Goal: Task Accomplishment & Management: Manage account settings

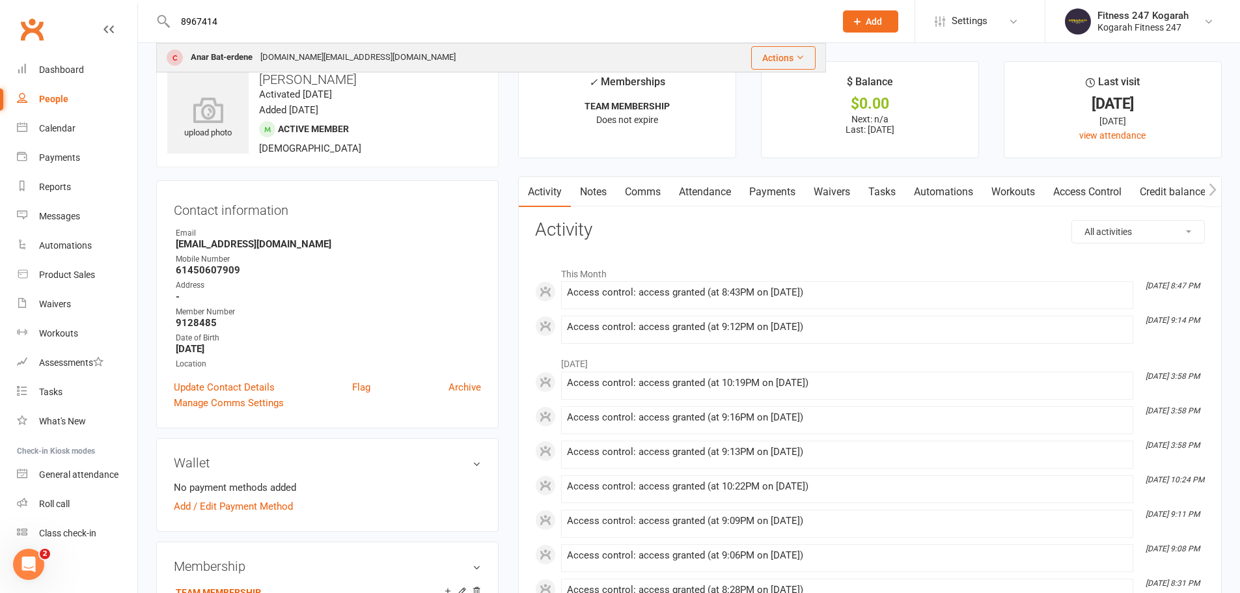
type input "8967414"
click at [258, 52] on div "anarb.mn@gmail.com" at bounding box center [357, 57] width 203 height 19
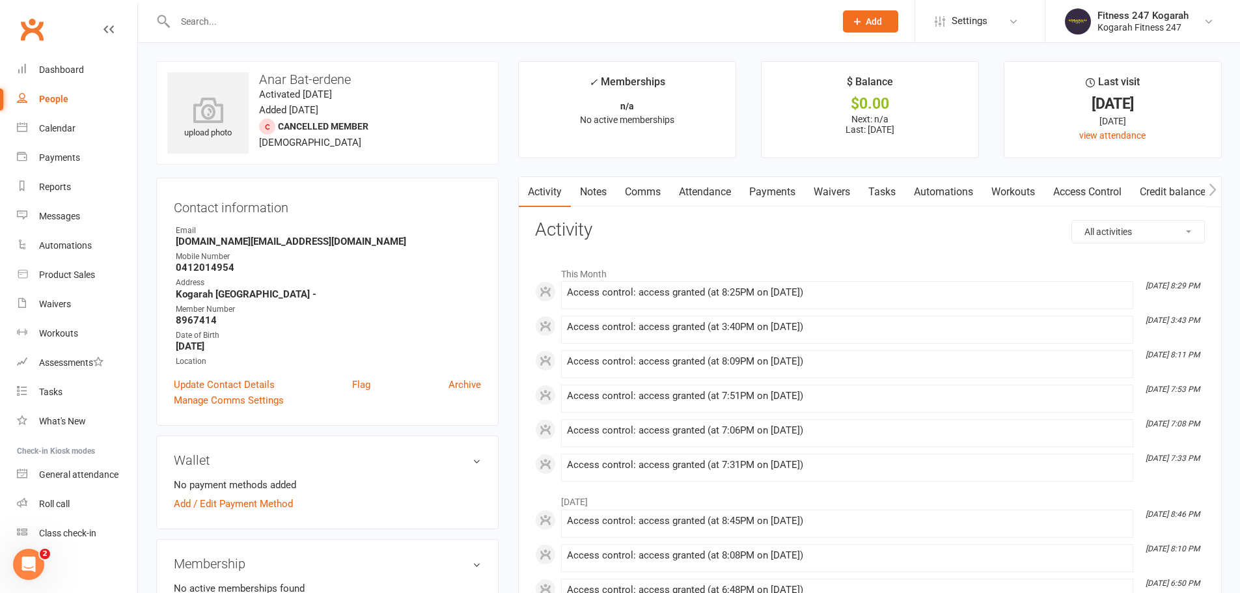
click at [1097, 189] on link "Access Control" at bounding box center [1087, 192] width 87 height 30
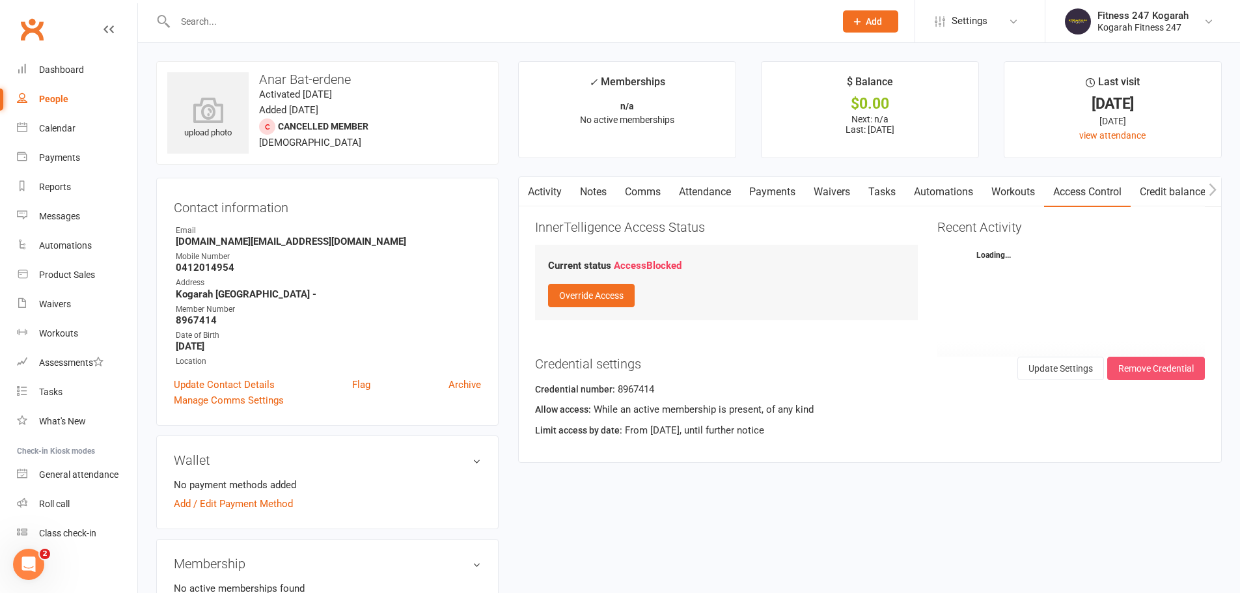
click at [1135, 368] on button "Remove Credential" at bounding box center [1156, 368] width 98 height 23
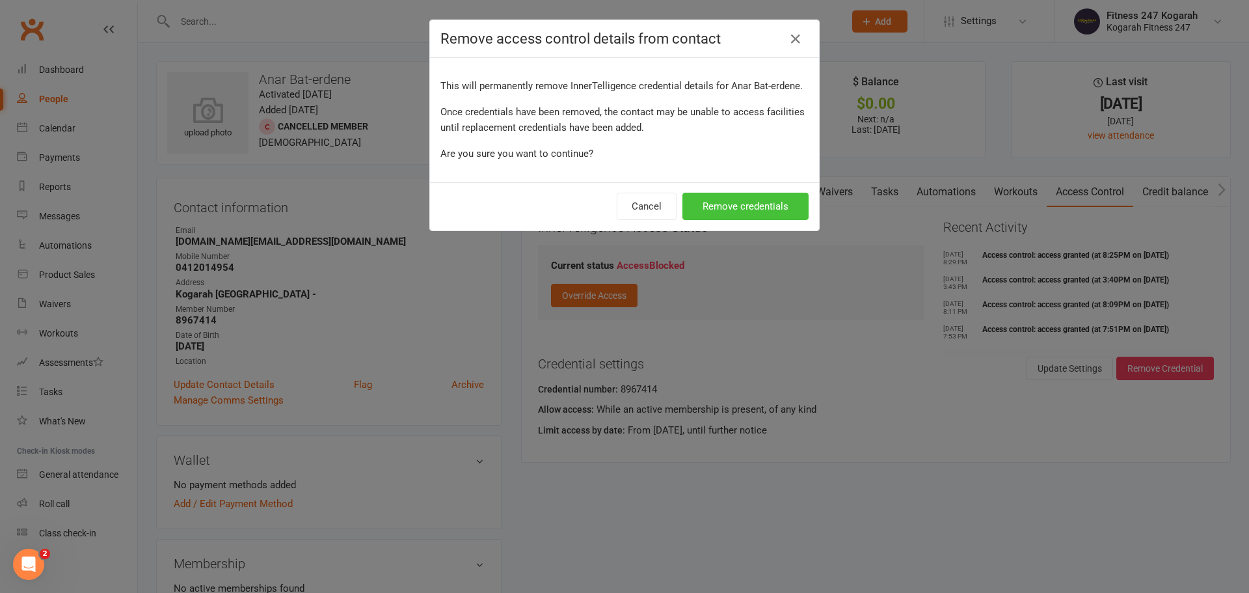
click at [768, 200] on button "Remove credentials" at bounding box center [746, 206] width 126 height 27
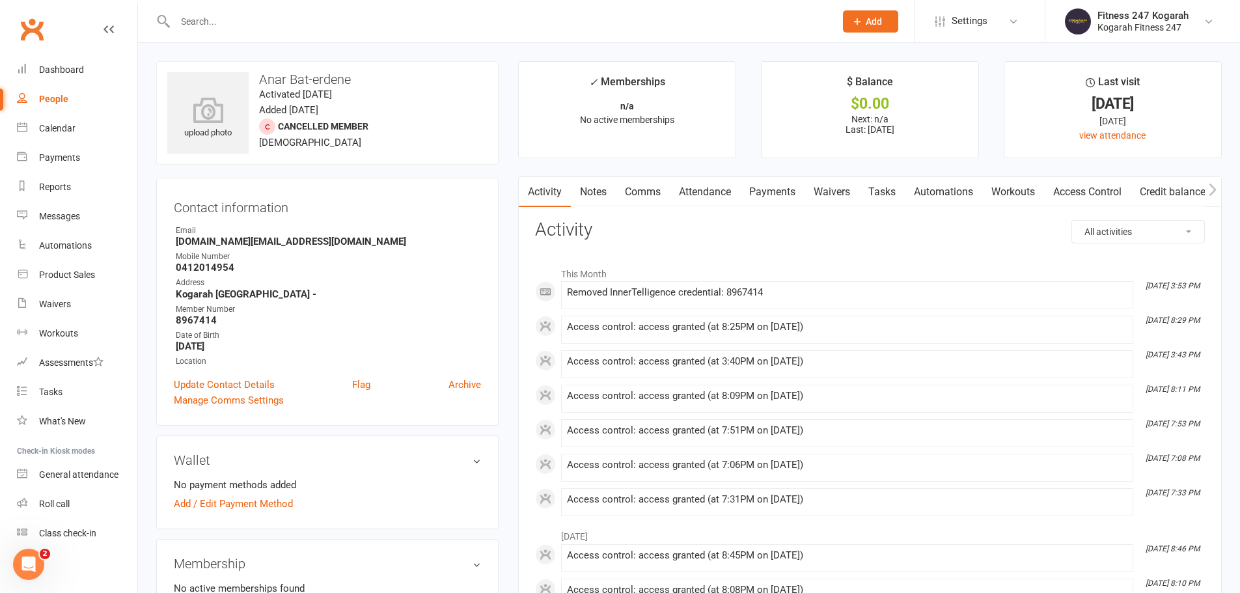
click at [863, 21] on button "Add" at bounding box center [870, 21] width 55 height 22
click at [846, 90] on link "Member" at bounding box center [856, 89] width 116 height 30
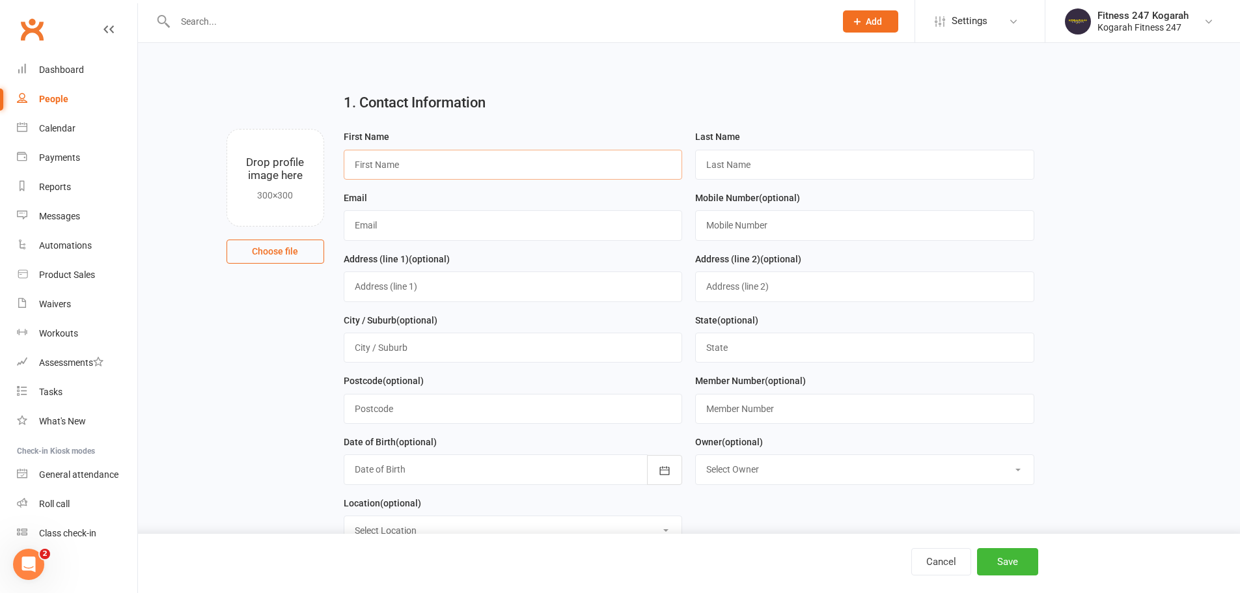
click at [373, 165] on input "text" at bounding box center [513, 165] width 339 height 30
paste input "Biswas Bhurtyal"
type input "Biswas"
paste input "Bhurtyal"
type input "Bhurtyal"
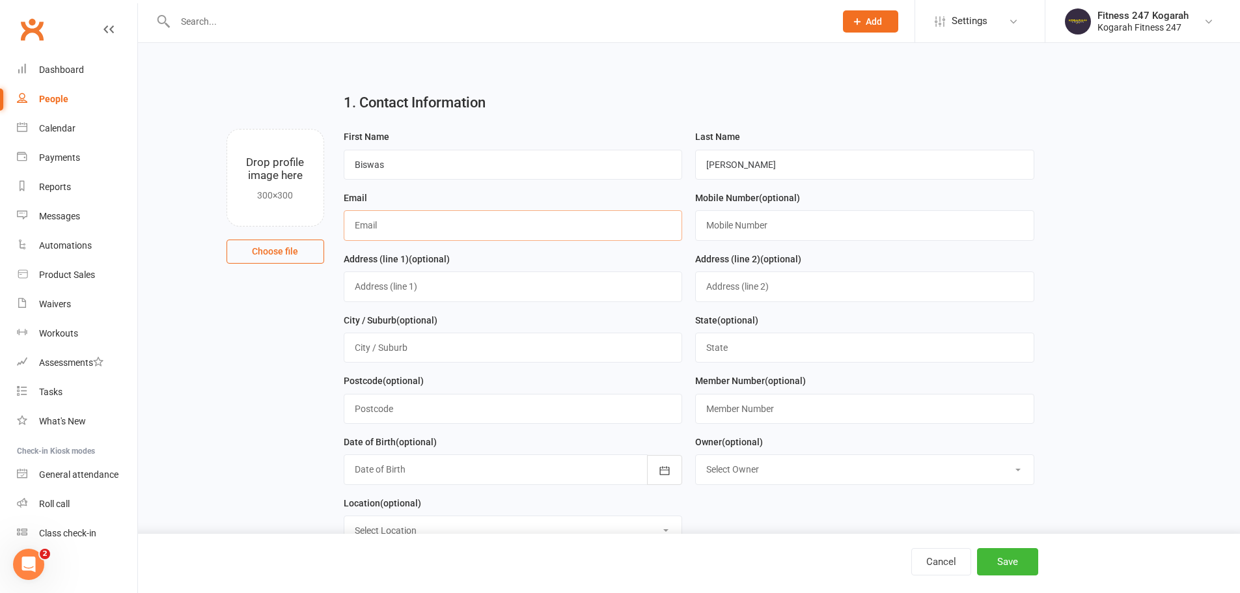
click at [497, 234] on input "text" at bounding box center [513, 225] width 339 height 30
paste input "biswasbhurtyal1@gmail.com"
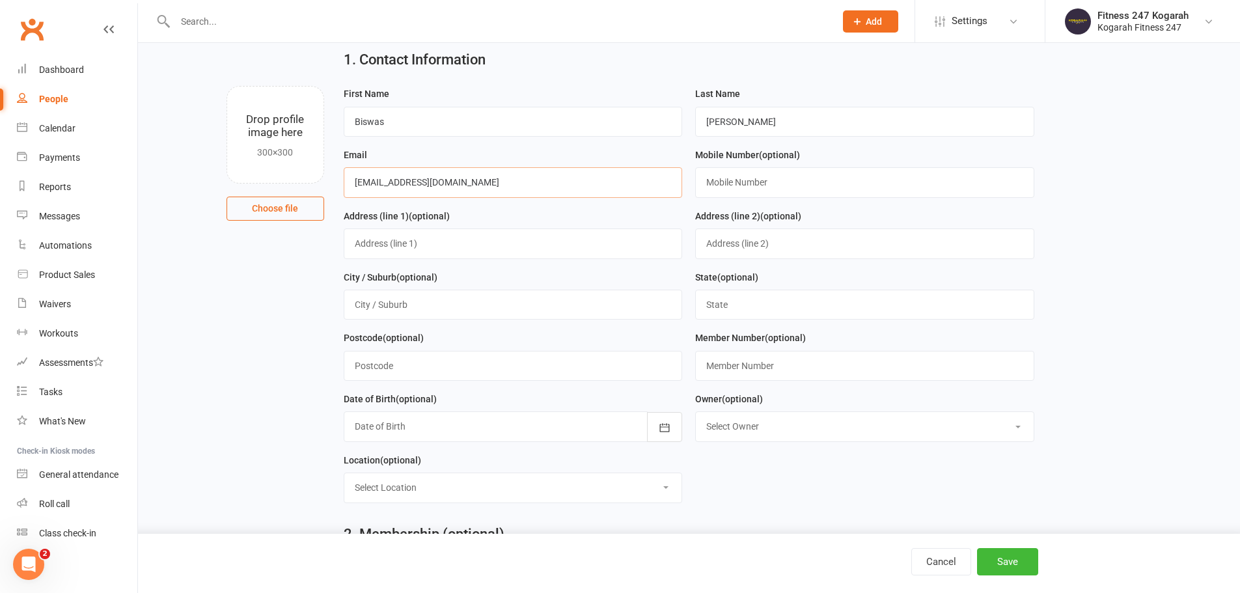
scroll to position [65, 0]
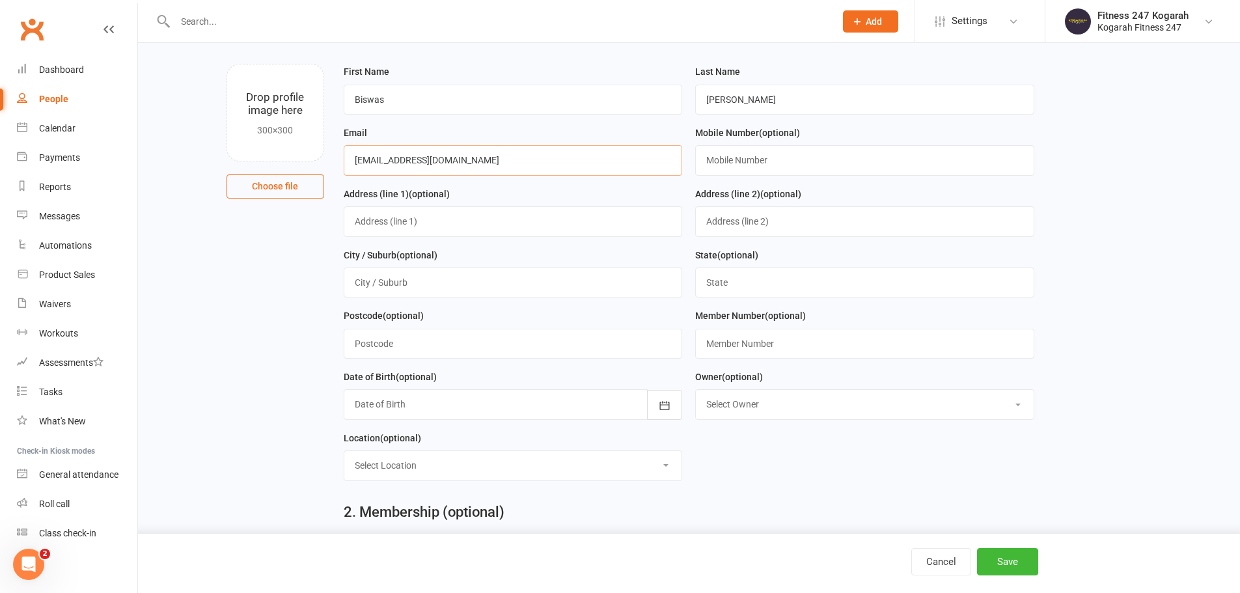
type input "biswasbhurtyal1@gmail.com"
click at [761, 334] on input "text" at bounding box center [864, 344] width 339 height 30
type input "500009"
drag, startPoint x: 763, startPoint y: 400, endPoint x: 761, endPoint y: 422, distance: 21.6
click at [763, 400] on select "Select Owner Fitness 247 Kogarah" at bounding box center [865, 404] width 338 height 29
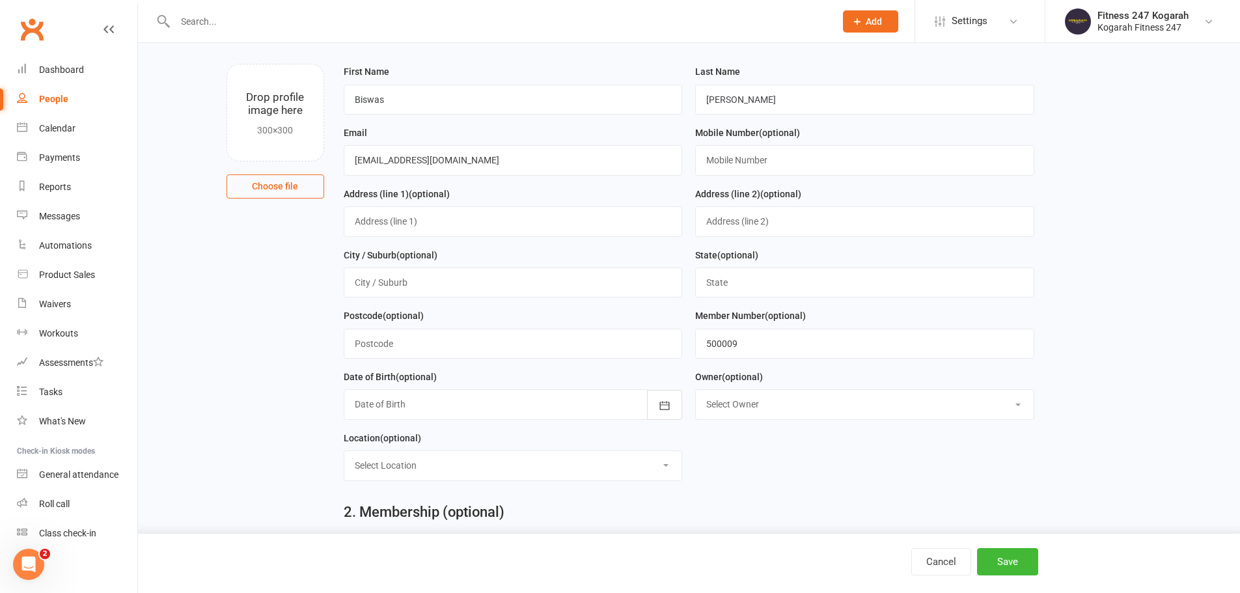
select select "0"
click at [696, 394] on select "Select Owner Fitness 247 Kogarah" at bounding box center [865, 404] width 338 height 29
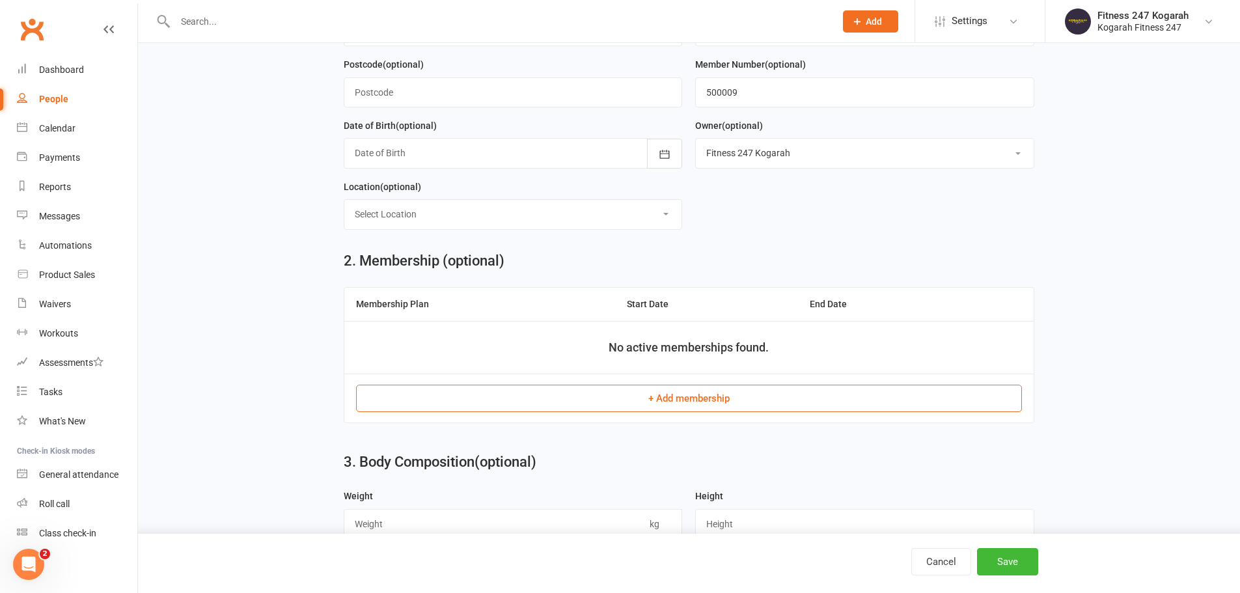
scroll to position [325, 0]
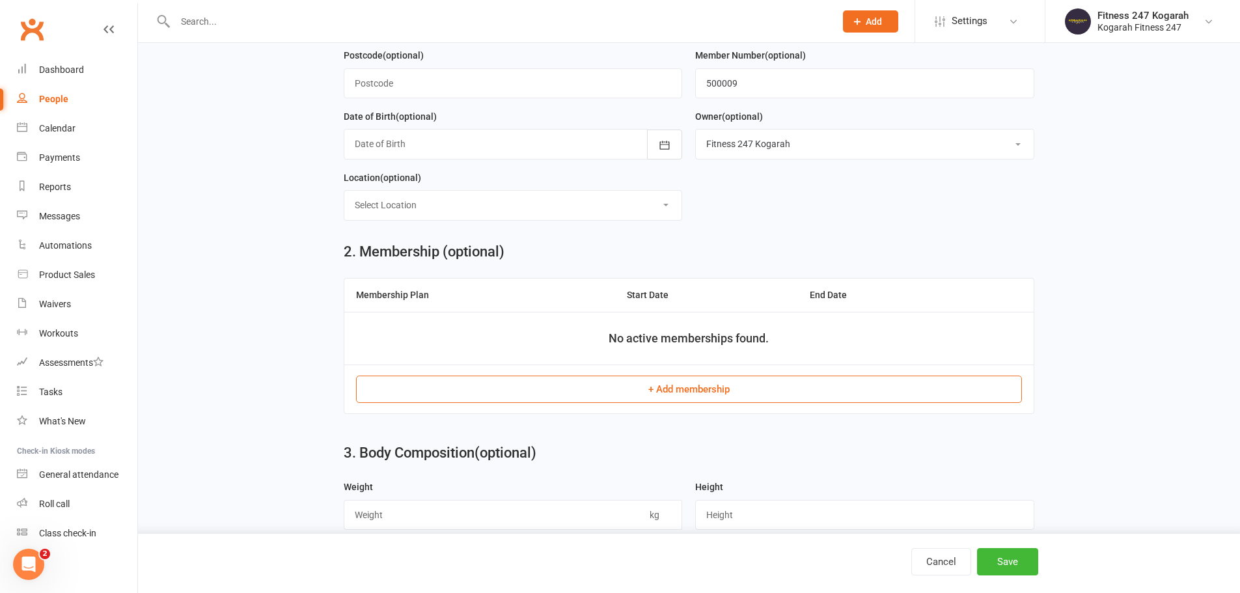
click at [671, 388] on button "+ Add membership" at bounding box center [689, 388] width 666 height 27
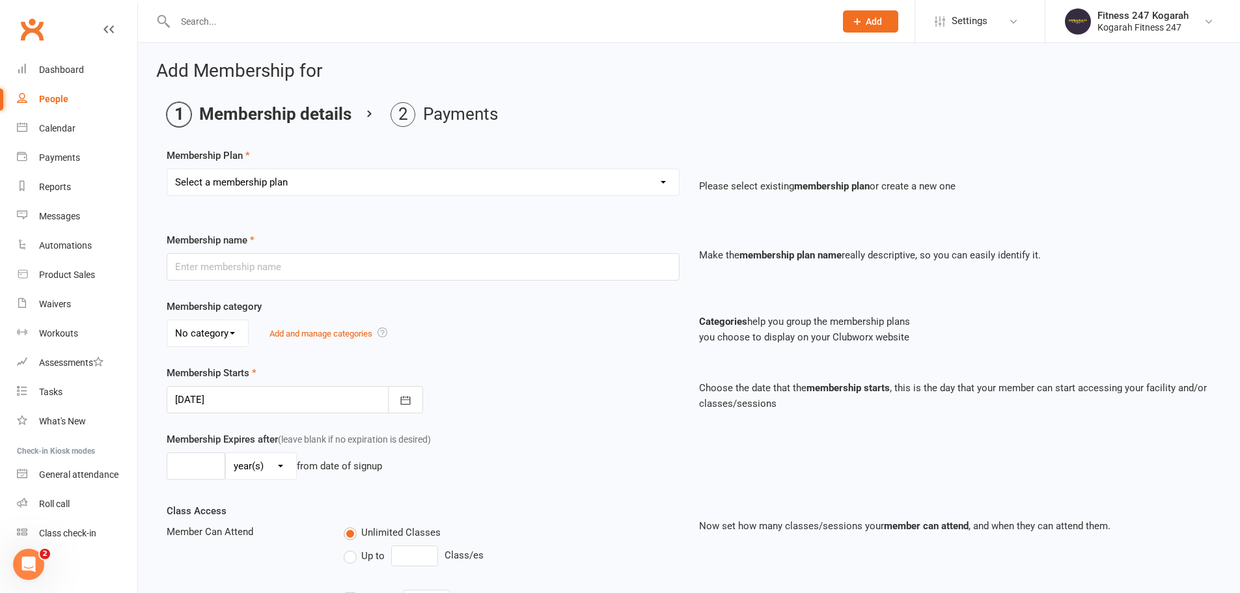
click at [447, 187] on select "Select a membership plan Create new Membership Plan Foundation 19.45 Foundation…" at bounding box center [422, 182] width 511 height 26
select select "18"
click at [167, 169] on select "Select a membership plan Create new Membership Plan Foundation 19.45 Foundation…" at bounding box center [422, 182] width 511 height 26
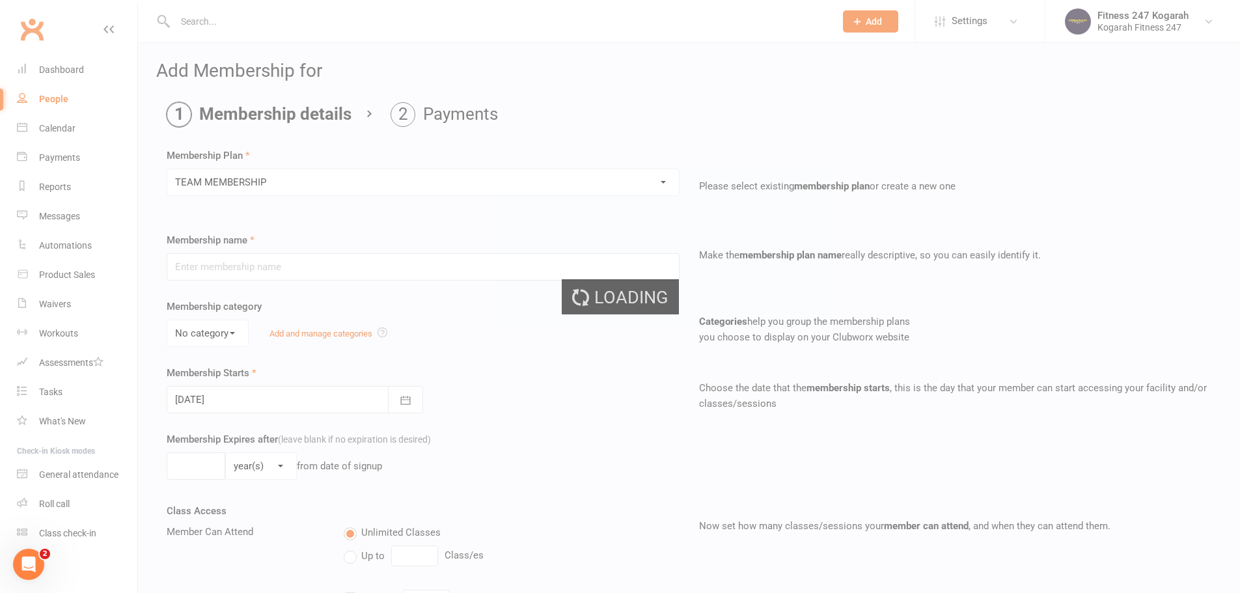
type input "TEAM MEMBERSHIP"
select select "2"
type input "0"
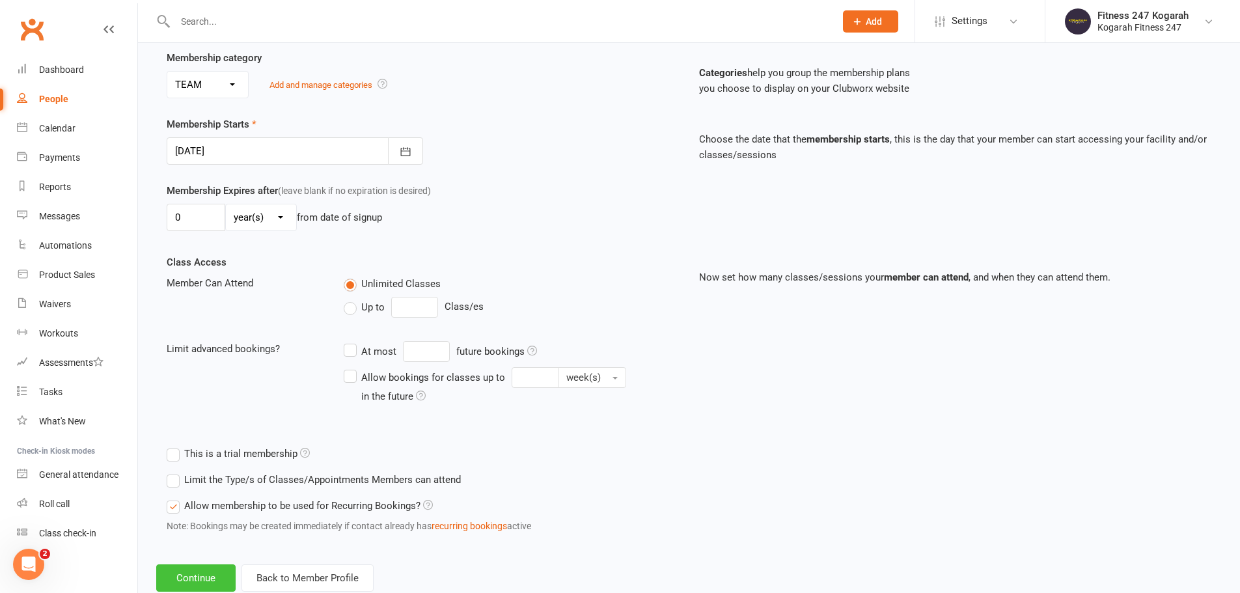
scroll to position [285, 0]
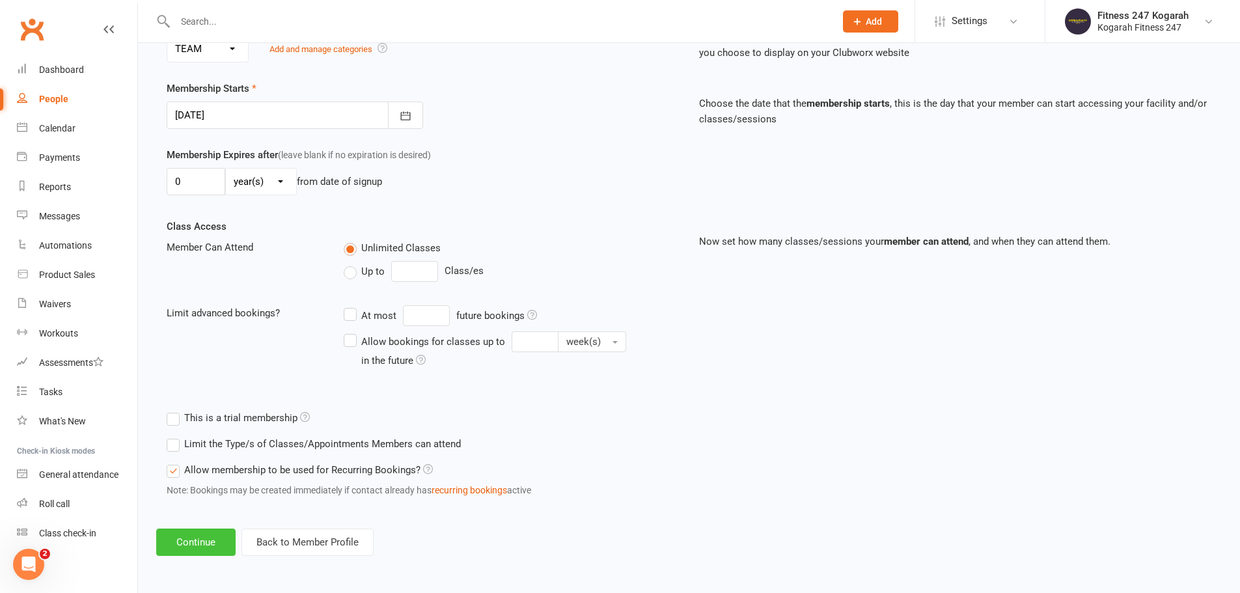
click at [200, 533] on button "Continue" at bounding box center [195, 541] width 79 height 27
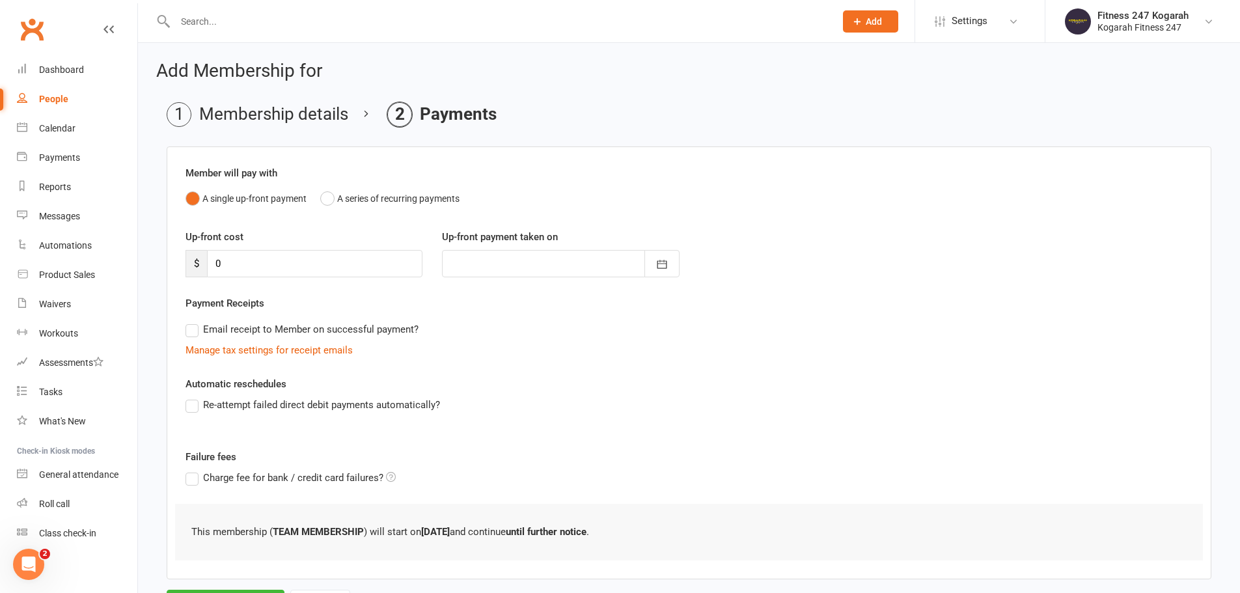
scroll to position [64, 0]
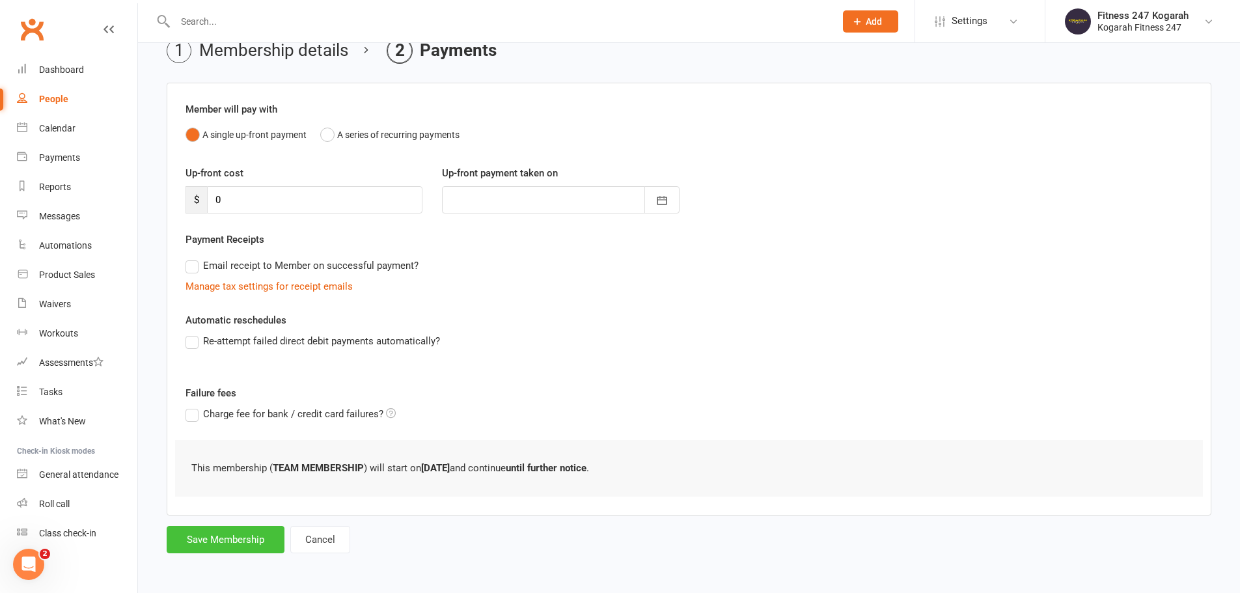
click at [241, 542] on button "Save Membership" at bounding box center [226, 539] width 118 height 27
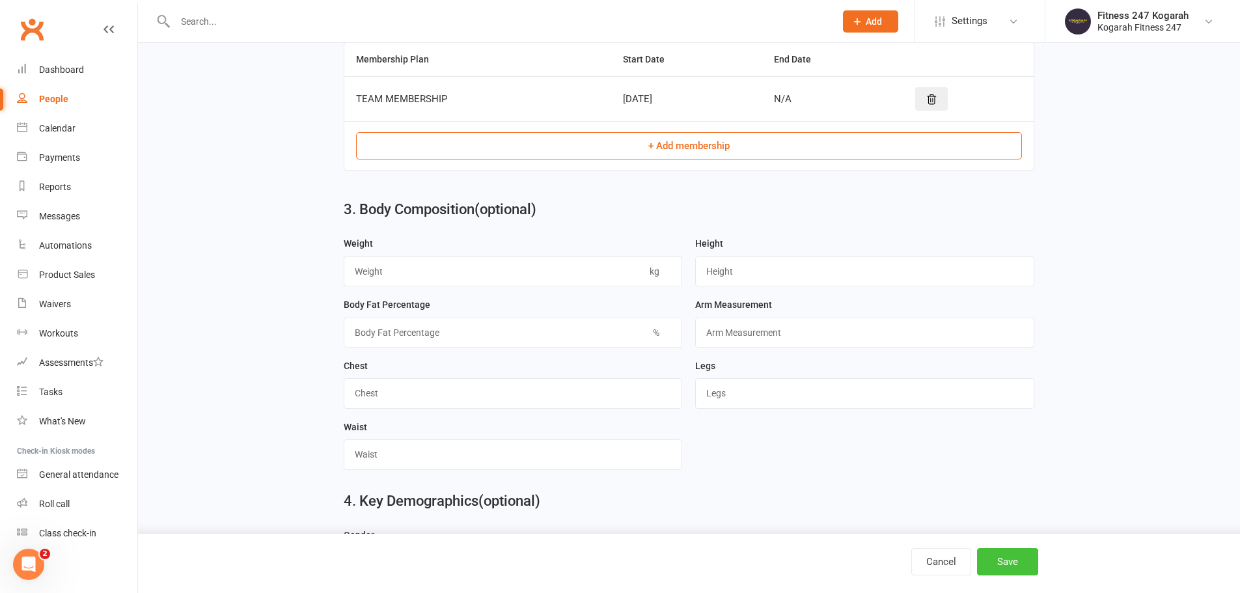
click at [1012, 564] on button "Save" at bounding box center [1007, 561] width 61 height 27
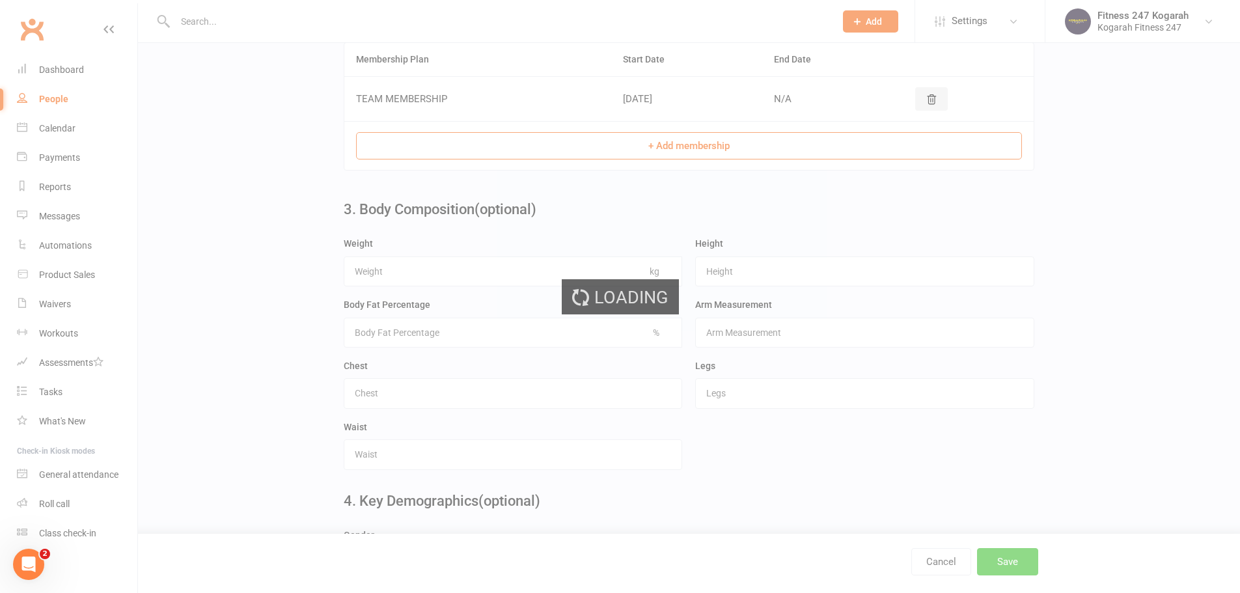
scroll to position [0, 0]
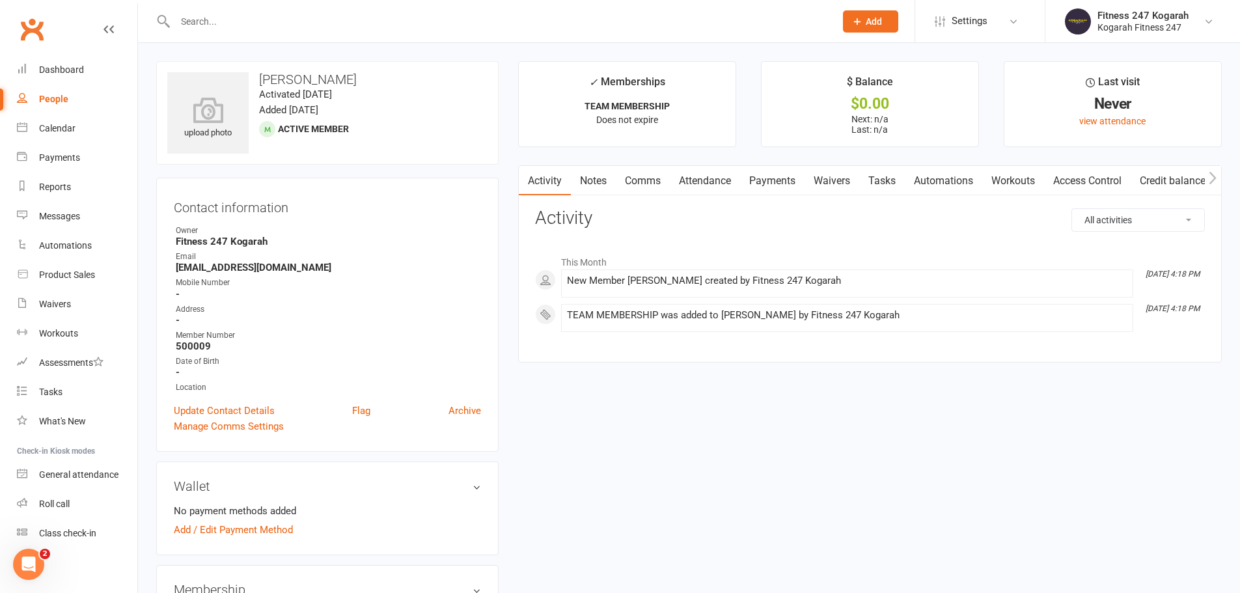
click at [1096, 174] on link "Access Control" at bounding box center [1087, 181] width 87 height 30
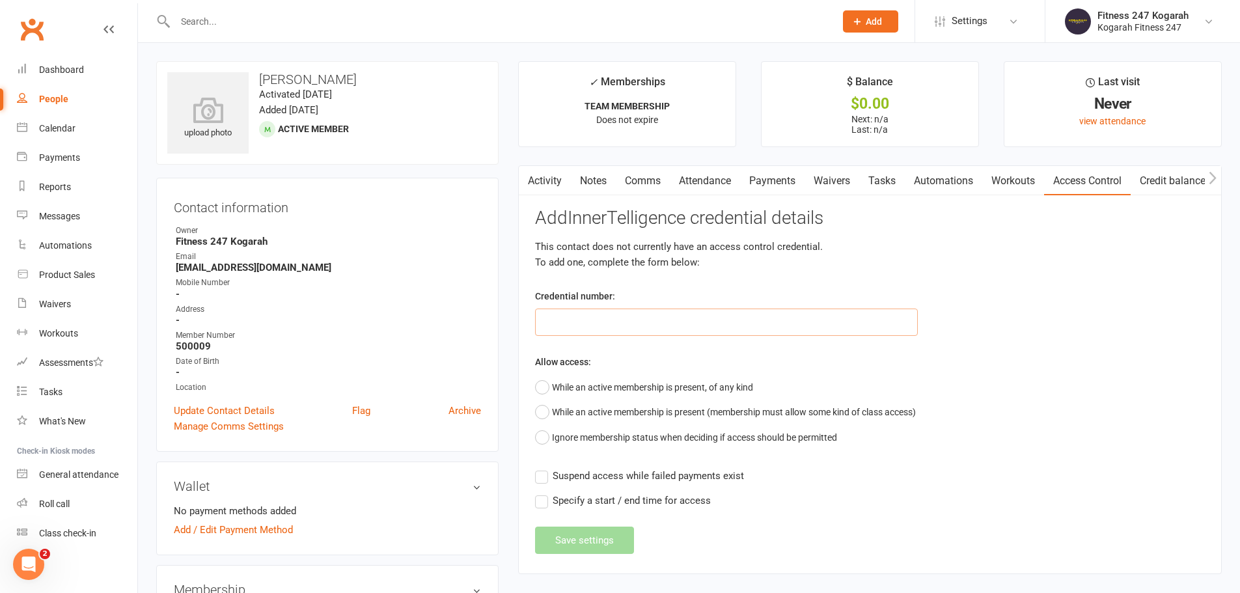
click at [661, 319] on input "text" at bounding box center [726, 321] width 383 height 27
type input "500009"
click at [632, 380] on button "While an active membership is present, of any kind" at bounding box center [644, 387] width 218 height 25
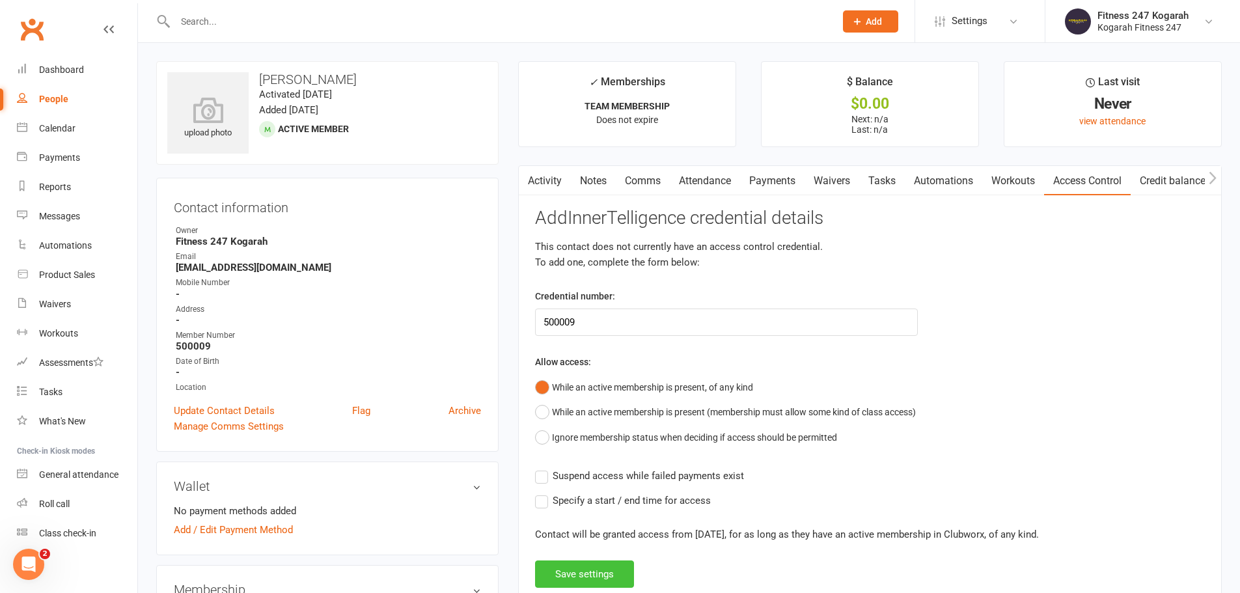
click at [573, 573] on button "Save settings" at bounding box center [584, 573] width 99 height 27
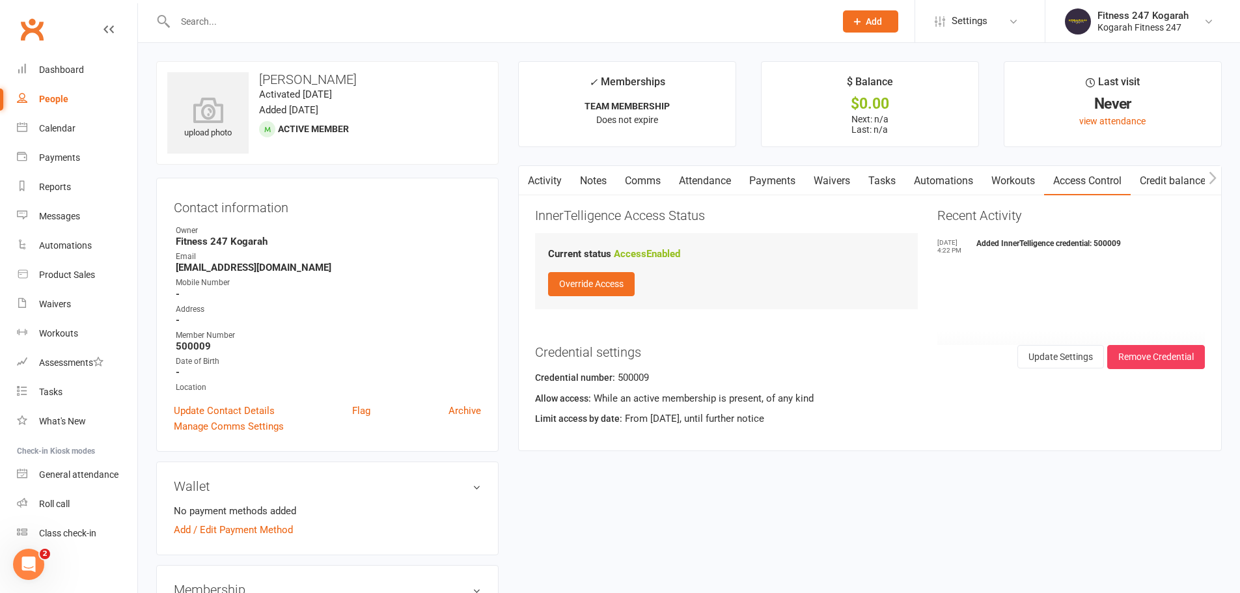
click at [288, 19] on input "text" at bounding box center [498, 21] width 655 height 18
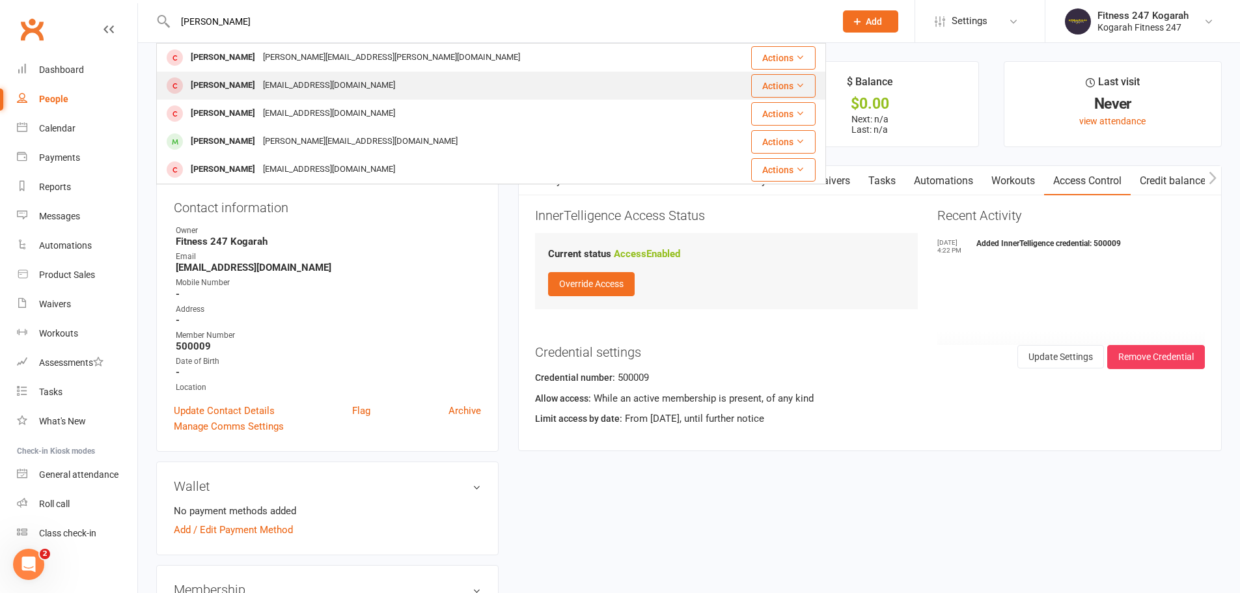
type input "frank"
click at [284, 80] on div "frannkjaiimes@gmail.com" at bounding box center [329, 85] width 140 height 19
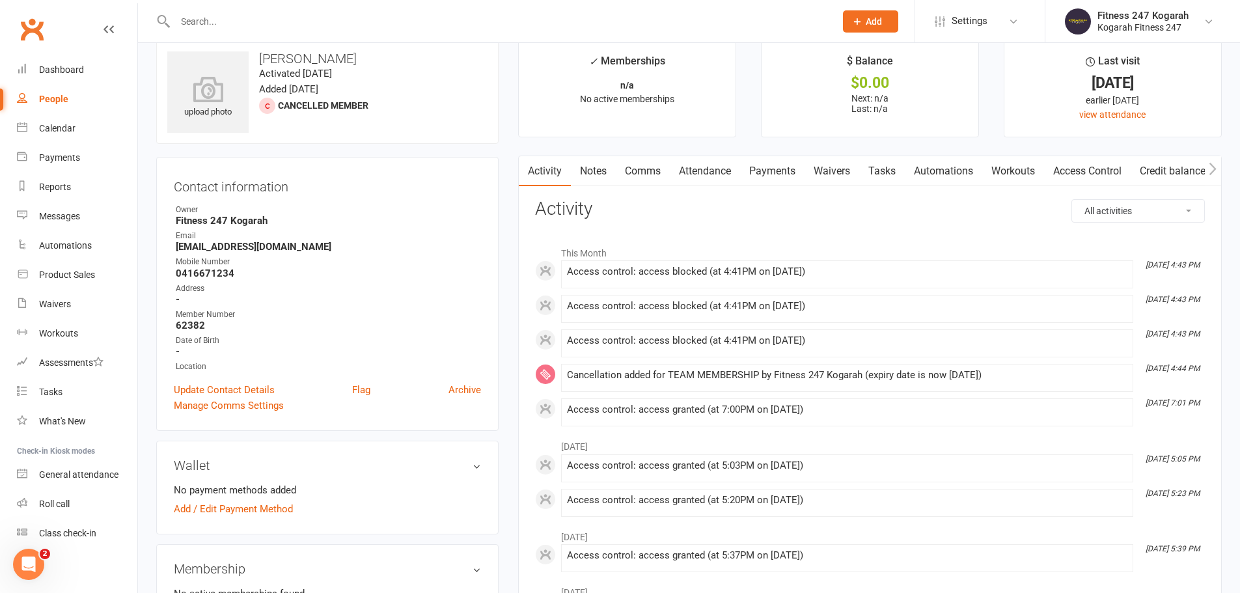
scroll to position [195, 0]
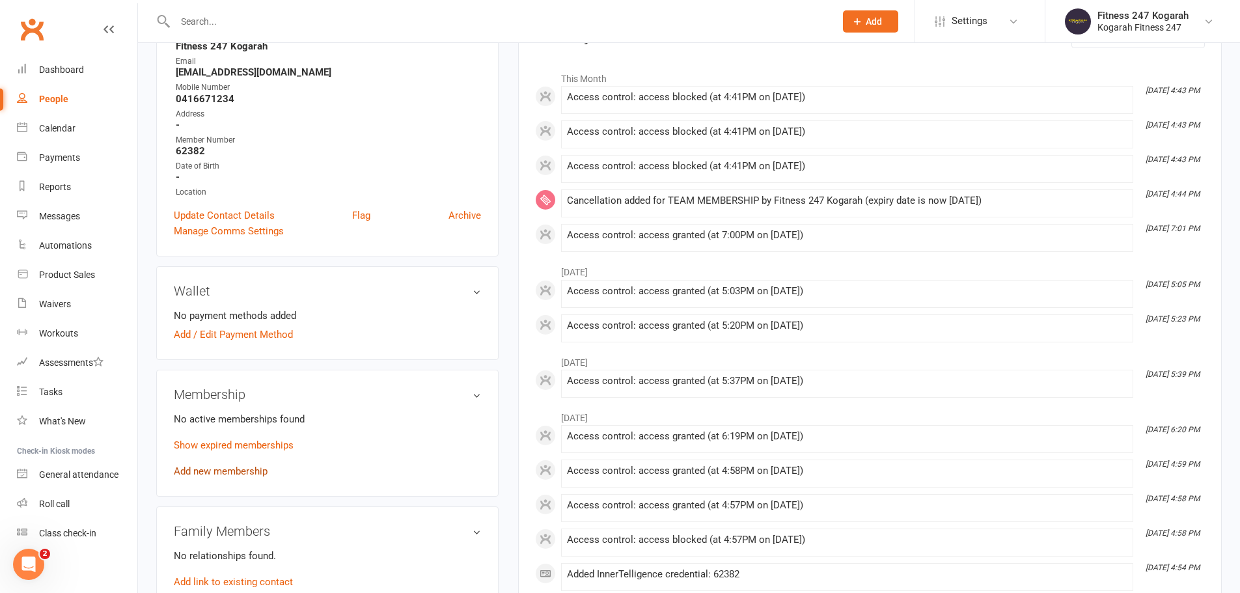
click at [219, 465] on link "Add new membership" at bounding box center [221, 471] width 94 height 12
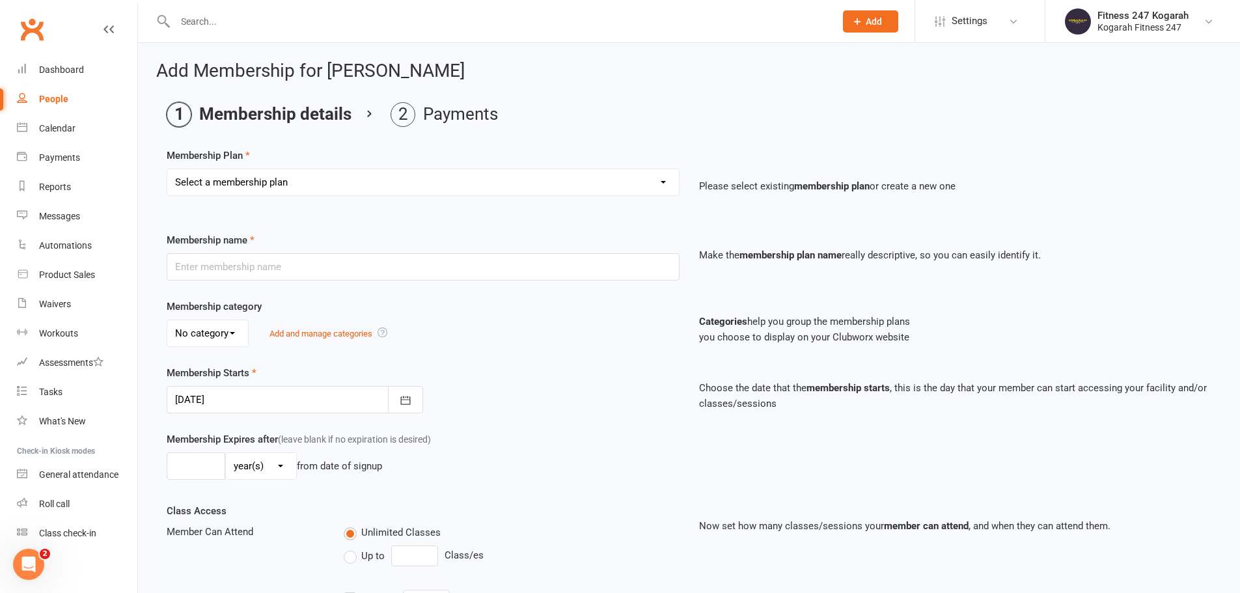
click at [241, 182] on select "Select a membership plan Create new Membership Plan Foundation 19.45 Foundation…" at bounding box center [422, 182] width 511 height 26
select select "18"
click at [167, 169] on select "Select a membership plan Create new Membership Plan Foundation 19.45 Foundation…" at bounding box center [422, 182] width 511 height 26
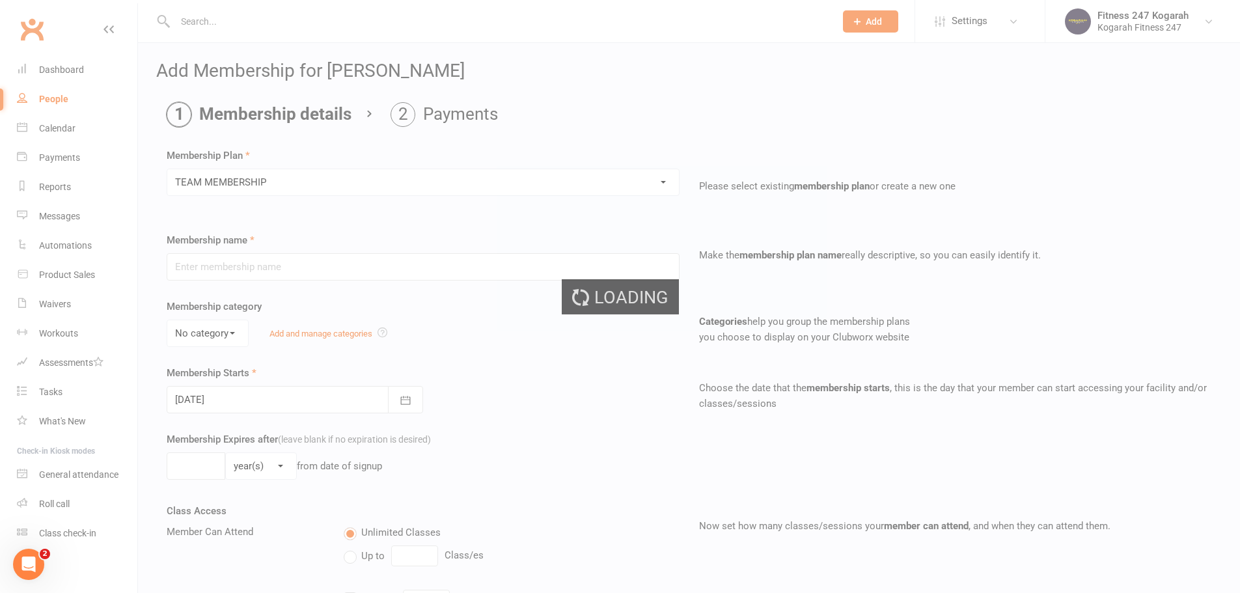
type input "TEAM MEMBERSHIP"
select select "2"
type input "0"
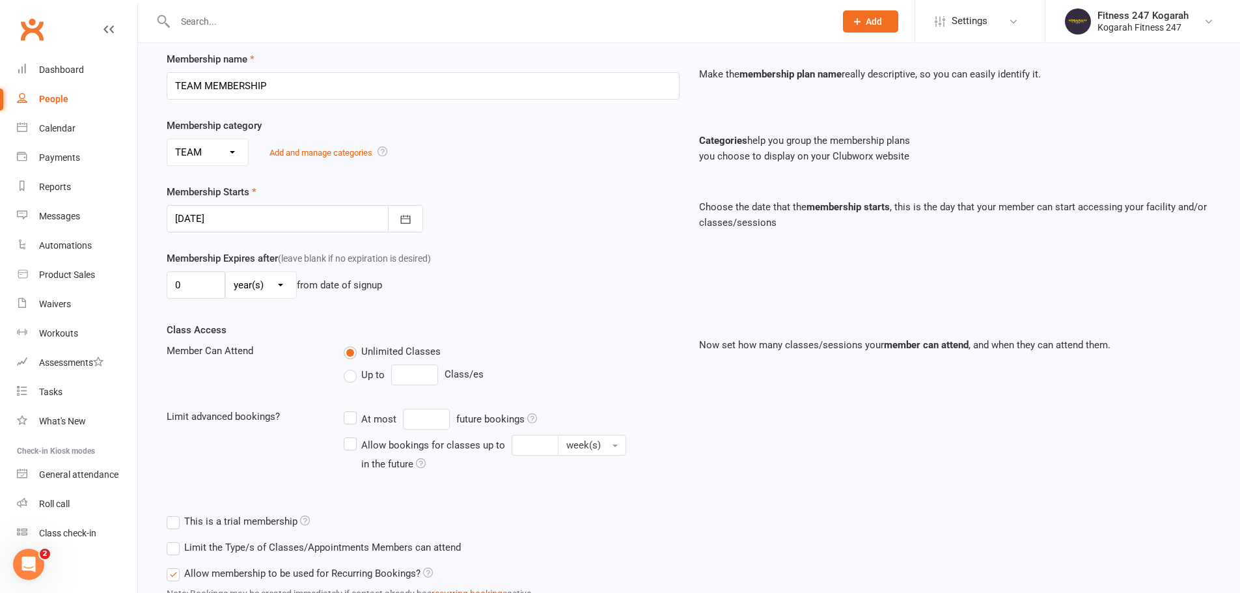
scroll to position [285, 0]
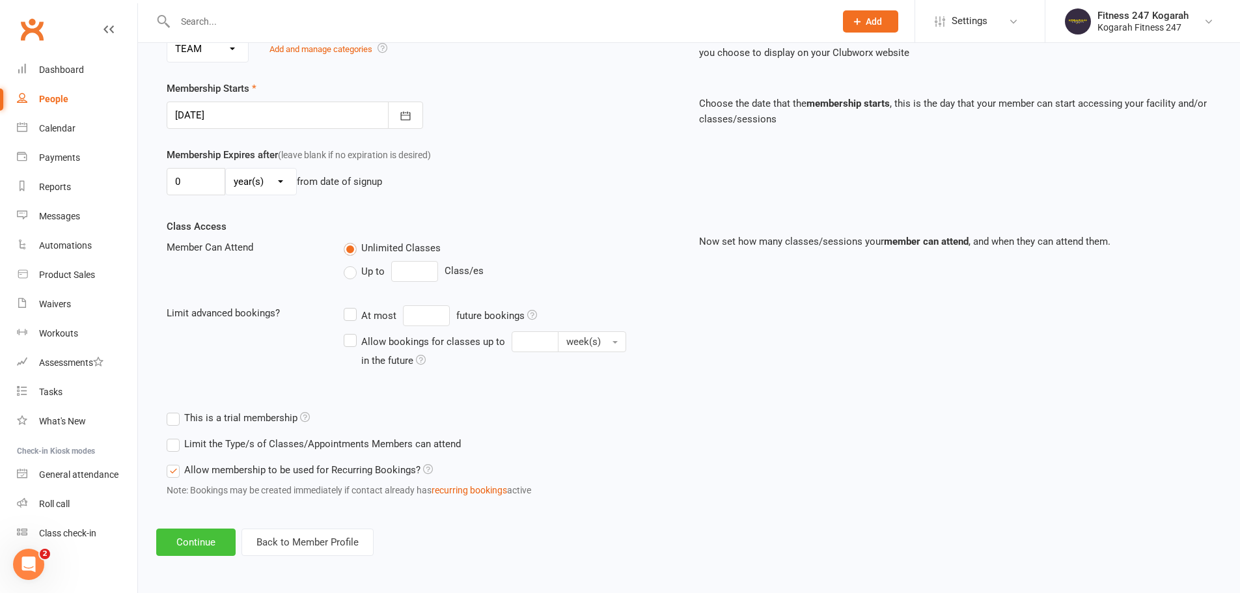
click at [217, 539] on button "Continue" at bounding box center [195, 541] width 79 height 27
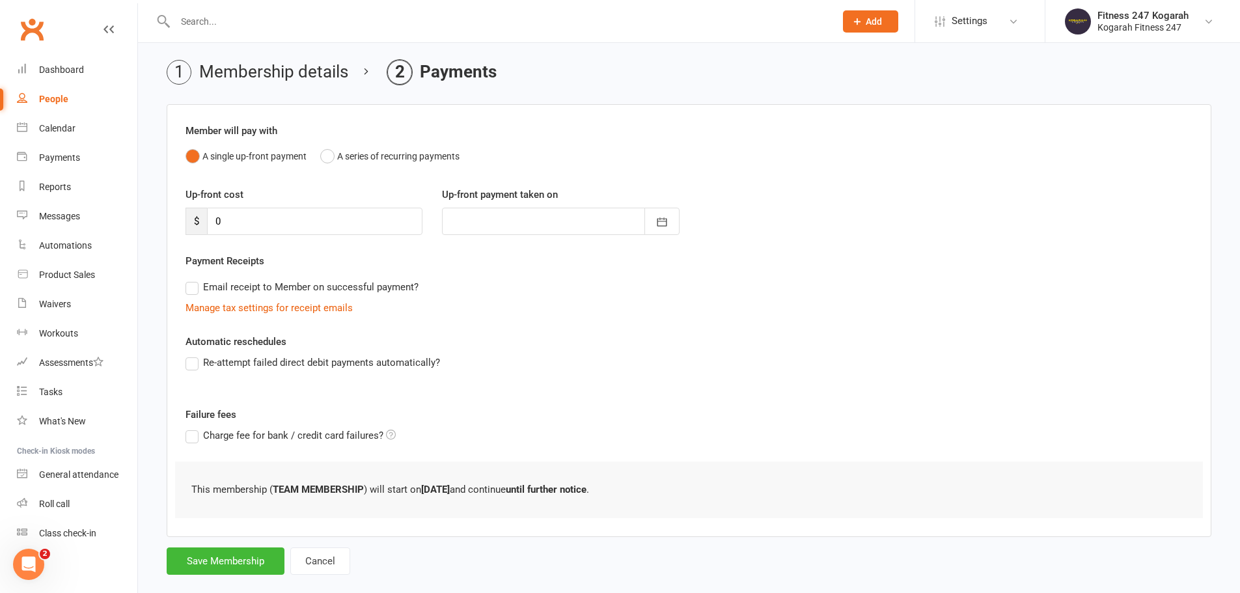
scroll to position [64, 0]
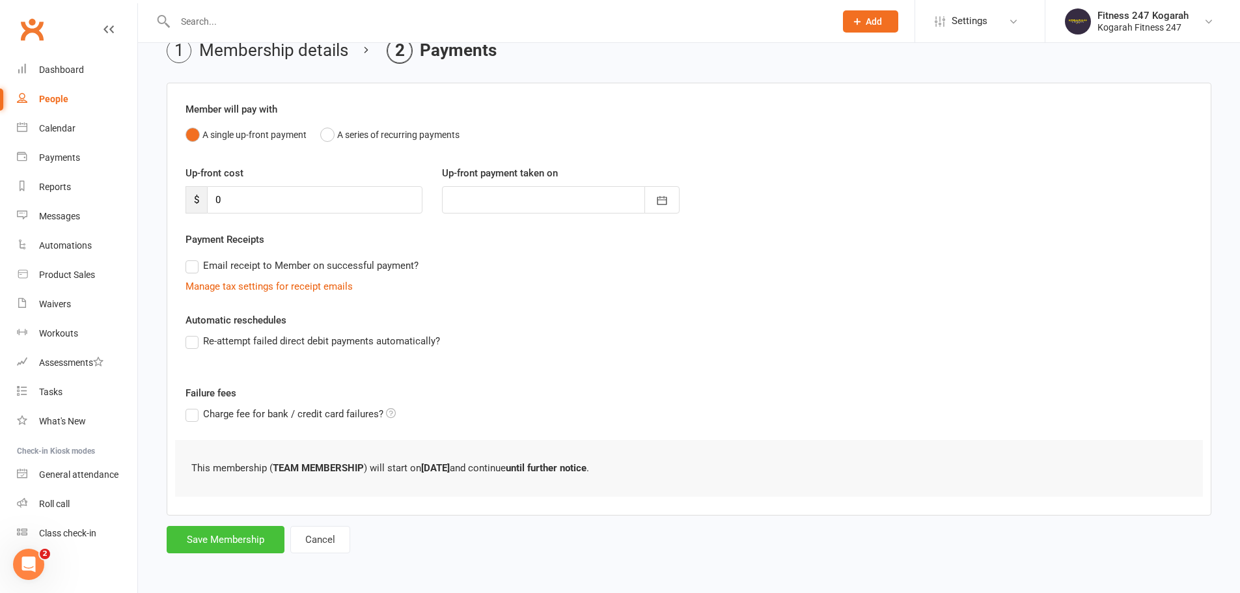
click at [228, 536] on button "Save Membership" at bounding box center [226, 539] width 118 height 27
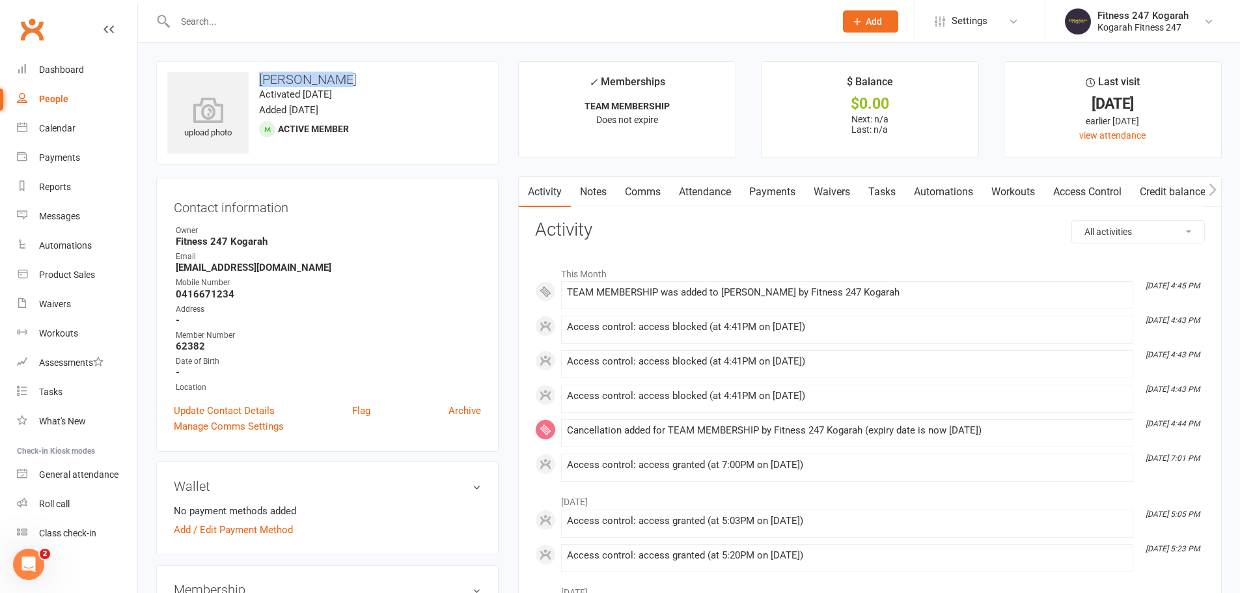
drag, startPoint x: 342, startPoint y: 77, endPoint x: 260, endPoint y: 84, distance: 81.6
click at [260, 84] on h3 "Frank Jaimes" at bounding box center [327, 79] width 320 height 14
copy h3 "Frank Jaimes"
click at [292, 23] on input "text" at bounding box center [498, 21] width 655 height 18
paste input "Evan Millan"
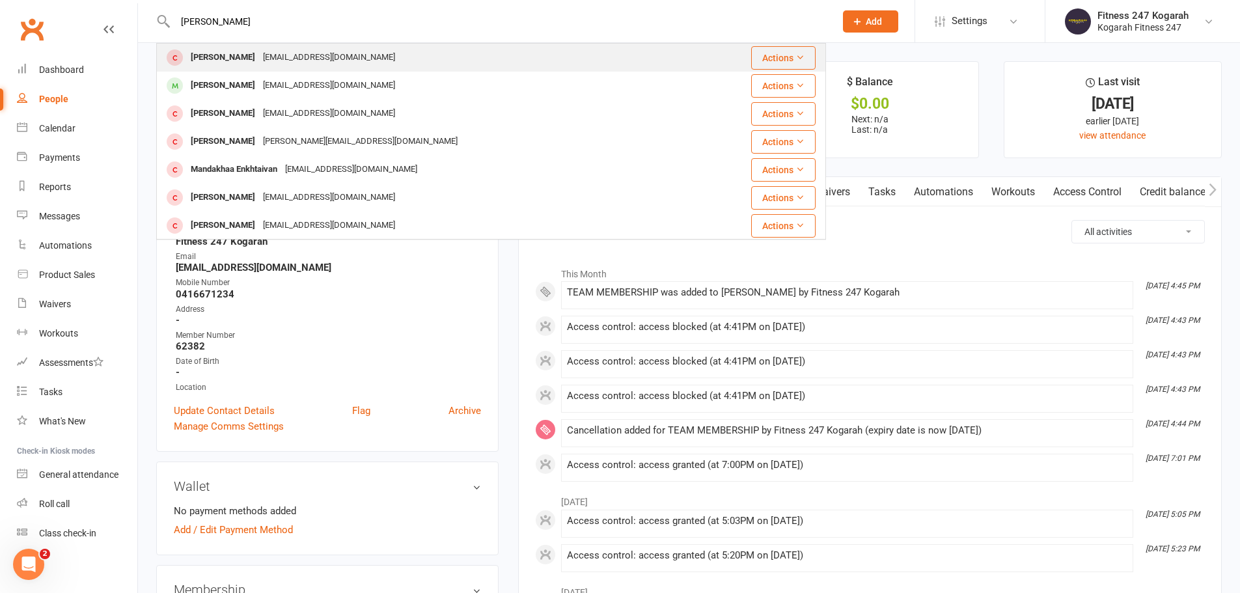
type input "Evan Millan"
click at [259, 55] on div "evanmillan7@gmail.com" at bounding box center [329, 57] width 140 height 19
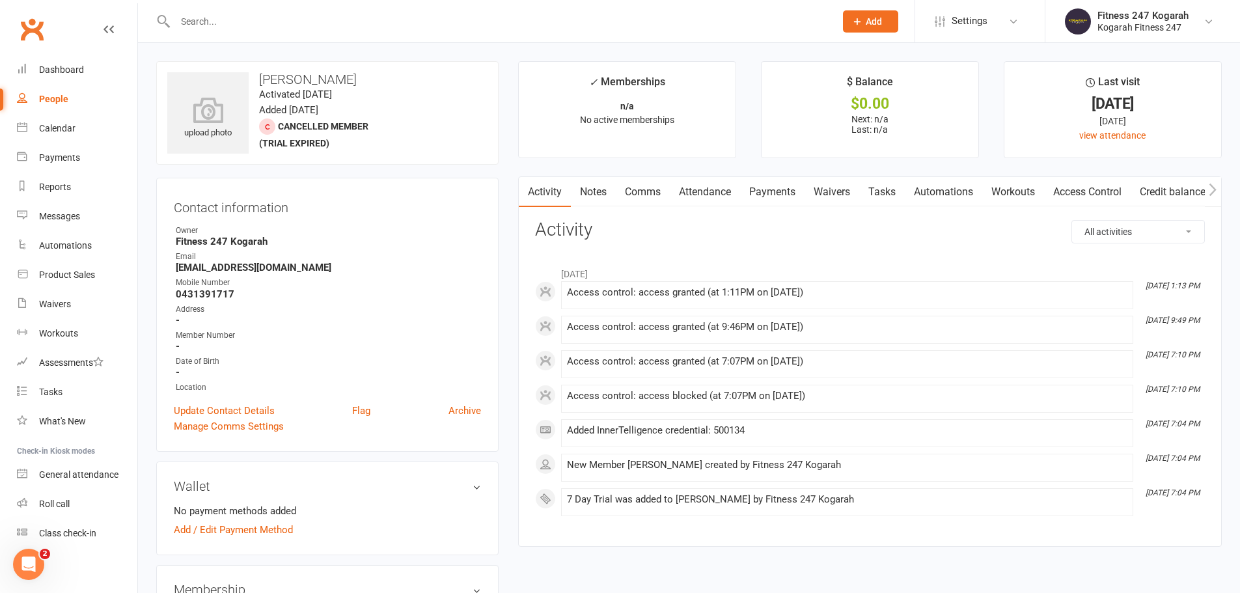
click at [234, 18] on input "text" at bounding box center [498, 21] width 655 height 18
paste input "eduardo PASS 2 Garcia"
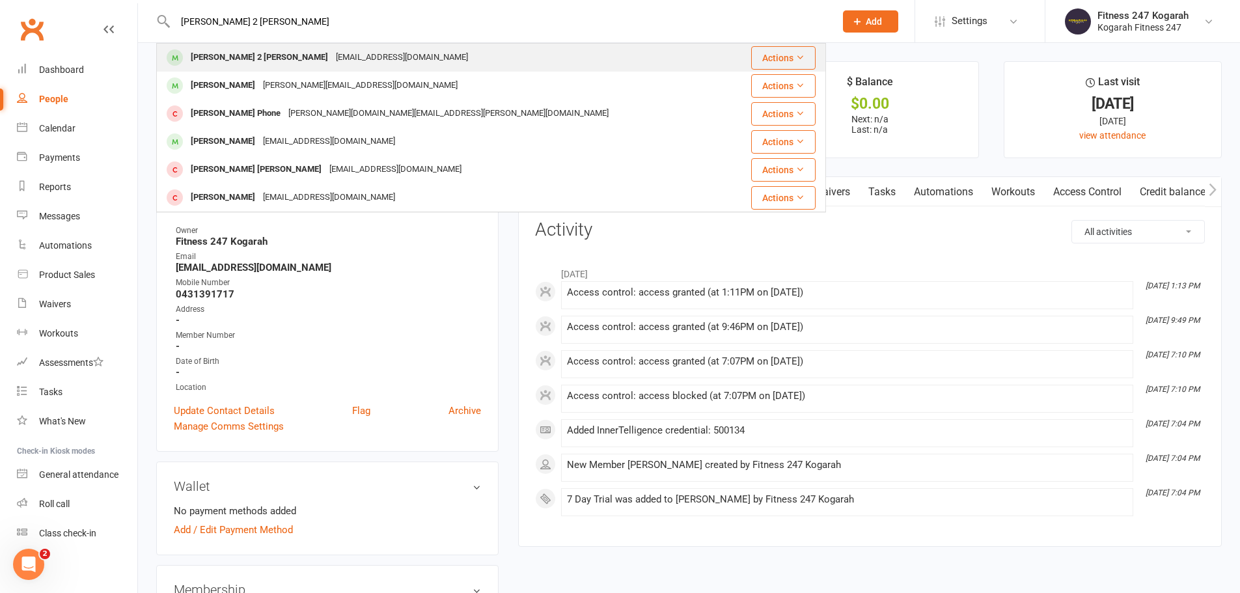
type input "eduardo PASS 2 Garcia"
click at [231, 56] on div "eduardo PASS 2 Garcia" at bounding box center [259, 57] width 145 height 19
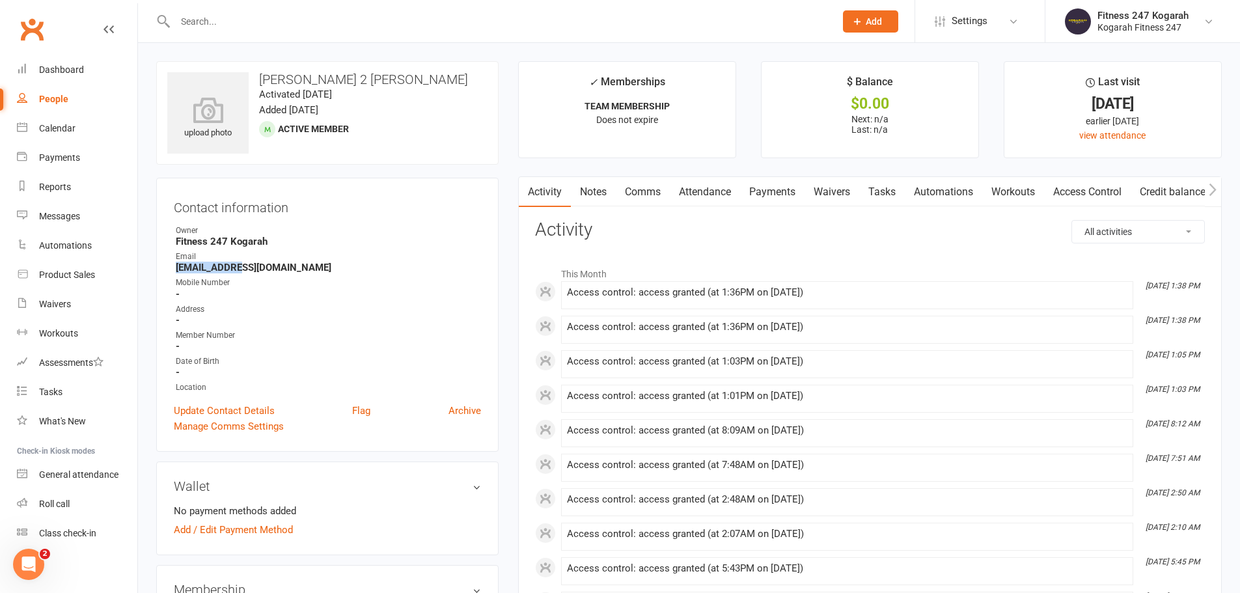
drag, startPoint x: 242, startPoint y: 269, endPoint x: 165, endPoint y: 272, distance: 76.8
click at [165, 272] on div "Contact information Owner Fitness 247 Kogarah Email ed@ed.com.au Mobile Number …" at bounding box center [327, 315] width 342 height 274
copy strong "ed@ed.com.au"
click at [1101, 191] on link "Access Control" at bounding box center [1087, 192] width 87 height 30
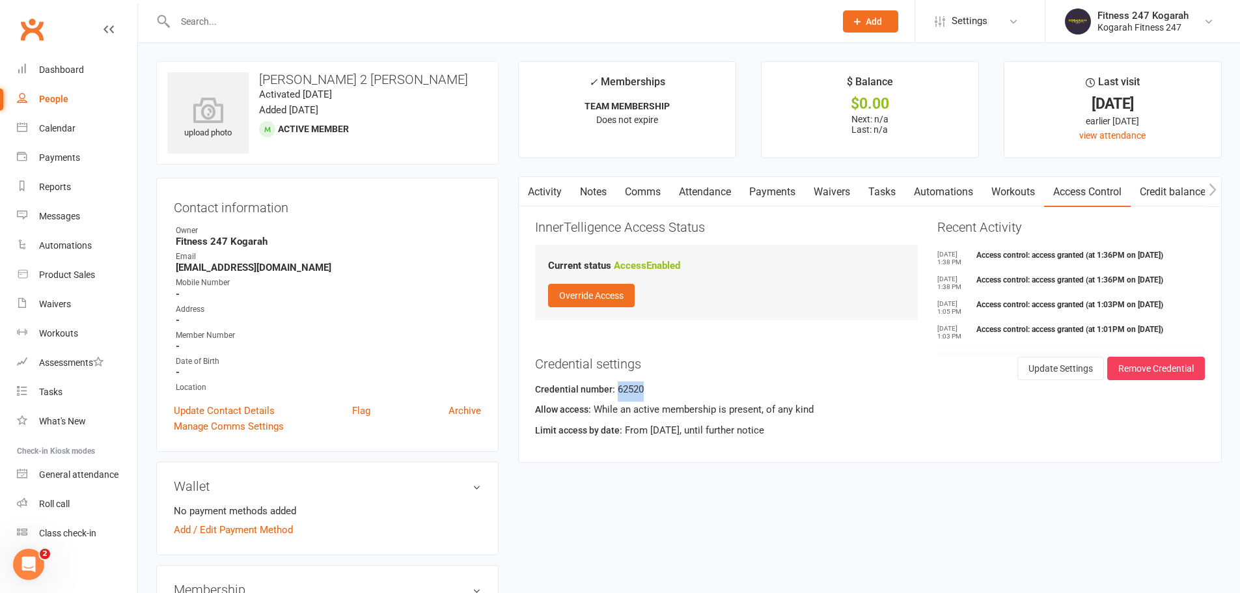
drag, startPoint x: 647, startPoint y: 391, endPoint x: 617, endPoint y: 390, distance: 30.6
click at [615, 391] on div "Credential number: 62520" at bounding box center [870, 391] width 670 height 20
copy div "62520"
click at [256, 23] on input "text" at bounding box center [498, 21] width 655 height 18
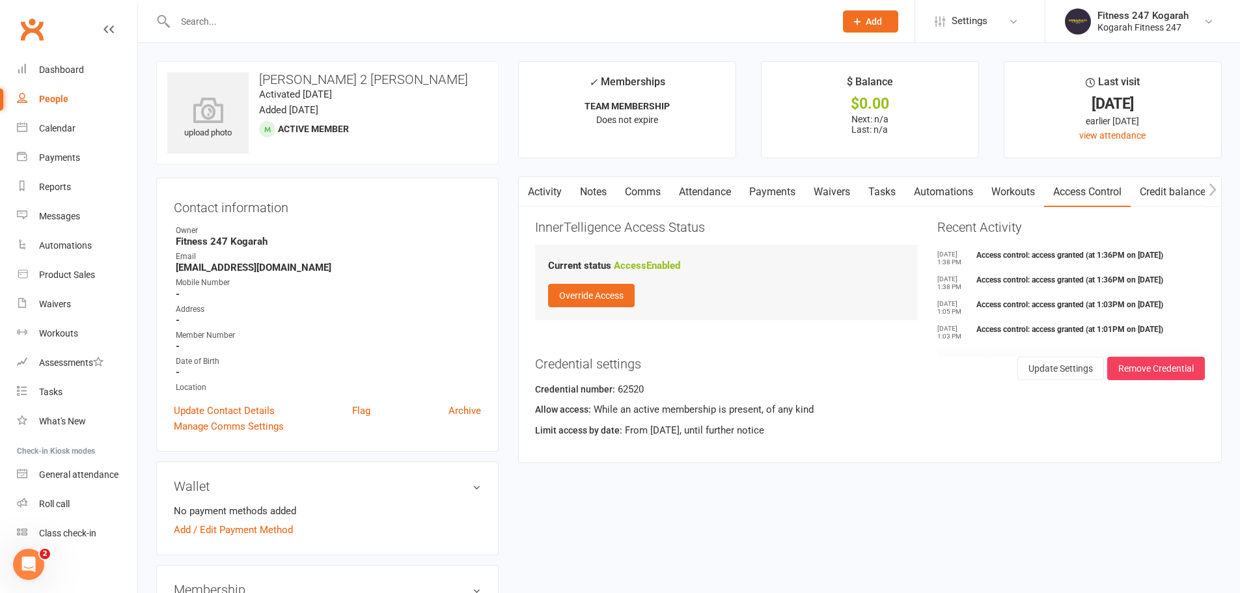
paste input "Anny Fu"
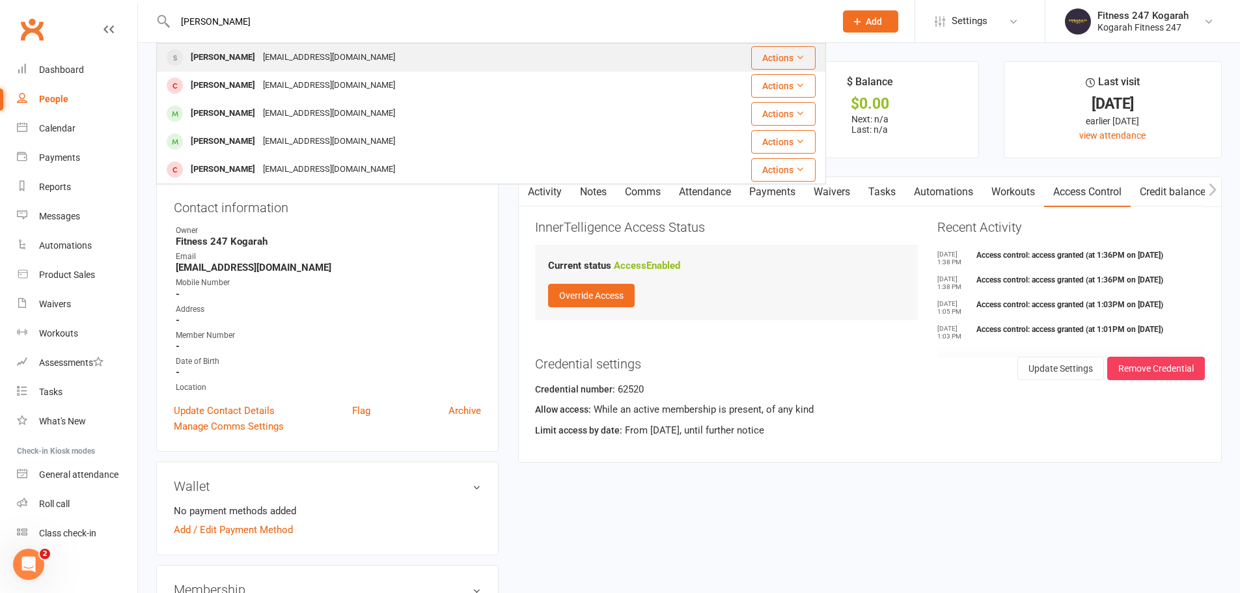
type input "Anny Fu"
click at [259, 56] on div "fu.anny@icloud.com" at bounding box center [329, 57] width 140 height 19
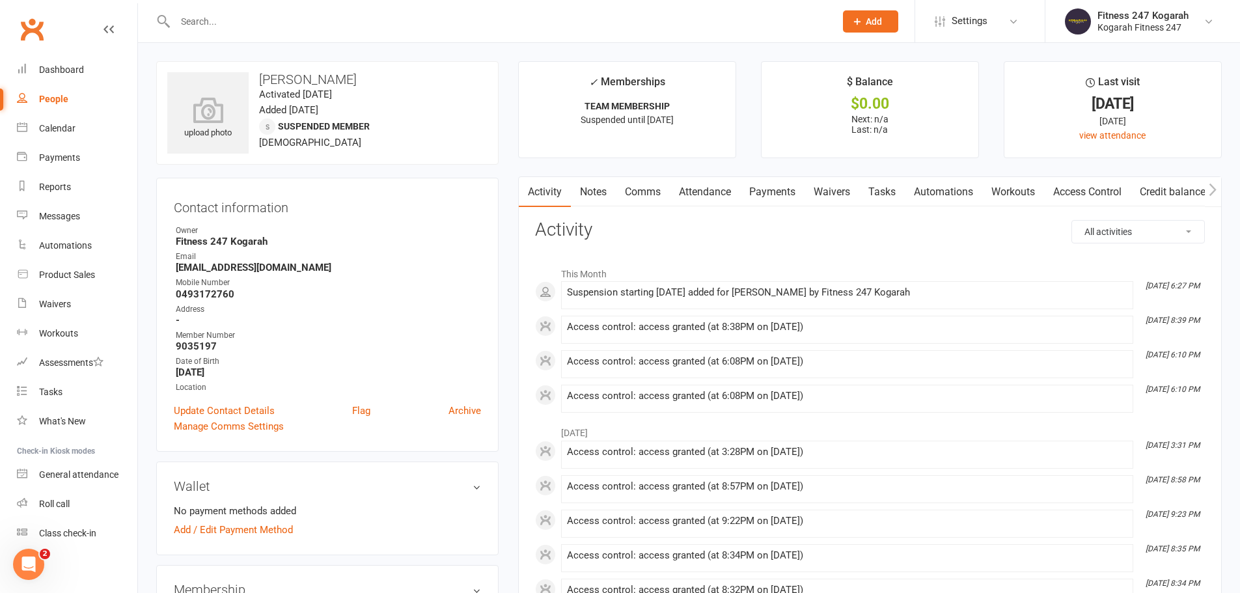
click at [1094, 191] on link "Access Control" at bounding box center [1087, 192] width 87 height 30
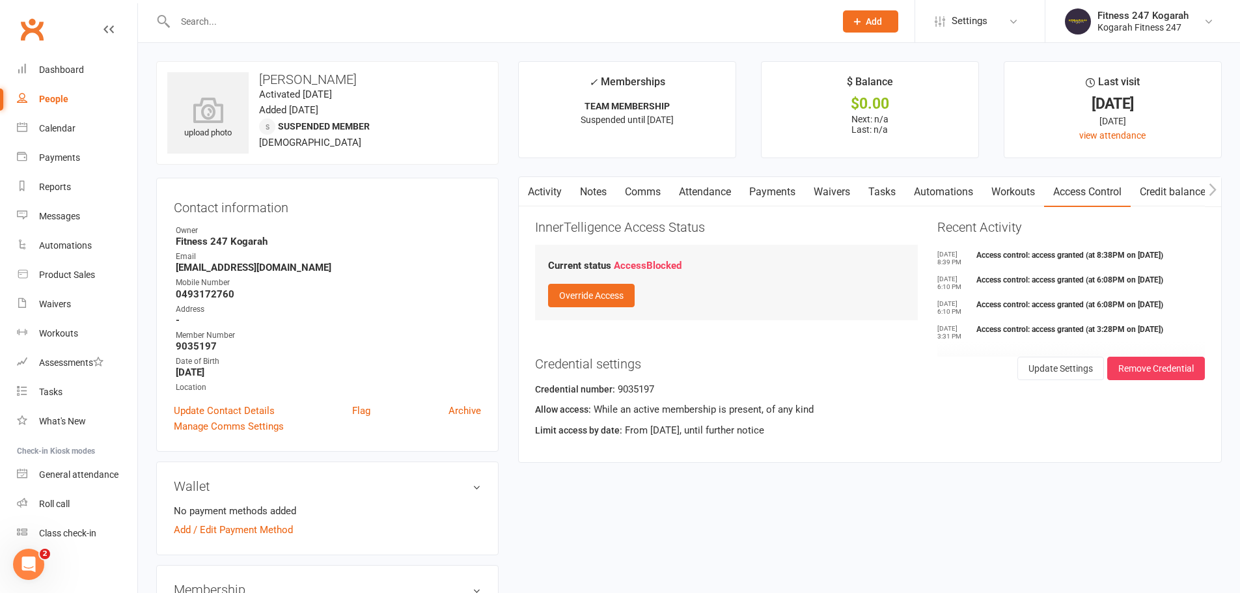
click at [244, 12] on input "text" at bounding box center [498, 21] width 655 height 18
paste input "David DRAX SERVICE"
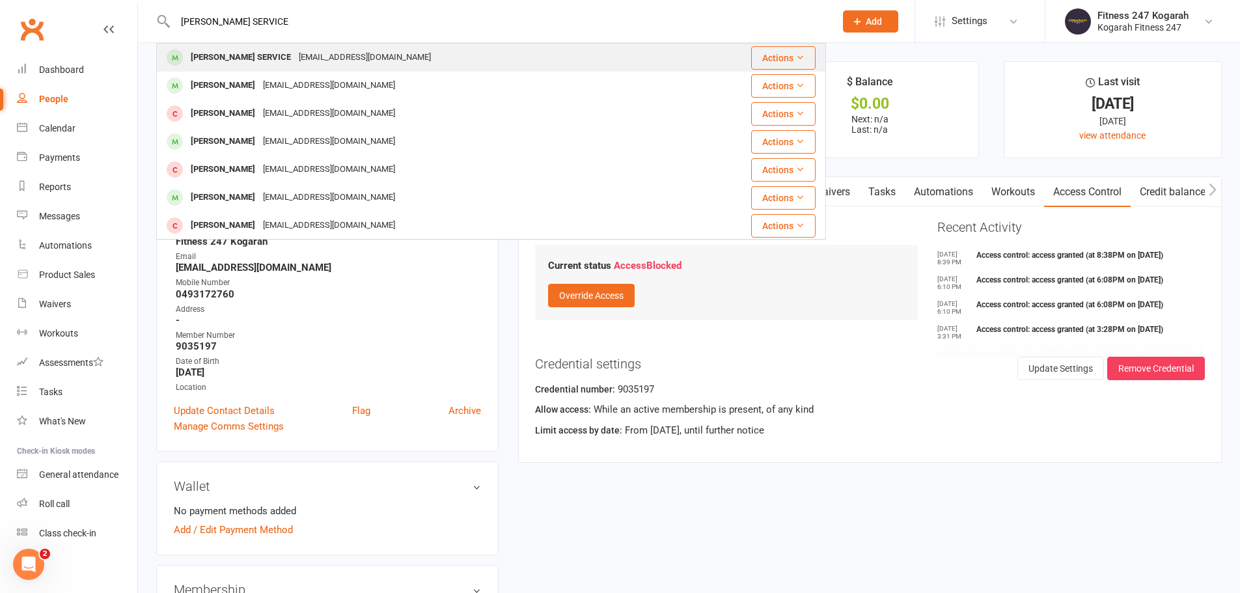
type input "David DRAX SERVICE"
click at [231, 53] on div "David DRAX SERVICE" at bounding box center [241, 57] width 108 height 19
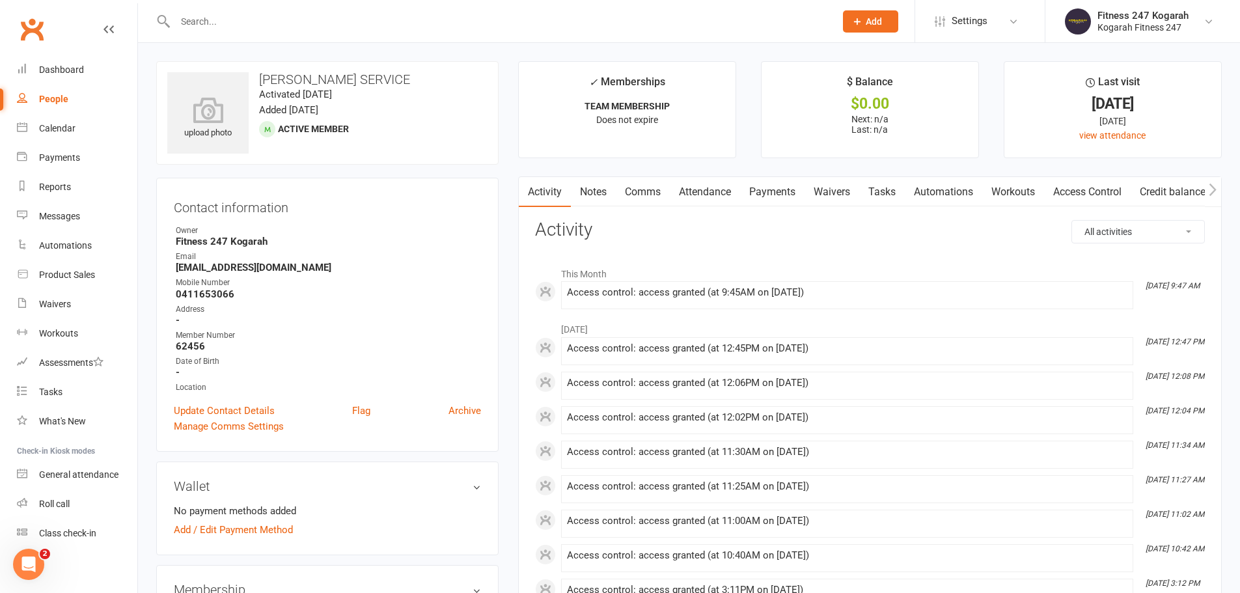
drag, startPoint x: 363, startPoint y: 264, endPoint x: 177, endPoint y: 270, distance: 186.2
click at [177, 270] on strong "admin@draxau.cloudpsaservice.com.au" at bounding box center [328, 268] width 305 height 12
copy strong "admin@draxau.cloudpsaservice.com.au"
drag, startPoint x: 232, startPoint y: 290, endPoint x: 172, endPoint y: 295, distance: 60.0
click at [172, 295] on div "Contact information Owner Fitness 247 Kogarah Email admin@draxau.cloudpsaservic…" at bounding box center [327, 315] width 342 height 274
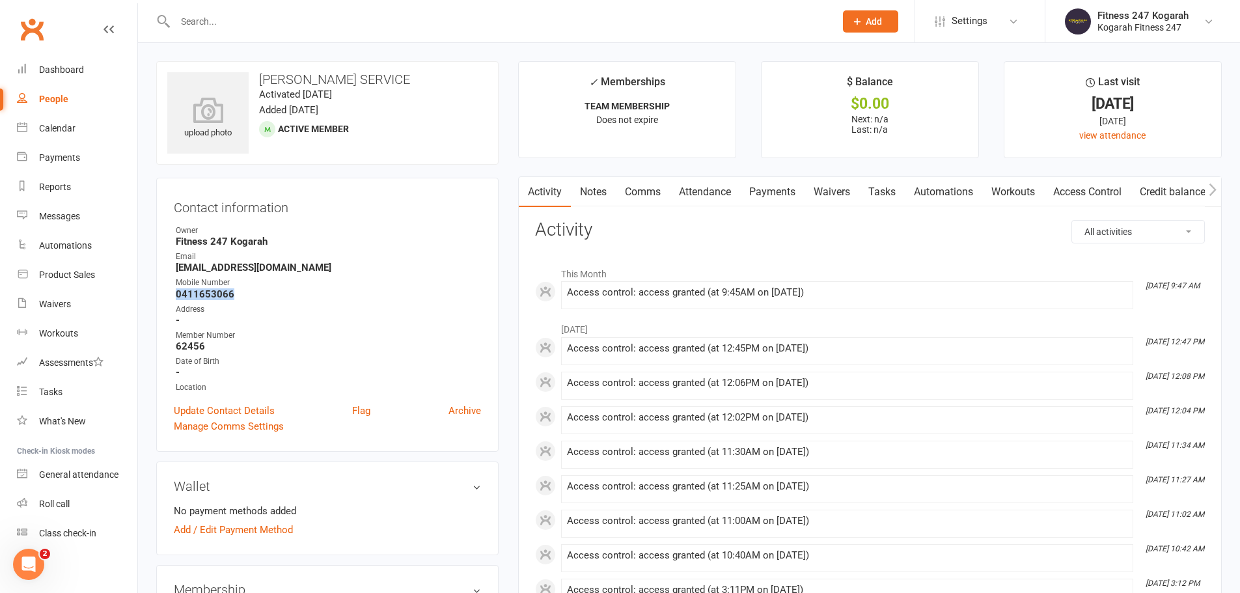
copy strong "0411653066"
drag, startPoint x: 210, startPoint y: 349, endPoint x: 172, endPoint y: 346, distance: 37.2
click at [172, 346] on div "Contact information Owner Fitness 247 Kogarah Email admin@draxau.cloudpsaservic…" at bounding box center [327, 315] width 342 height 274
copy strong "62456"
click at [1110, 192] on link "Access Control" at bounding box center [1087, 192] width 87 height 30
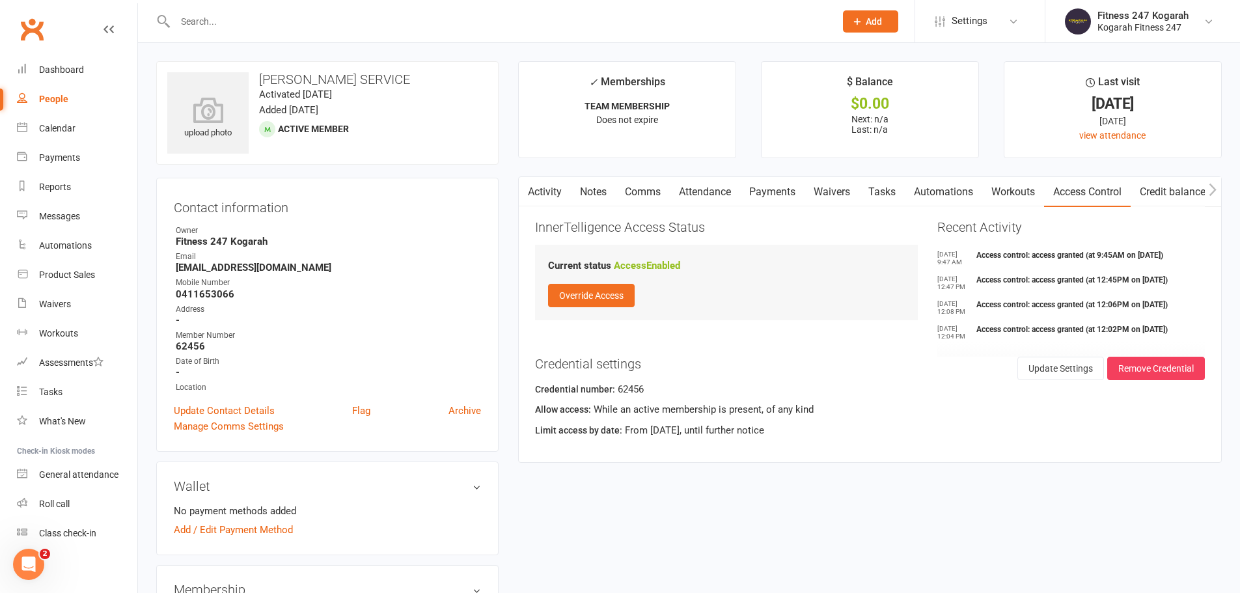
click at [261, 15] on input "text" at bounding box center [498, 21] width 655 height 18
paste input "[PERSON_NAME]"
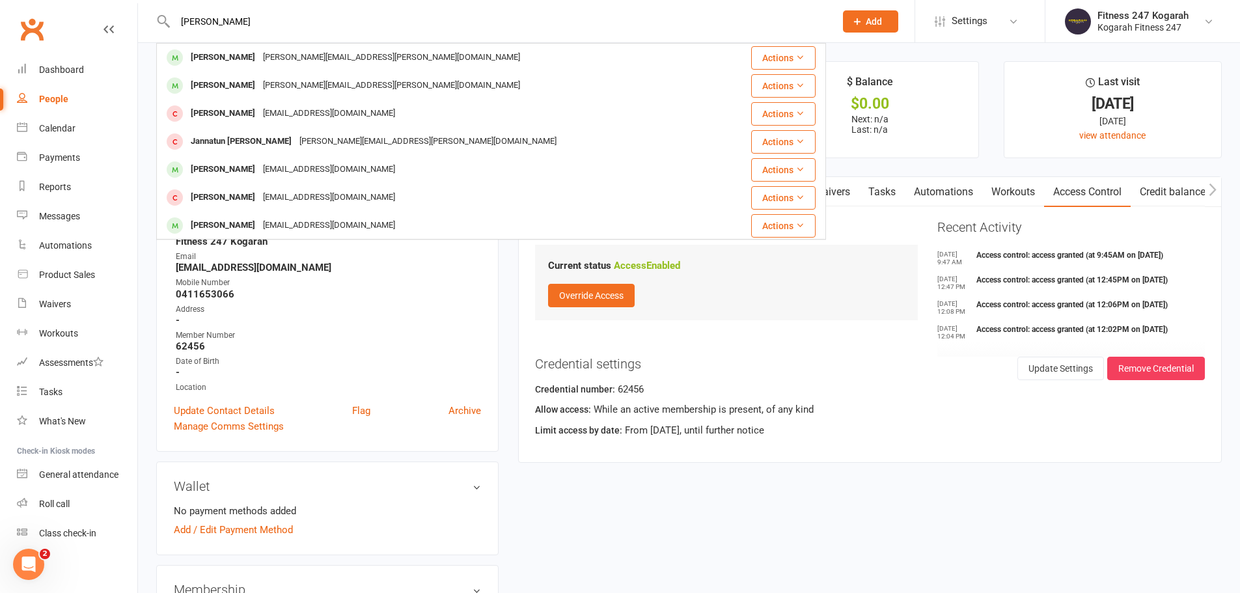
drag, startPoint x: 275, startPoint y: 20, endPoint x: 182, endPoint y: 14, distance: 93.2
click at [182, 14] on input "[PERSON_NAME]" at bounding box center [498, 21] width 655 height 18
paste input "Gavin Barlis"
drag, startPoint x: 274, startPoint y: 12, endPoint x: 205, endPoint y: 24, distance: 70.0
click at [208, 23] on input "Gavin Barlis" at bounding box center [498, 21] width 655 height 18
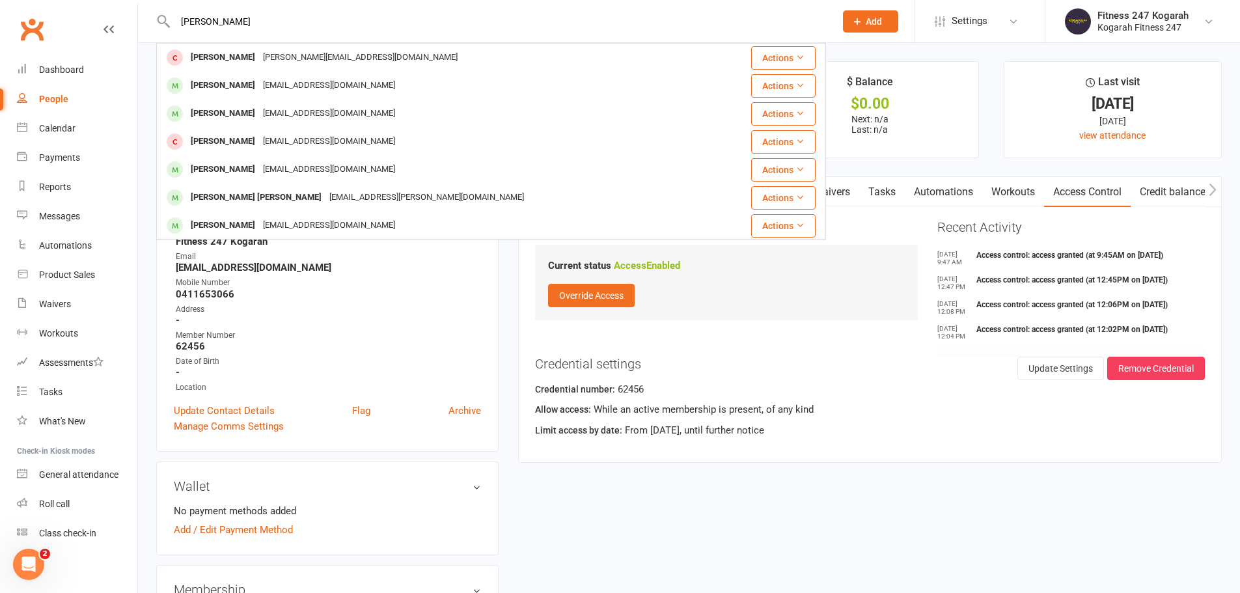
click at [205, 24] on input "Gavin Barlis" at bounding box center [498, 21] width 655 height 18
drag, startPoint x: 247, startPoint y: 22, endPoint x: 184, endPoint y: 24, distance: 62.5
click at [184, 24] on input "Gavin Barlis" at bounding box center [498, 21] width 655 height 18
paste input "Carl Rowland"
drag, startPoint x: 252, startPoint y: 20, endPoint x: 157, endPoint y: 27, distance: 94.6
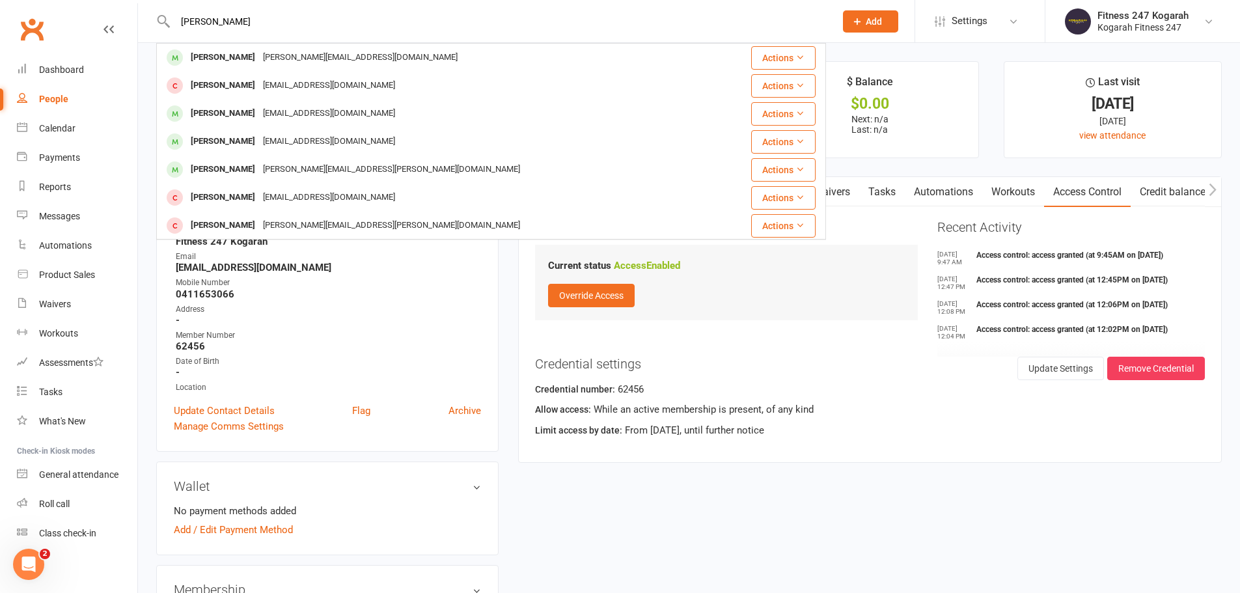
click at [157, 27] on div "Carl Rowland Carl Rowland carl.rowland465@gmail.com Actions Rolando Candelaria …" at bounding box center [491, 21] width 670 height 42
paste input "Purevelorj Bat-Erdene"
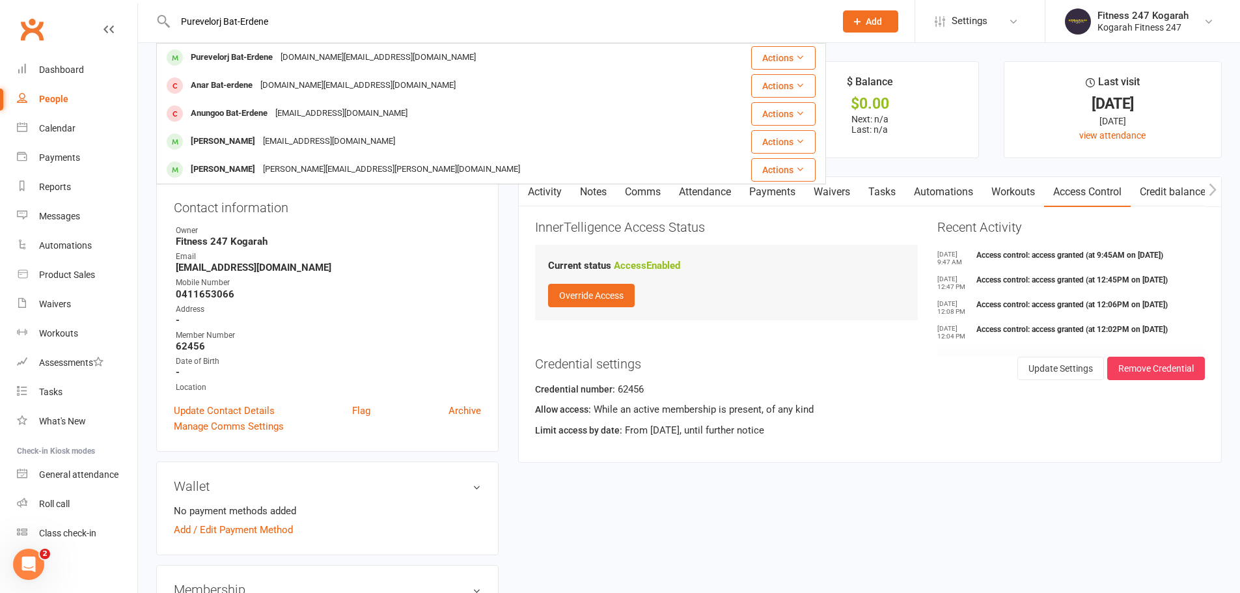
type input "Purevelorj Bat-Erdene"
click at [372, 58] on div "mongolia.be@gmail.com" at bounding box center [378, 57] width 203 height 19
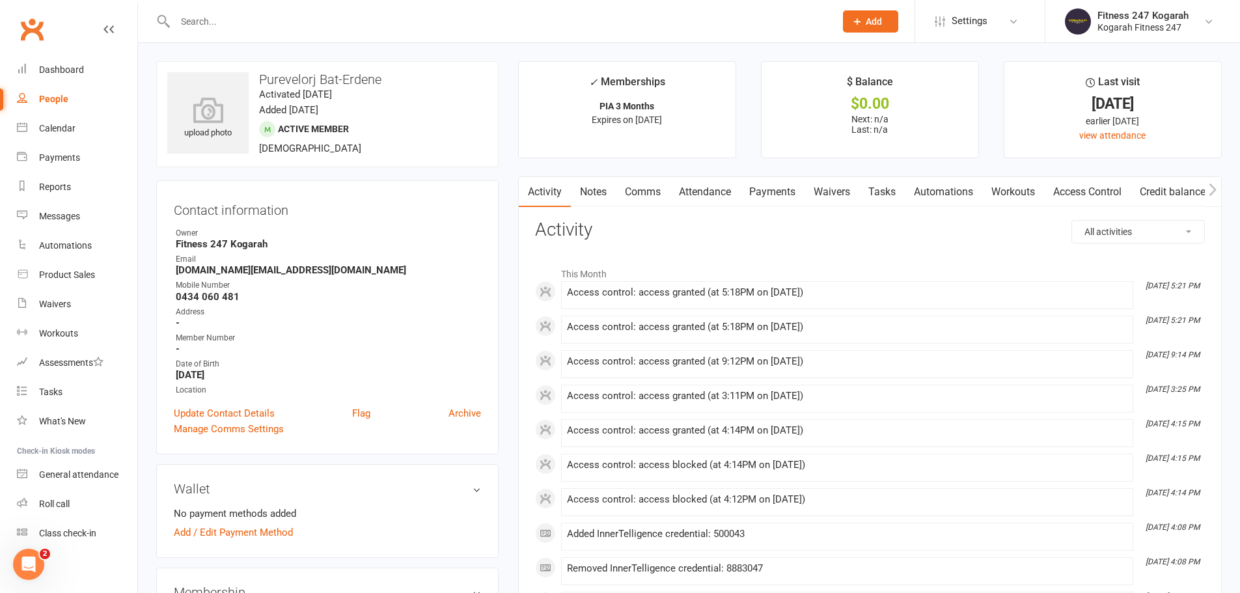
click at [872, 25] on span "Add" at bounding box center [873, 21] width 16 height 10
click at [855, 91] on link "Member" at bounding box center [856, 89] width 116 height 30
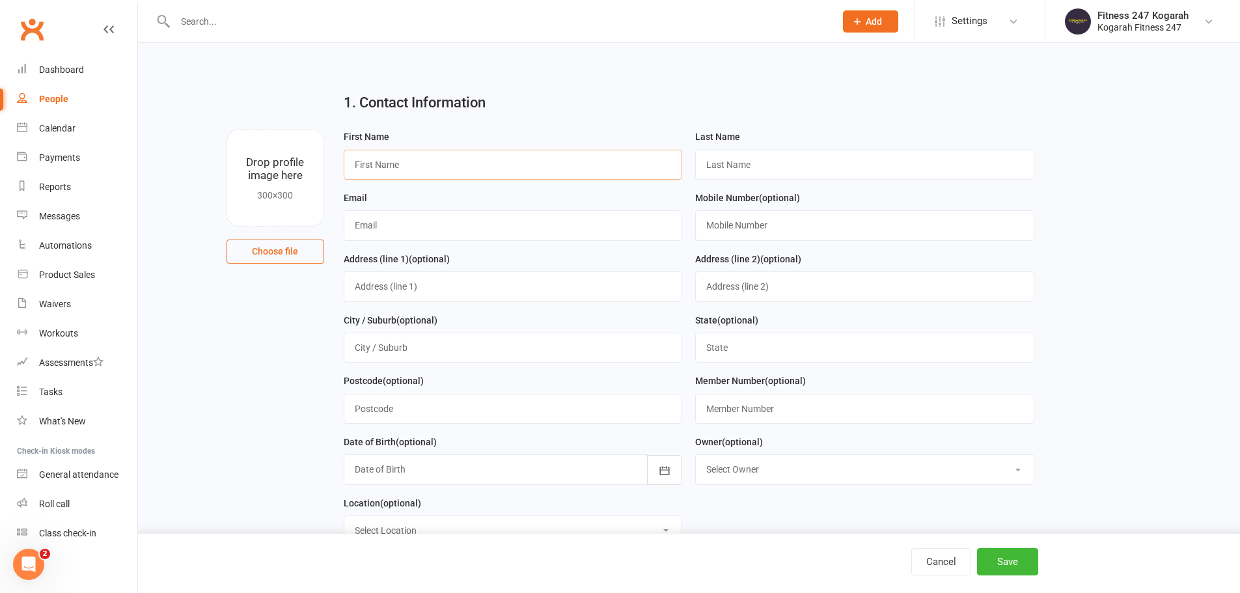
click at [379, 165] on input "text" at bounding box center [513, 165] width 339 height 30
paste input "Hazal Afshar"
type input "Hazal"
paste input "Afshar"
type input "Afshar"
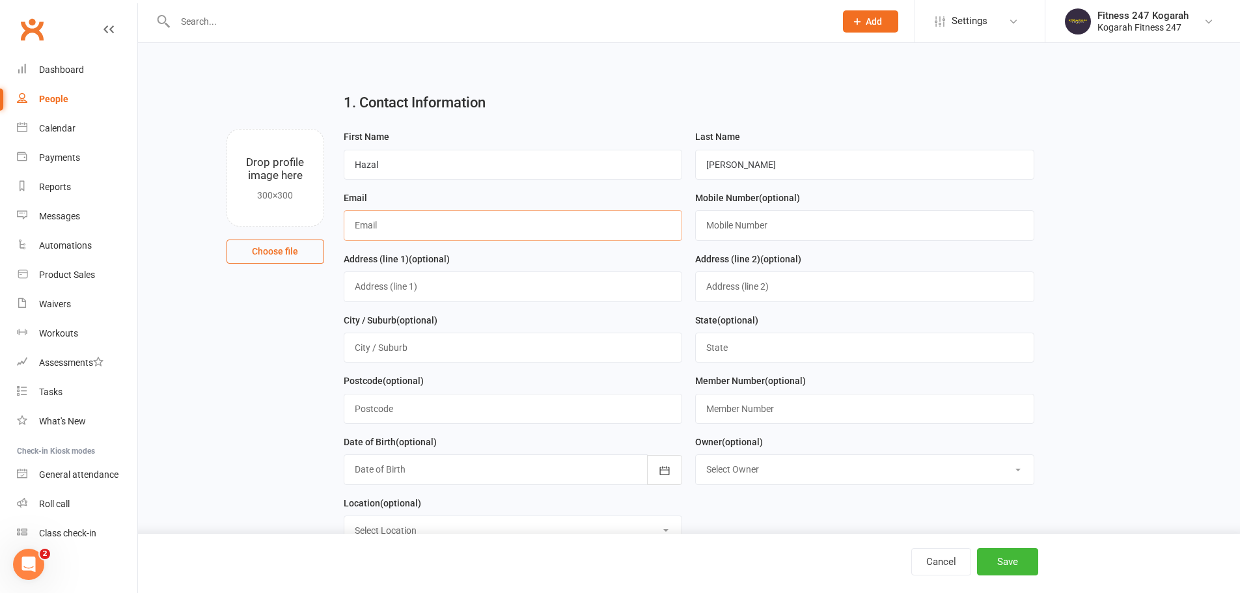
click at [363, 230] on input "text" at bounding box center [513, 225] width 339 height 30
click at [420, 232] on input "text" at bounding box center [513, 225] width 339 height 30
paste input "yalda_312@yahoo.com"
type input "yalda_312@yahoo.com"
click at [765, 413] on input "text" at bounding box center [864, 409] width 339 height 30
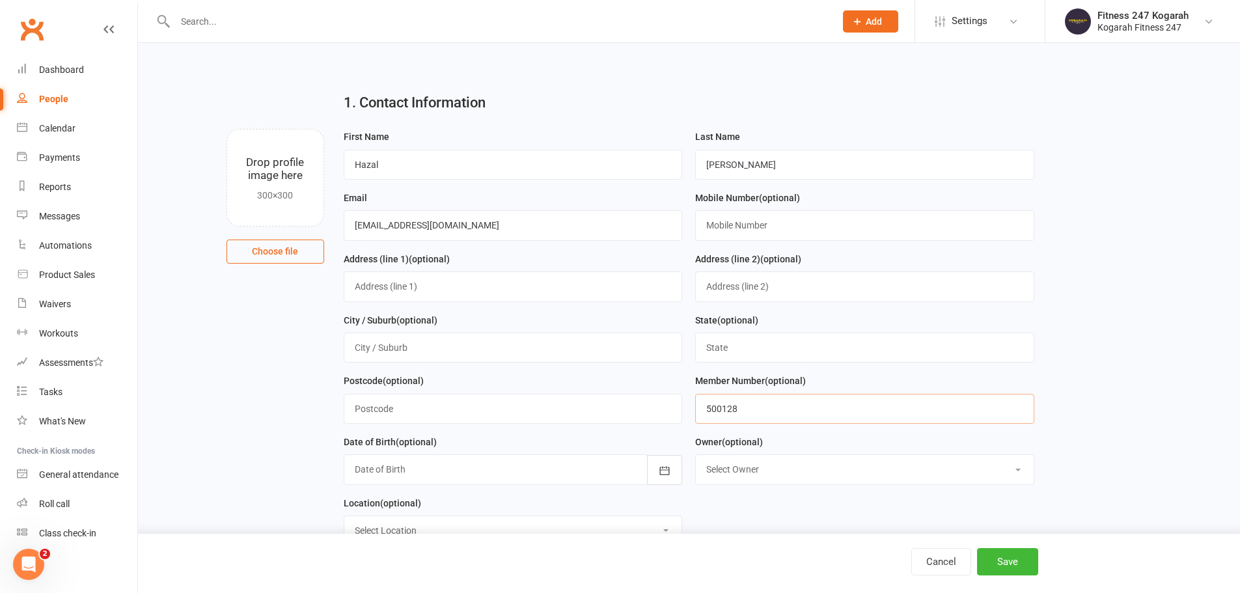
type input "500128"
click at [749, 478] on select "Select Owner Fitness 247 Kogarah" at bounding box center [865, 469] width 338 height 29
select select "0"
click at [696, 459] on select "Select Owner Fitness 247 Kogarah" at bounding box center [865, 469] width 338 height 29
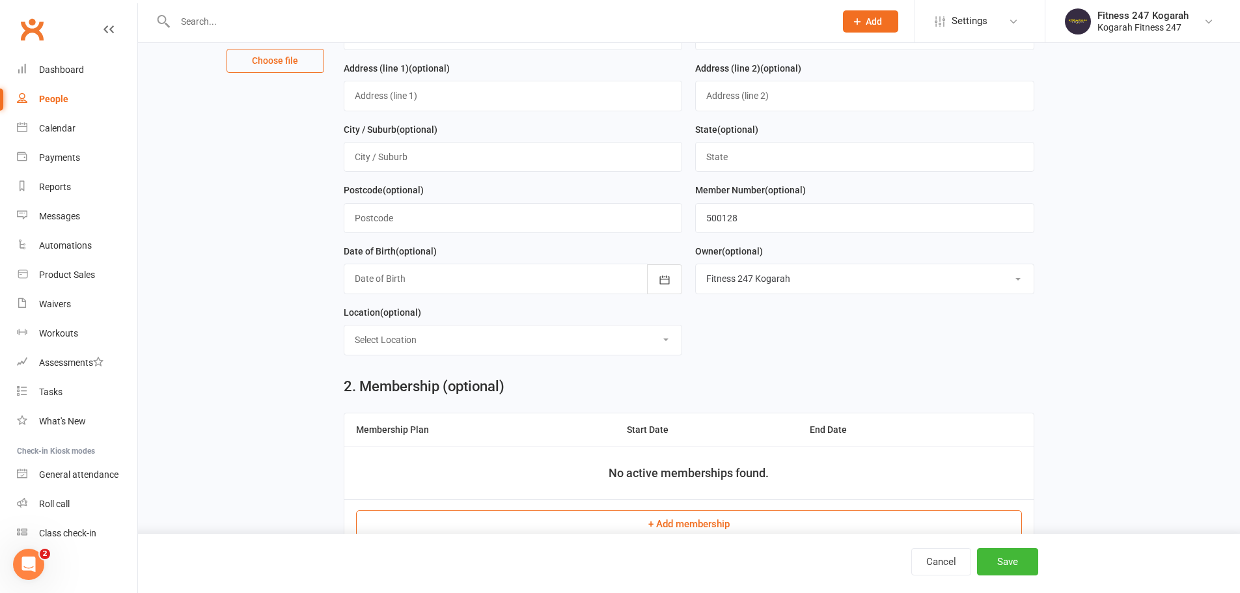
scroll to position [260, 0]
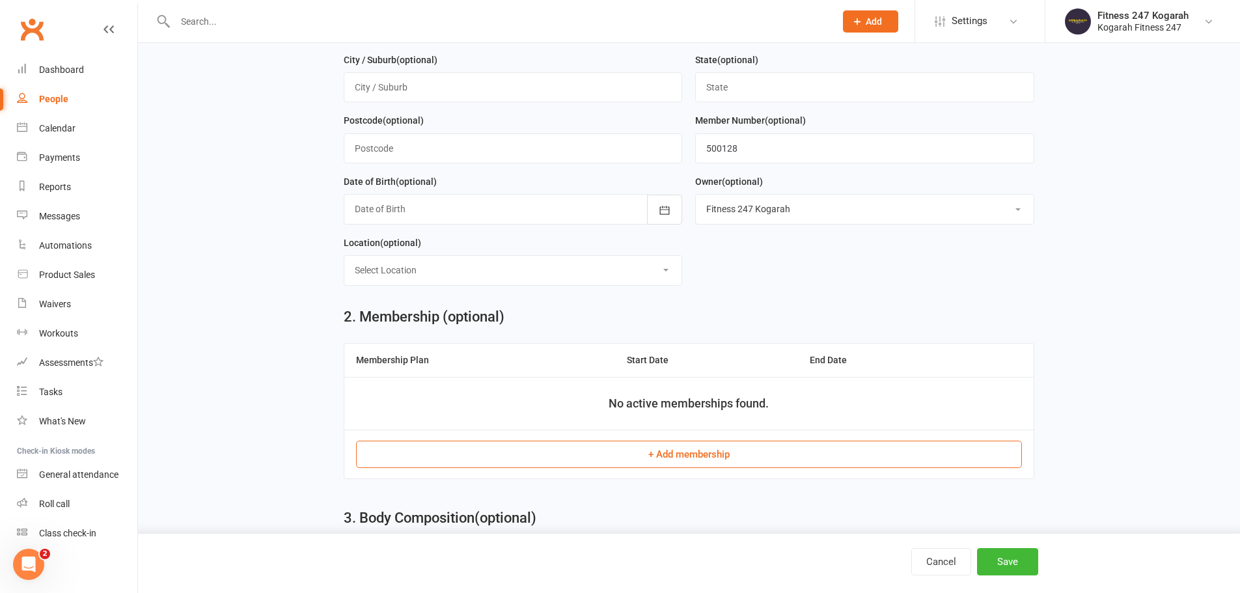
click at [703, 462] on button "+ Add membership" at bounding box center [689, 454] width 666 height 27
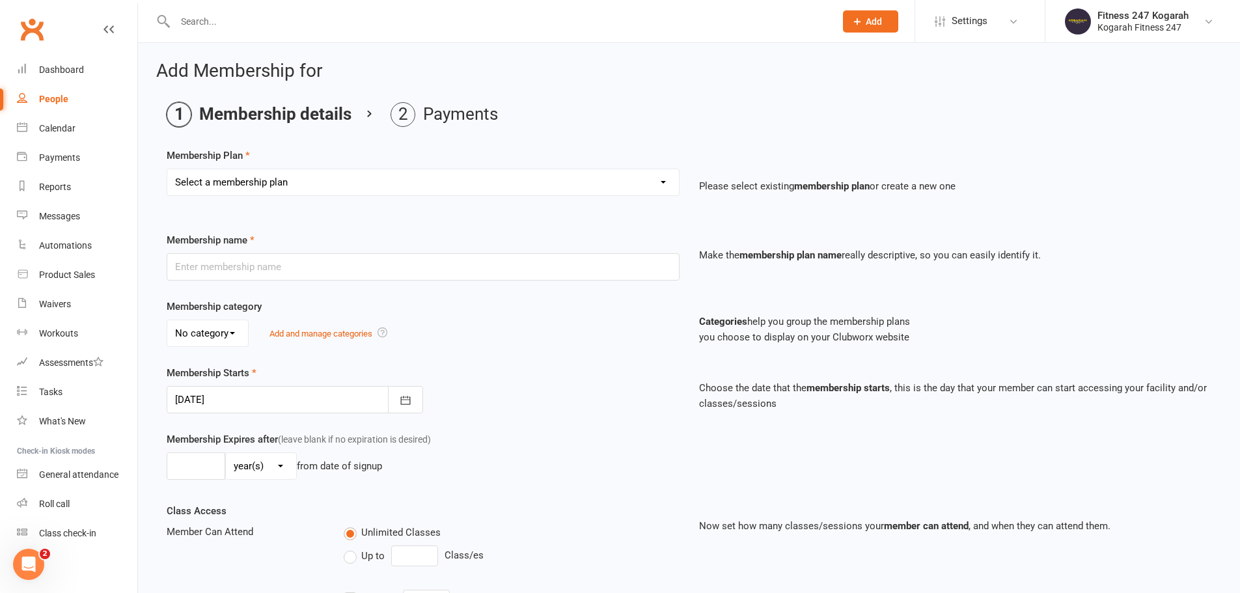
click at [361, 183] on select "Select a membership plan Create new Membership Plan Foundation 19.45 Foundation…" at bounding box center [422, 182] width 511 height 26
select select "18"
click at [167, 169] on select "Select a membership plan Create new Membership Plan Foundation 19.45 Foundation…" at bounding box center [422, 182] width 511 height 26
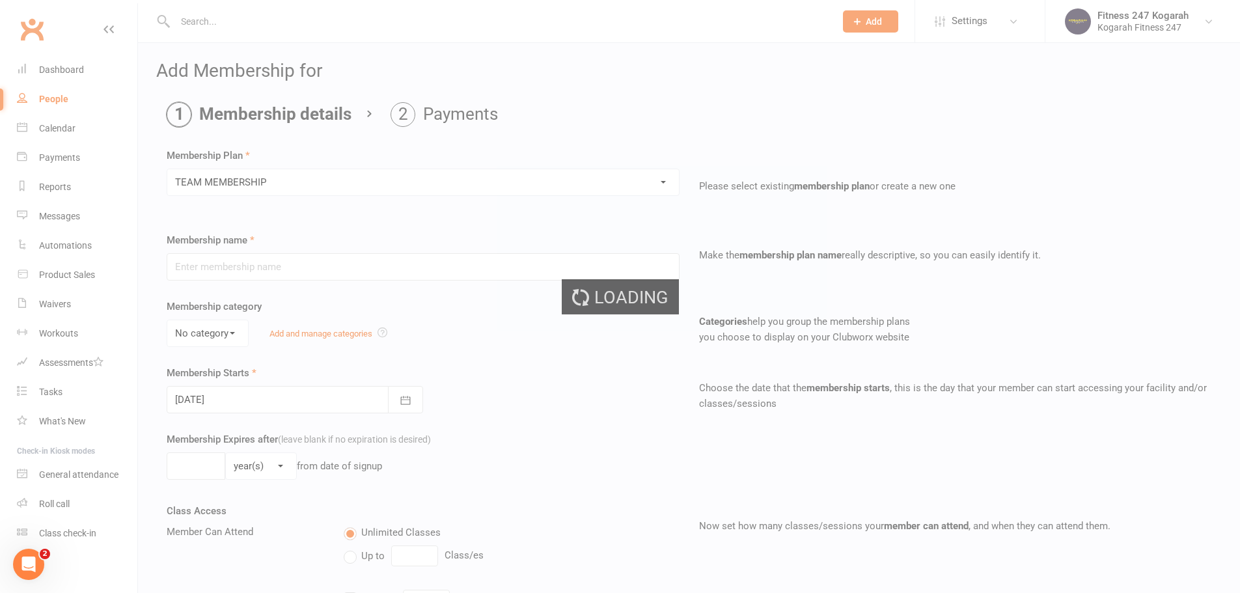
type input "TEAM MEMBERSHIP"
select select "2"
type input "0"
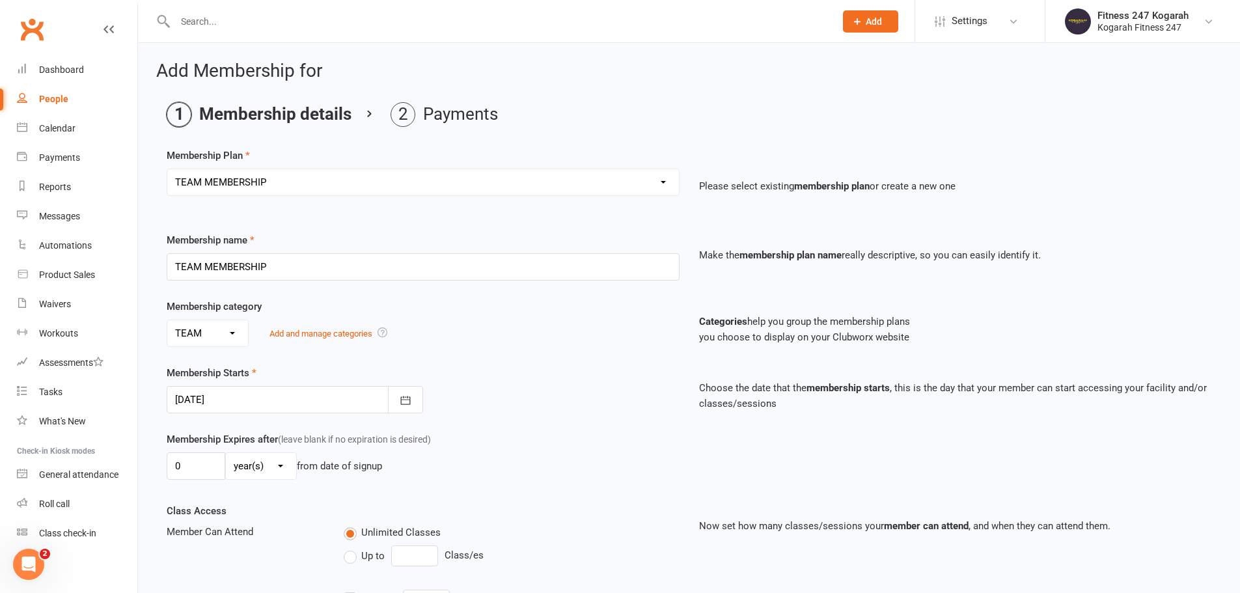
scroll to position [285, 0]
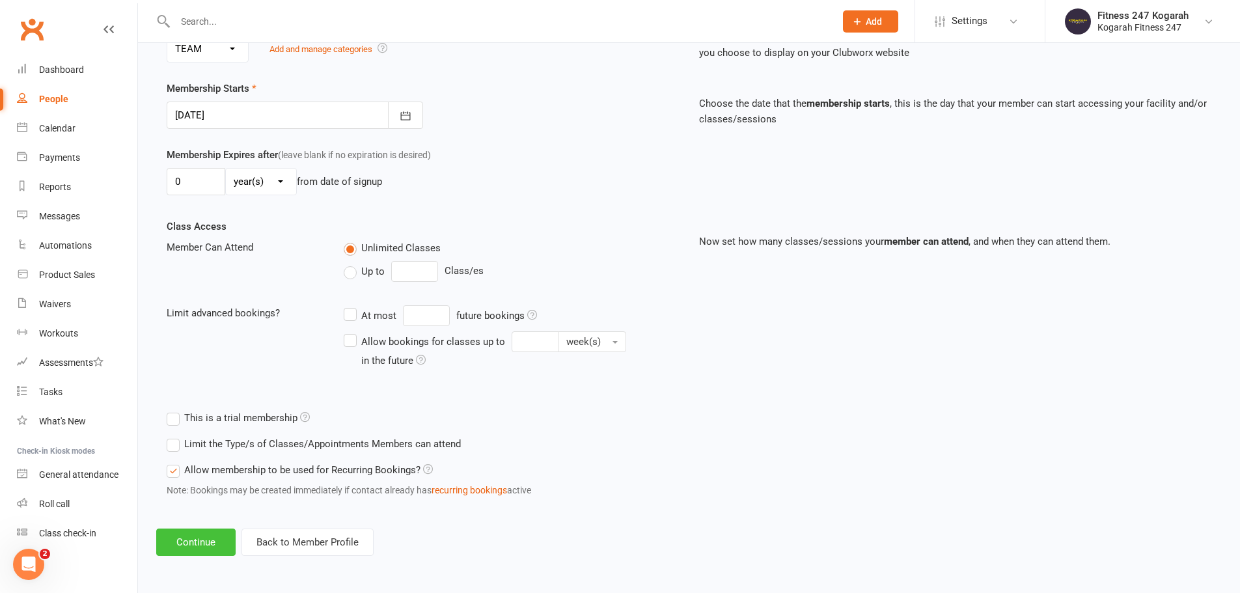
click at [232, 538] on button "Continue" at bounding box center [195, 541] width 79 height 27
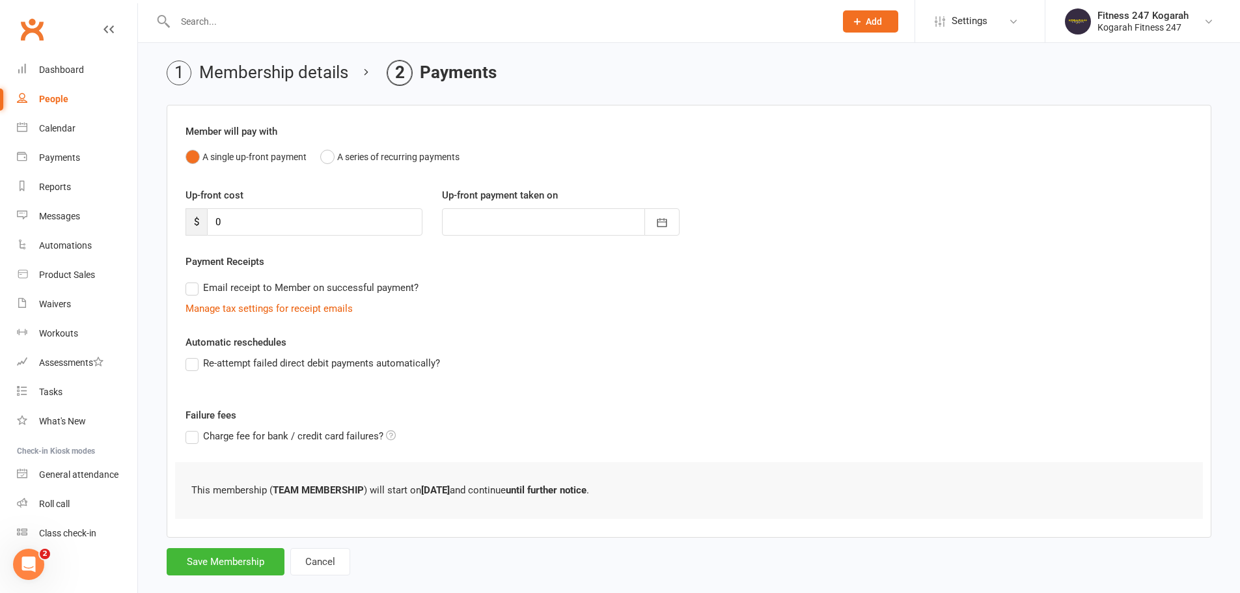
scroll to position [64, 0]
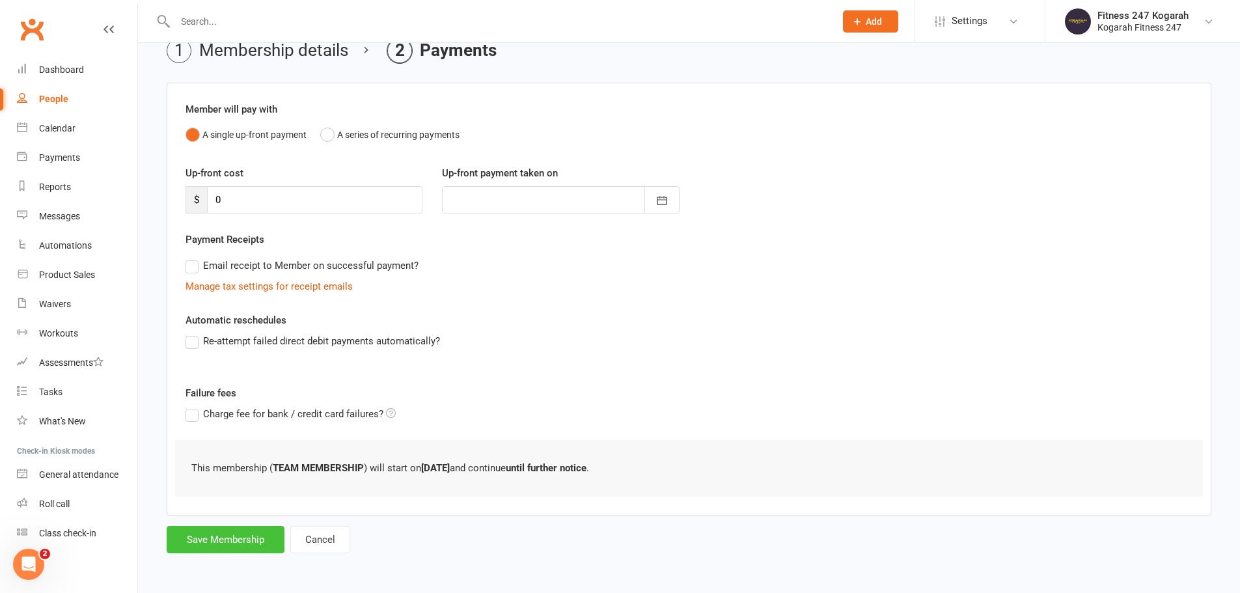
click at [251, 531] on button "Save Membership" at bounding box center [226, 539] width 118 height 27
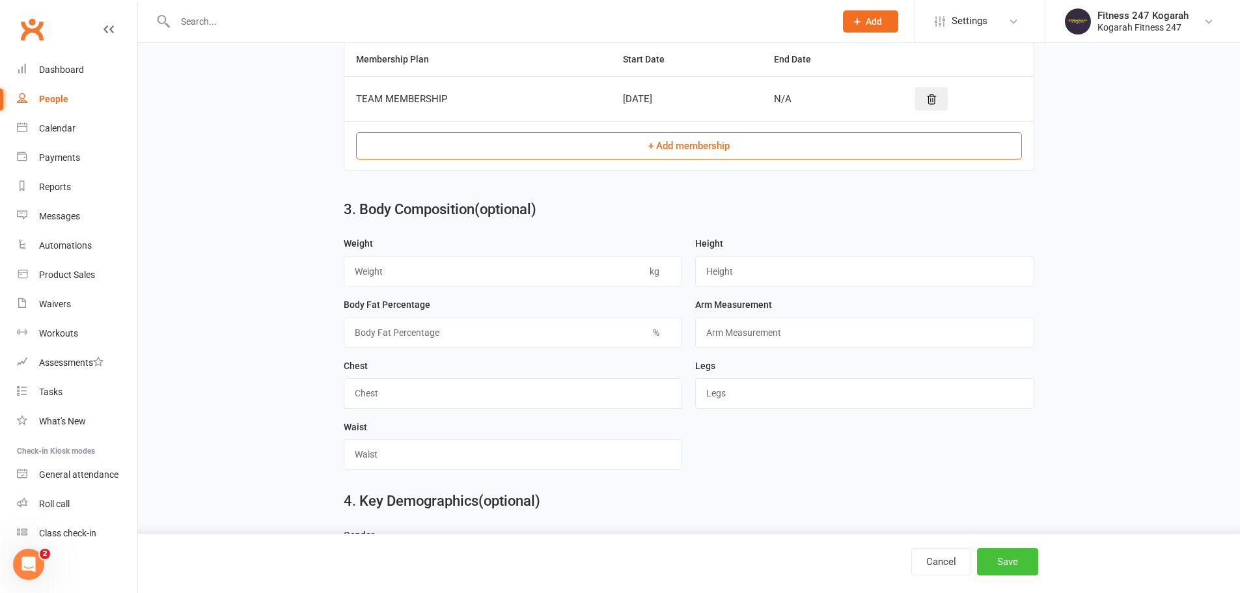
click at [987, 564] on button "Save" at bounding box center [1007, 561] width 61 height 27
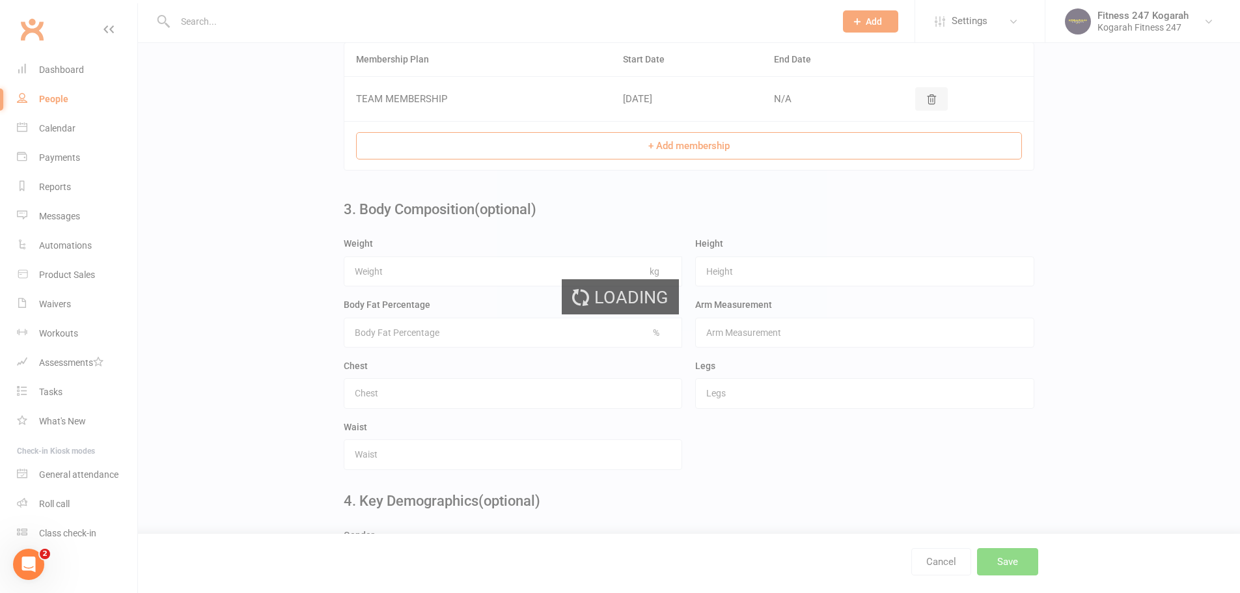
scroll to position [0, 0]
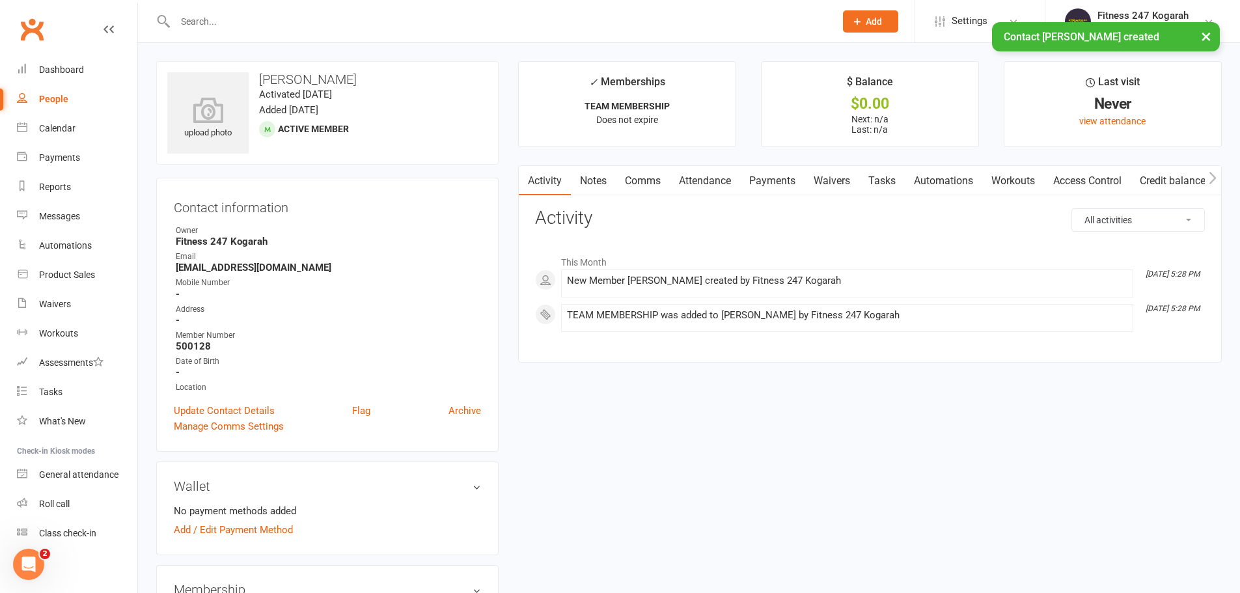
click at [1115, 175] on link "Access Control" at bounding box center [1087, 181] width 87 height 30
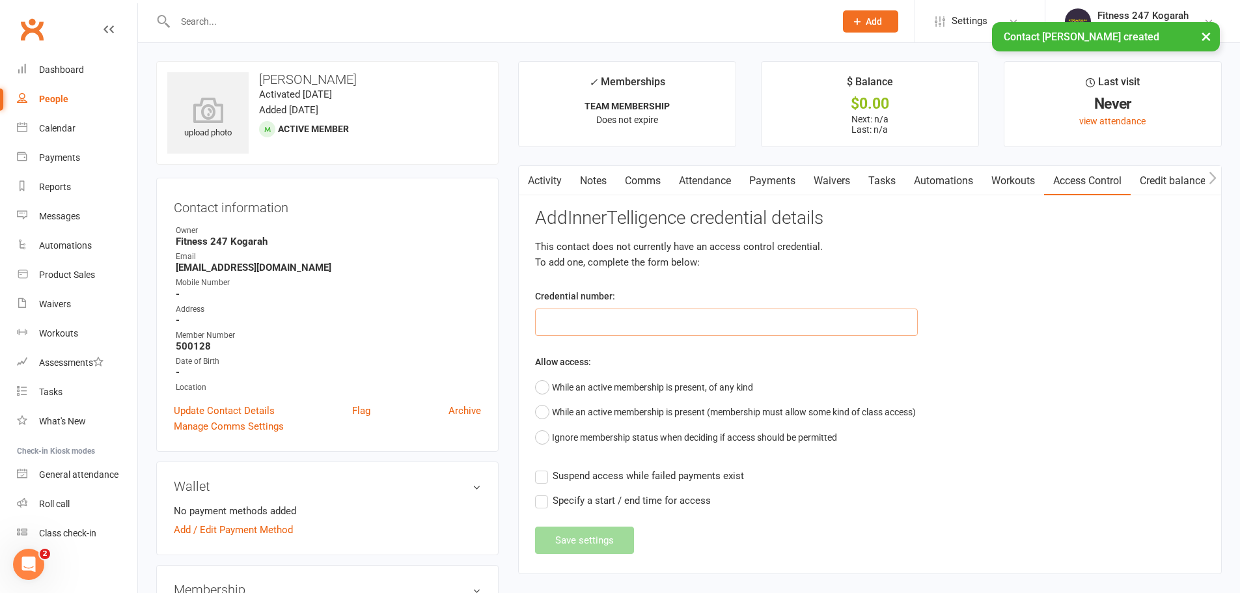
click at [640, 316] on input "text" at bounding box center [726, 321] width 383 height 27
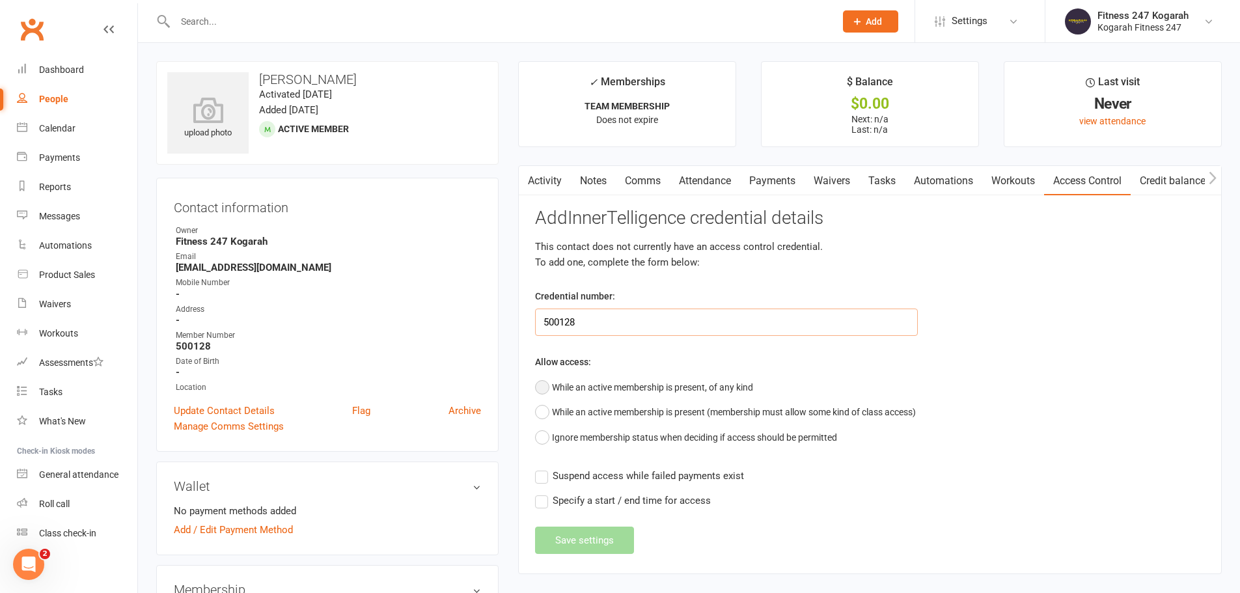
type input "500128"
click at [614, 383] on button "While an active membership is present, of any kind" at bounding box center [644, 387] width 218 height 25
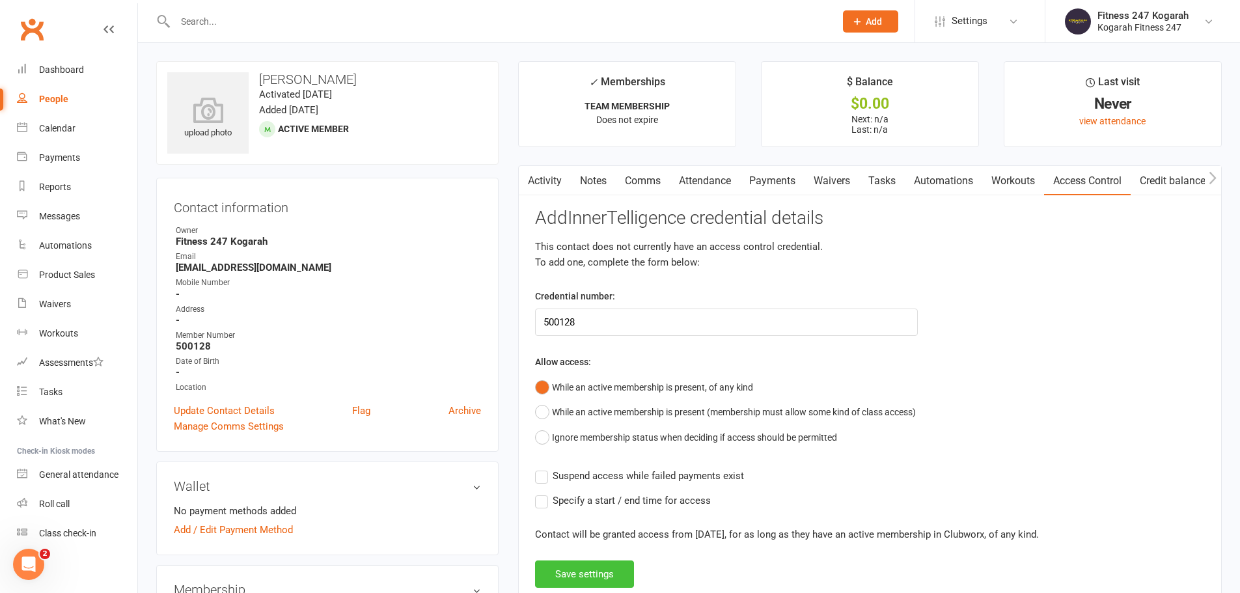
drag, startPoint x: 566, startPoint y: 566, endPoint x: 575, endPoint y: 485, distance: 81.1
click at [567, 566] on button "Save settings" at bounding box center [584, 573] width 99 height 27
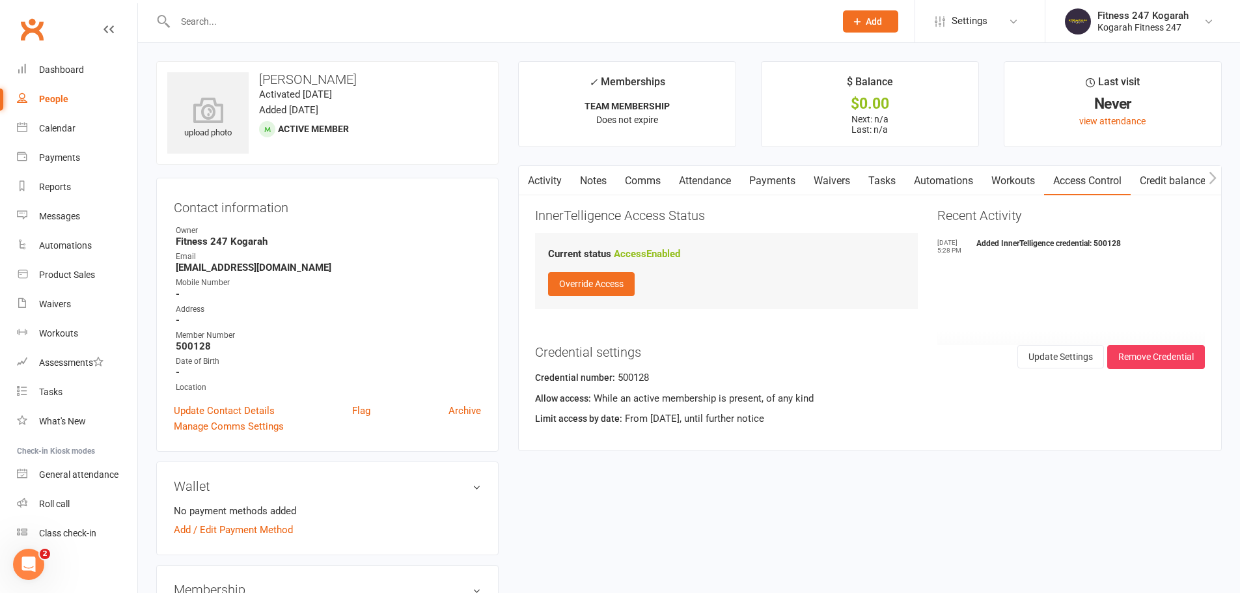
click at [891, 20] on button "Add" at bounding box center [870, 21] width 55 height 22
click at [865, 88] on link "Member" at bounding box center [856, 89] width 116 height 30
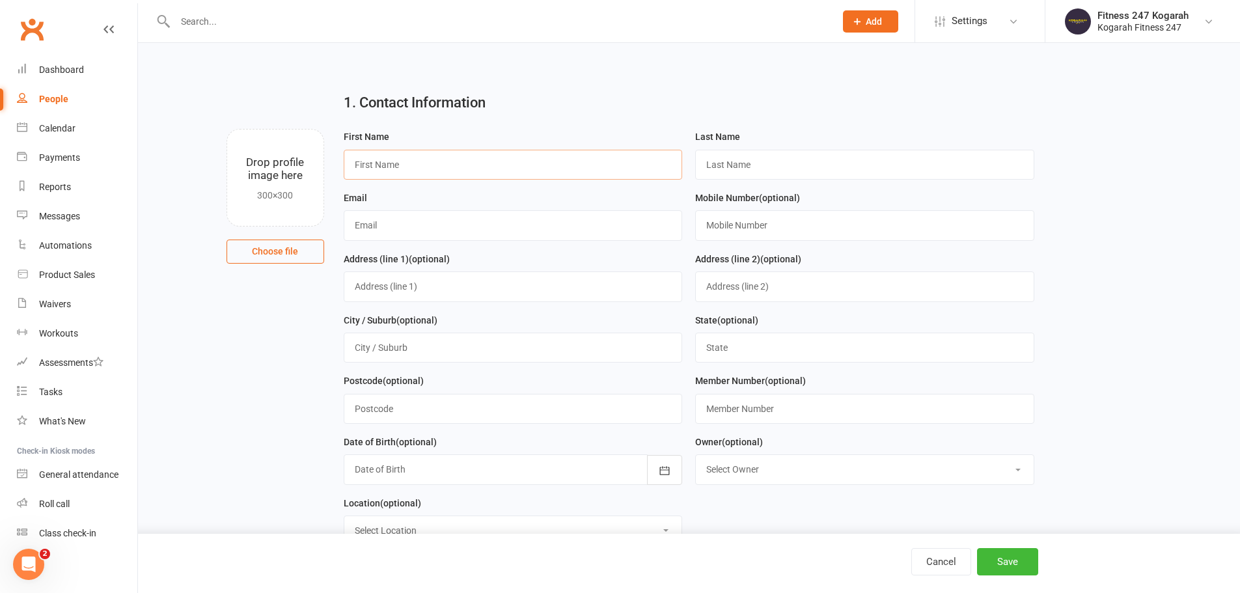
click at [428, 154] on input "text" at bounding box center [513, 165] width 339 height 30
paste input "[PERSON_NAME]"
type input "[PERSON_NAME]"
paste input "[PERSON_NAME]"
type input "[PERSON_NAME]"
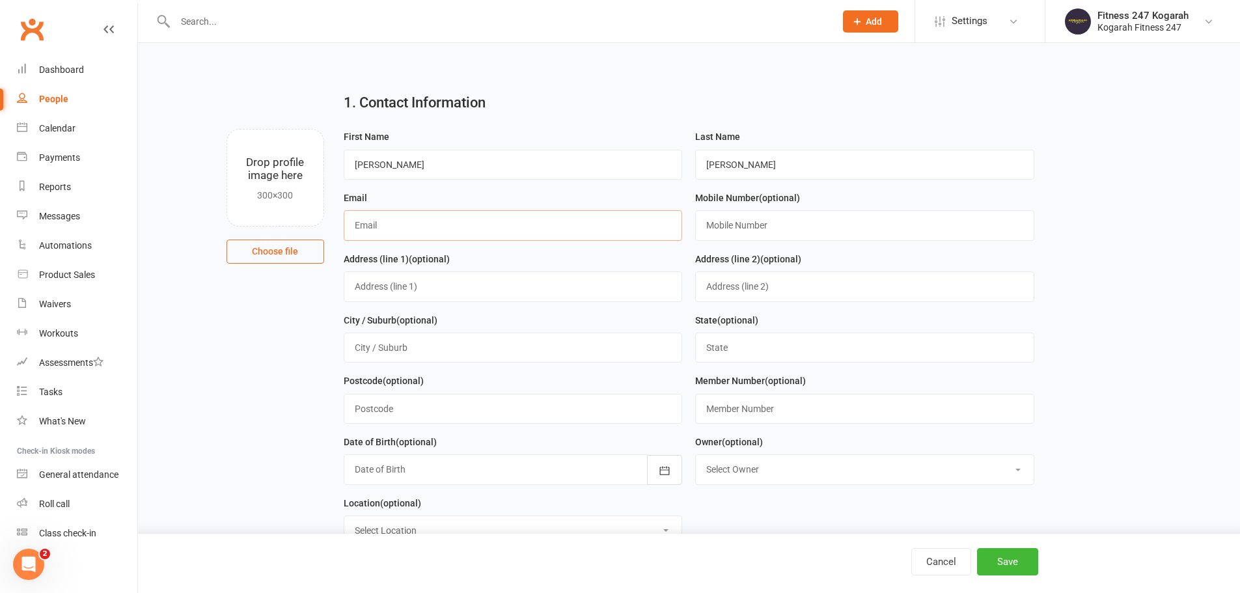
click at [409, 222] on input "text" at bounding box center [513, 225] width 339 height 30
paste input "[EMAIL_ADDRESS][DOMAIN_NAME]"
type input "[EMAIL_ADDRESS][DOMAIN_NAME]"
click at [744, 221] on input "text" at bounding box center [864, 225] width 339 height 30
paste input "0419126183"
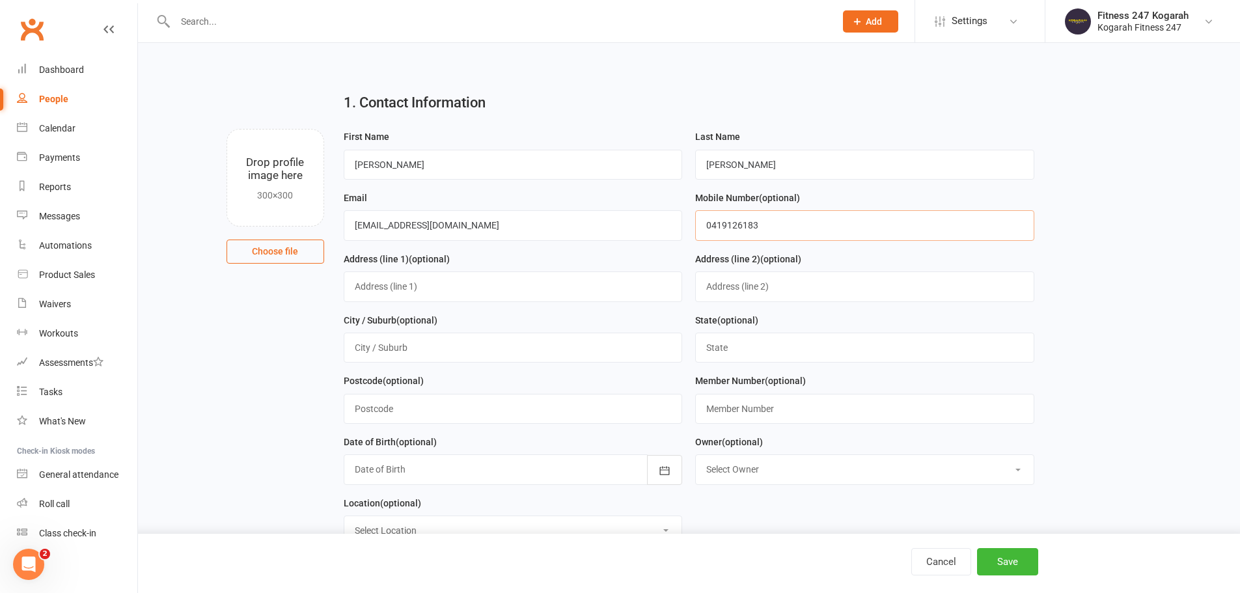
type input "0419126183"
click at [737, 405] on input "text" at bounding box center [864, 409] width 339 height 30
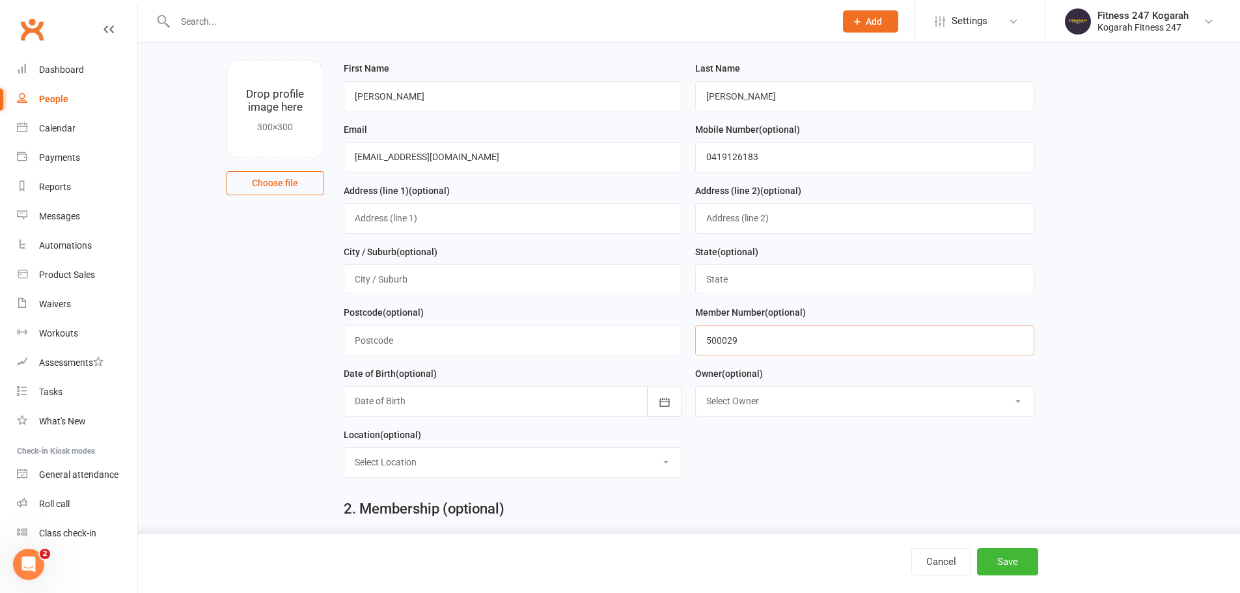
scroll to position [130, 0]
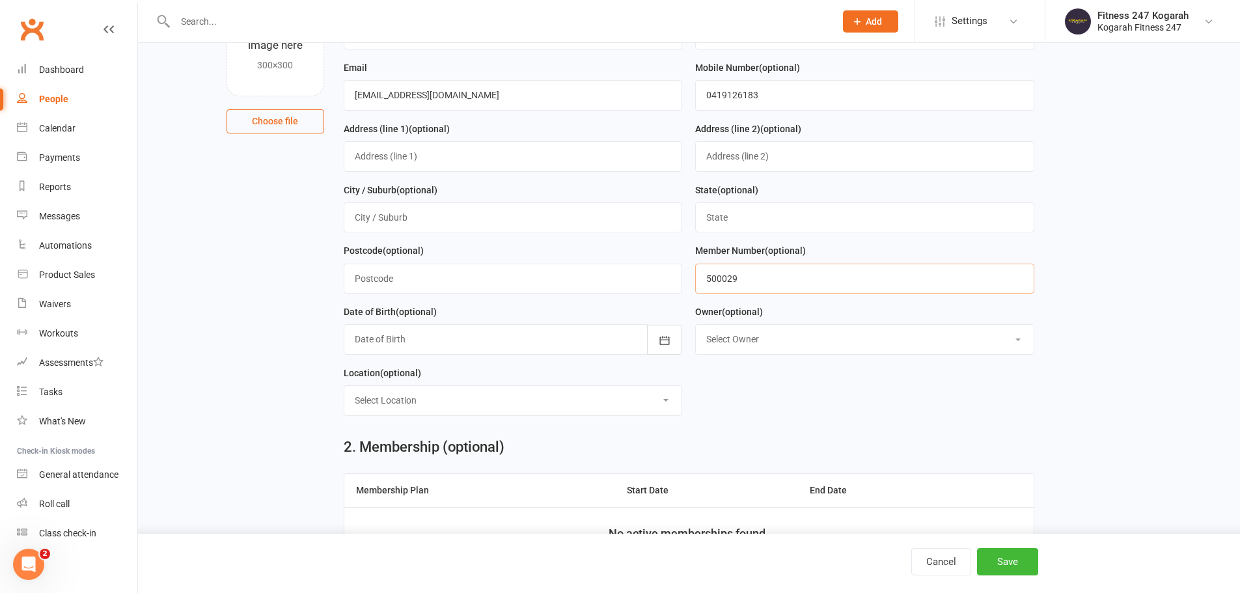
type input "500029"
click at [772, 332] on select "Select Owner Fitness 247 Kogarah" at bounding box center [865, 339] width 338 height 29
click at [770, 336] on select "Select Owner Fitness 247 Kogarah" at bounding box center [865, 339] width 338 height 29
select select "0"
click at [696, 329] on select "Select Owner Fitness 247 Kogarah" at bounding box center [865, 339] width 338 height 29
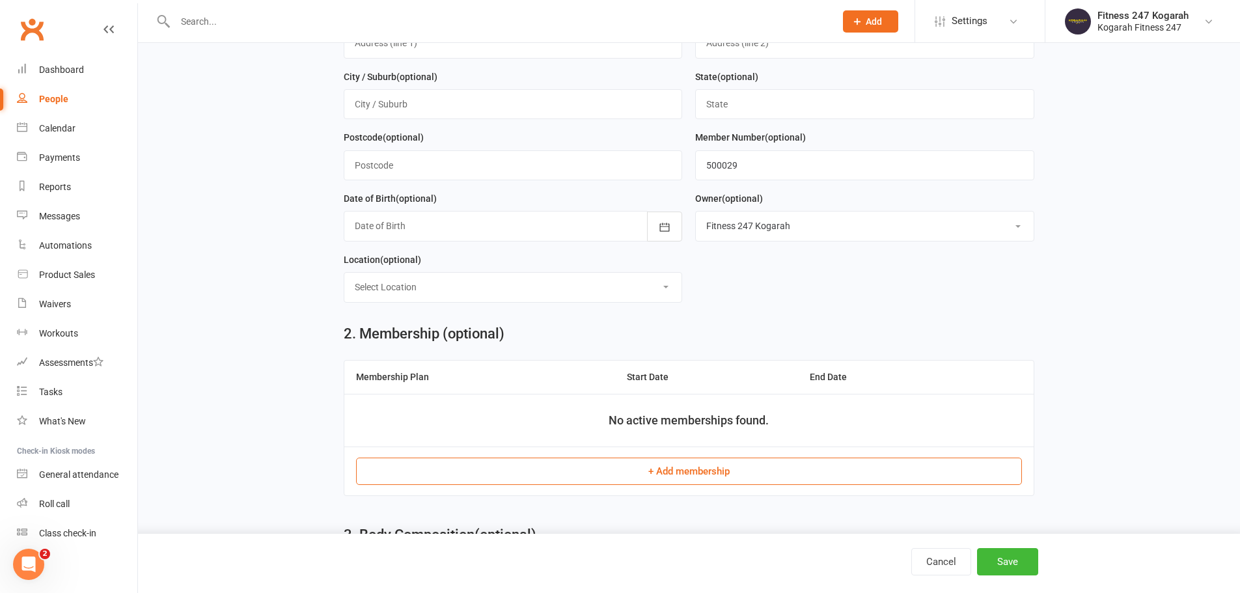
scroll to position [325, 0]
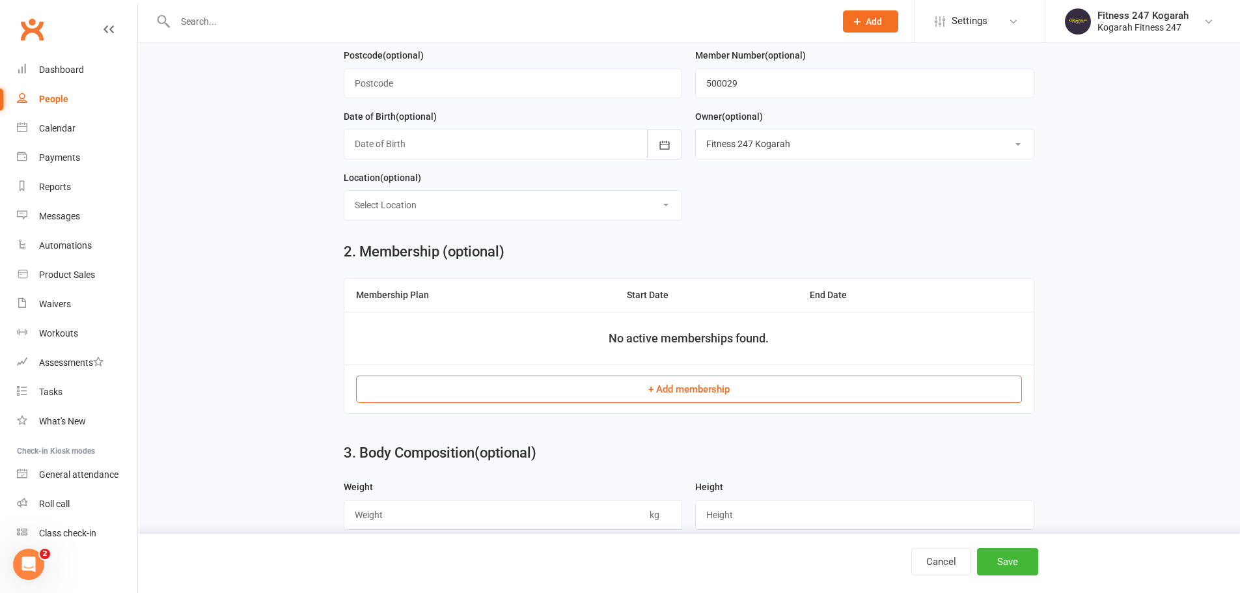
click at [651, 384] on button "+ Add membership" at bounding box center [689, 388] width 666 height 27
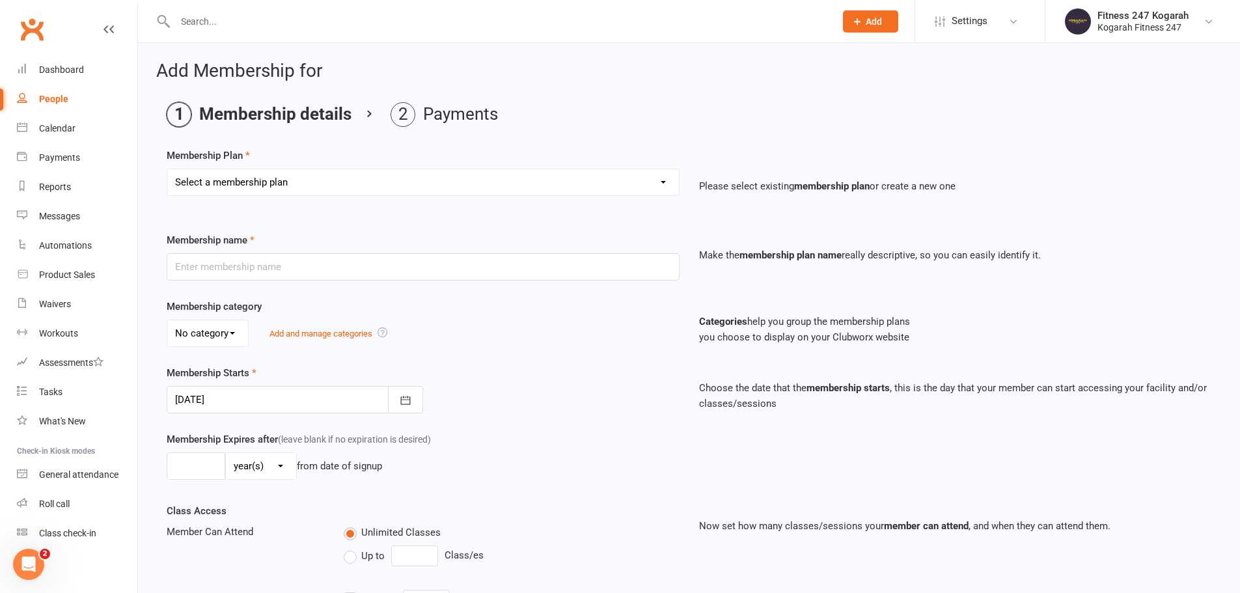
click at [400, 180] on select "Select a membership plan Create new Membership Plan Foundation 19.45 Foundation…" at bounding box center [422, 182] width 511 height 26
select select "18"
click at [167, 169] on select "Select a membership plan Create new Membership Plan Foundation 19.45 Foundation…" at bounding box center [422, 182] width 511 height 26
type input "TEAM MEMBERSHIP"
select select "2"
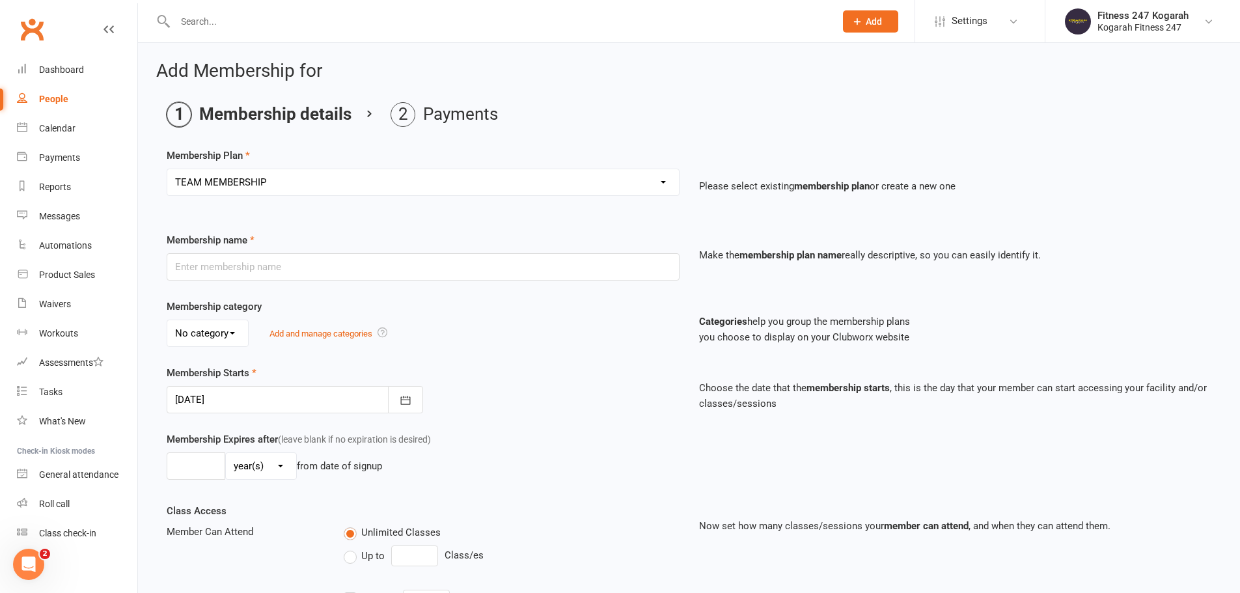
type input "0"
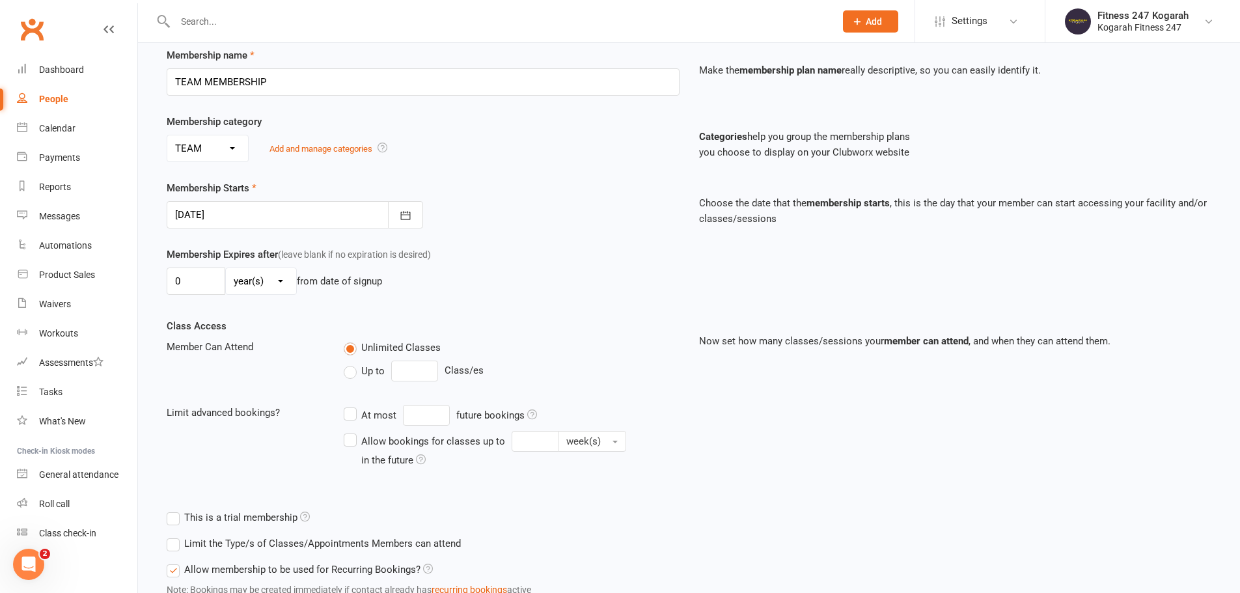
scroll to position [285, 0]
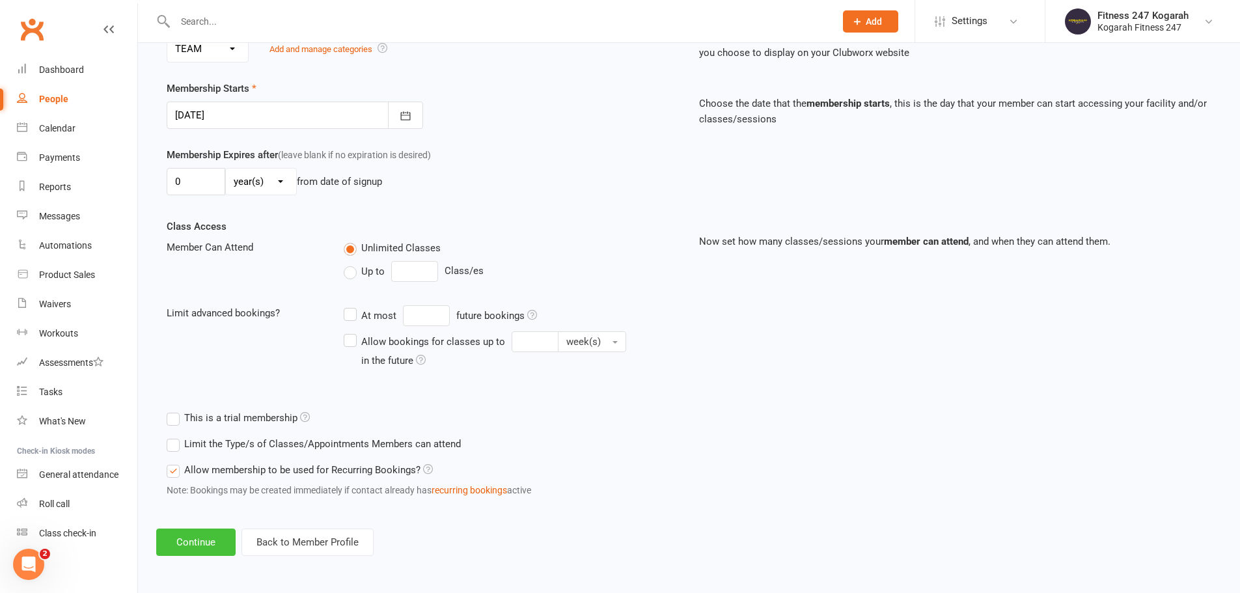
click at [221, 544] on button "Continue" at bounding box center [195, 541] width 79 height 27
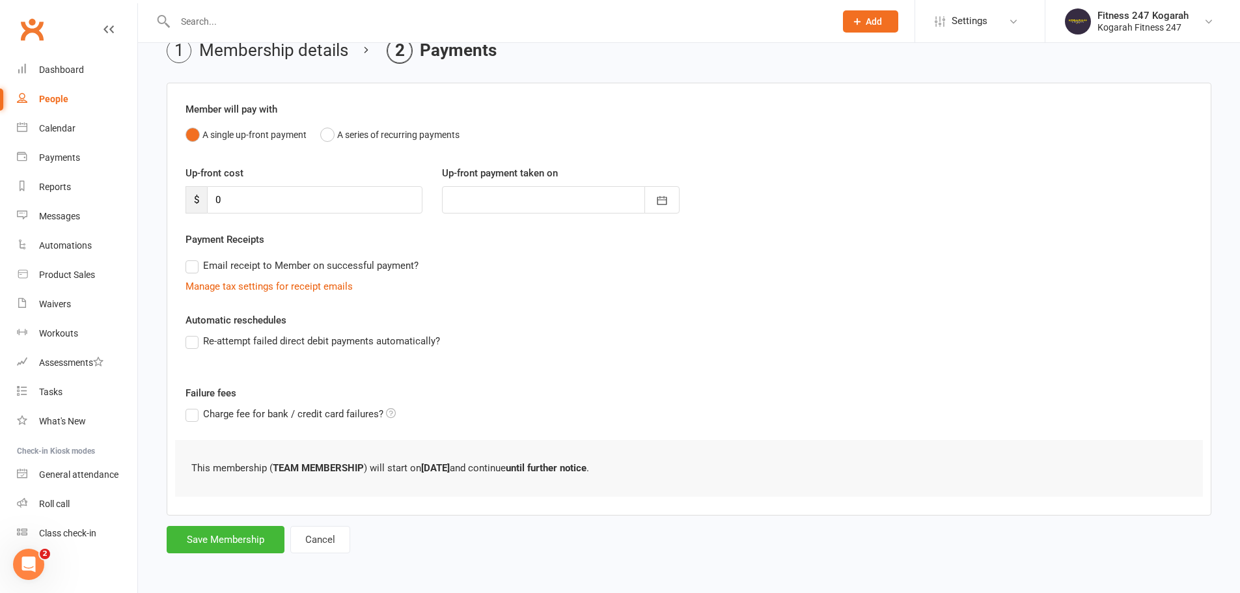
scroll to position [0, 0]
click at [241, 538] on button "Save Membership" at bounding box center [226, 539] width 118 height 27
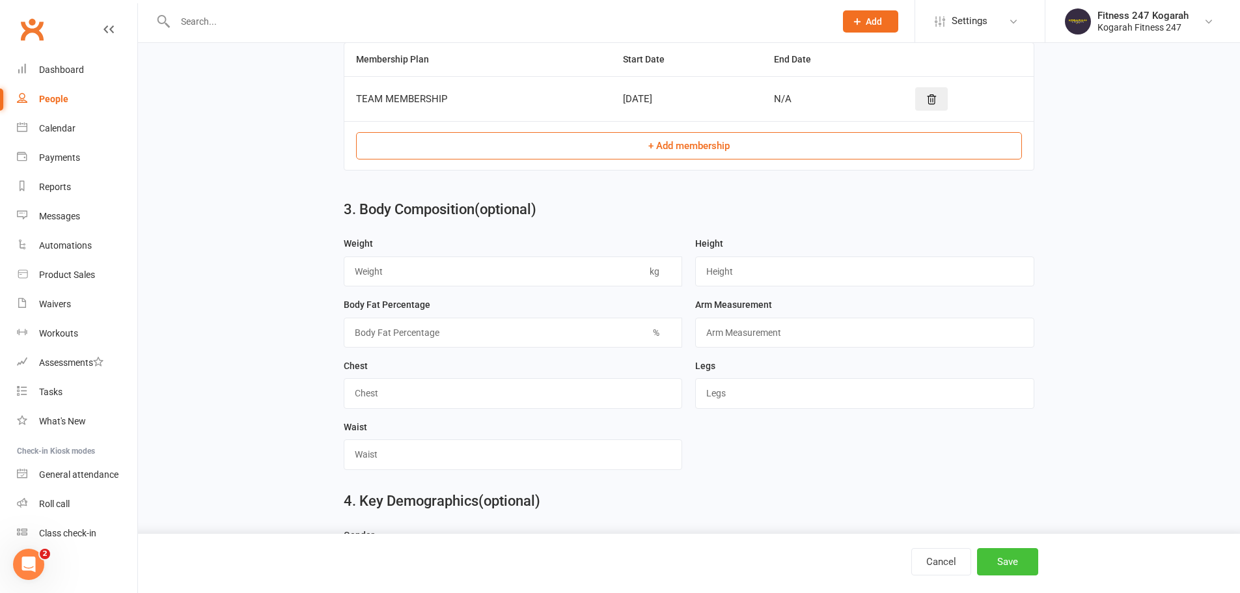
click at [997, 564] on button "Save" at bounding box center [1007, 561] width 61 height 27
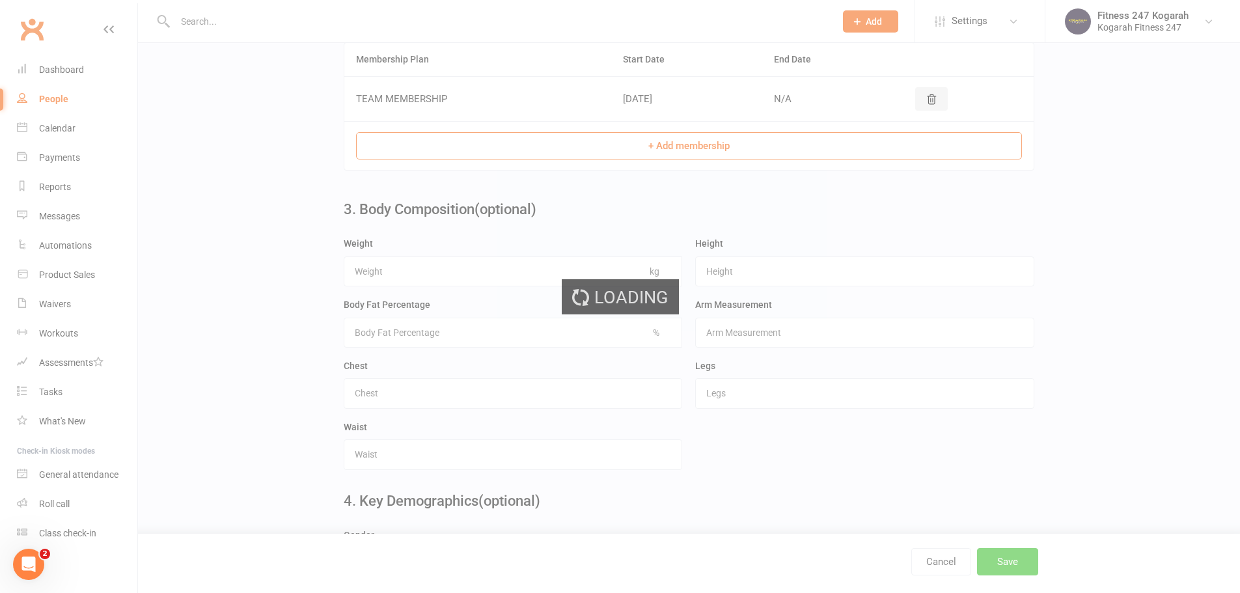
scroll to position [0, 0]
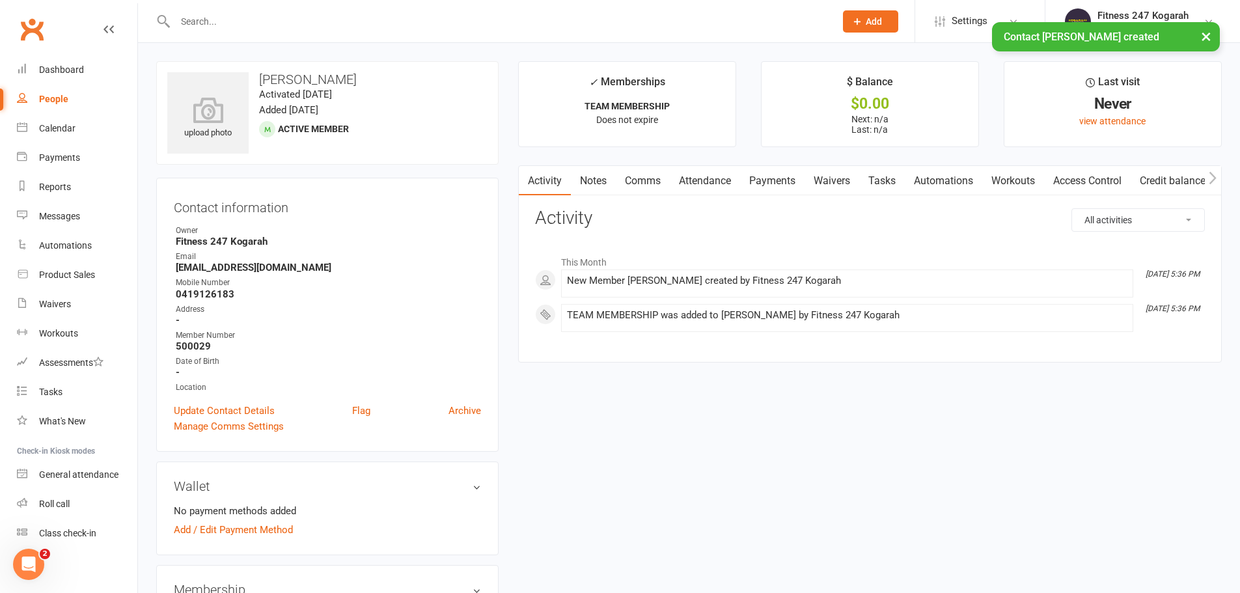
click at [1094, 171] on link "Access Control" at bounding box center [1087, 181] width 87 height 30
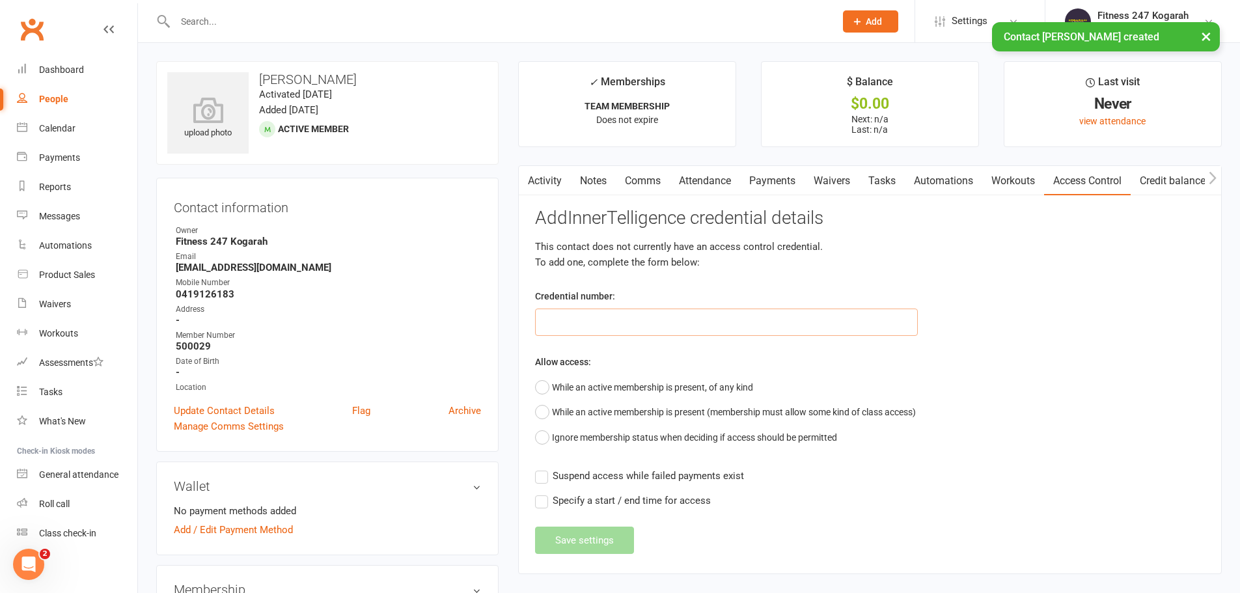
click at [600, 325] on input "text" at bounding box center [726, 321] width 383 height 27
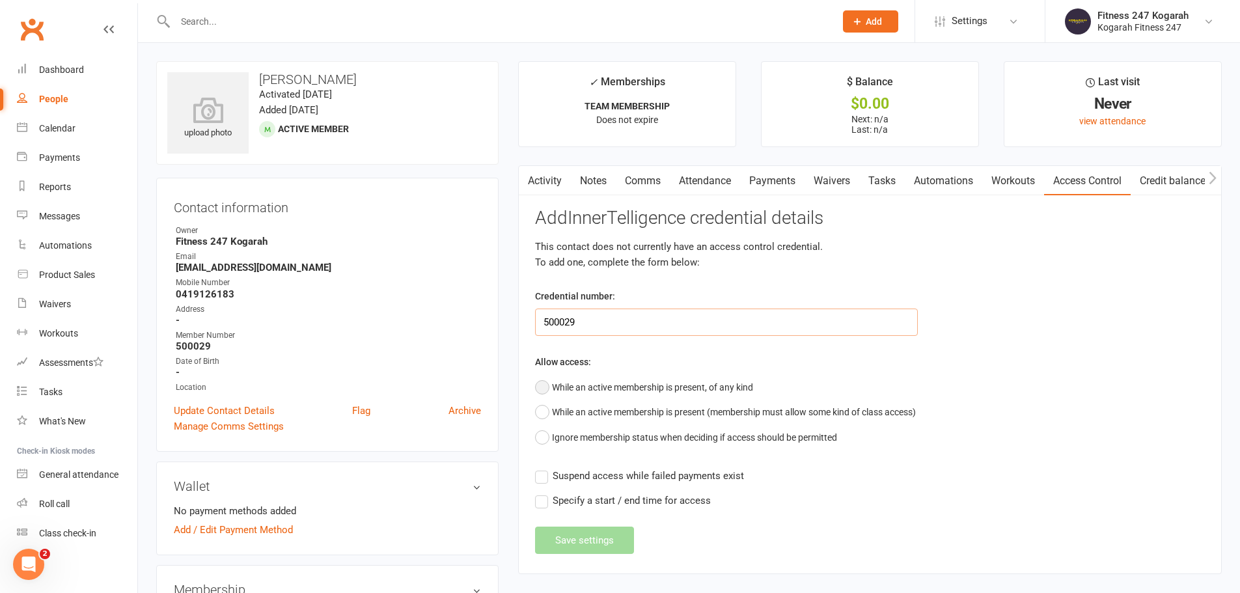
type input "500029"
click at [597, 387] on button "While an active membership is present, of any kind" at bounding box center [644, 387] width 218 height 25
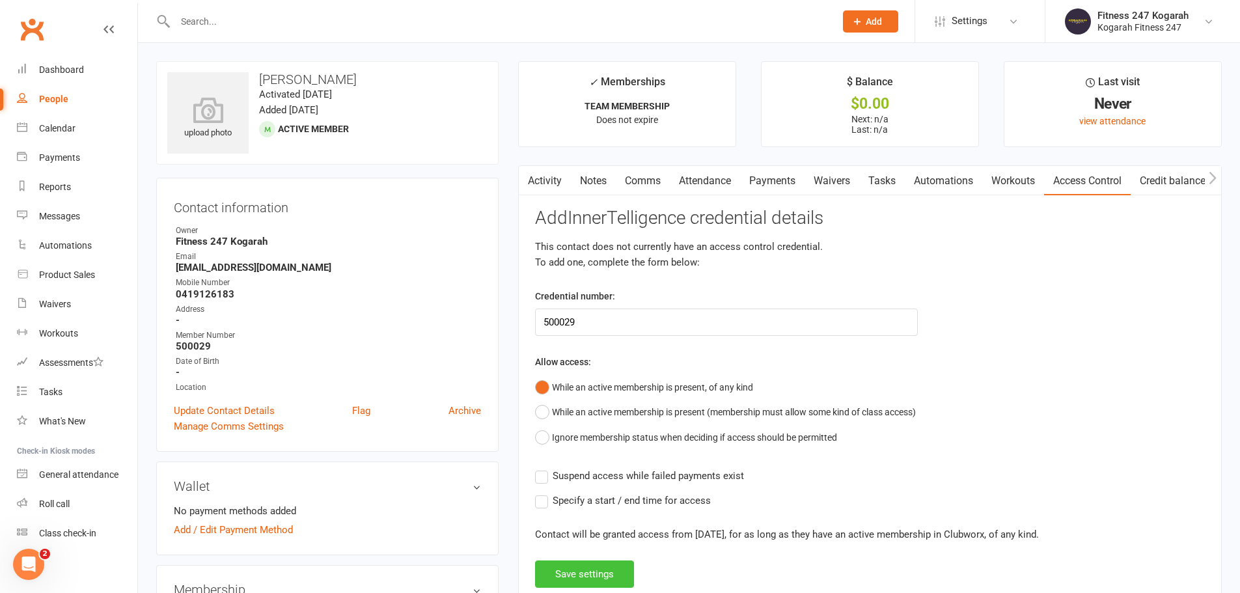
click at [590, 579] on button "Save settings" at bounding box center [584, 573] width 99 height 27
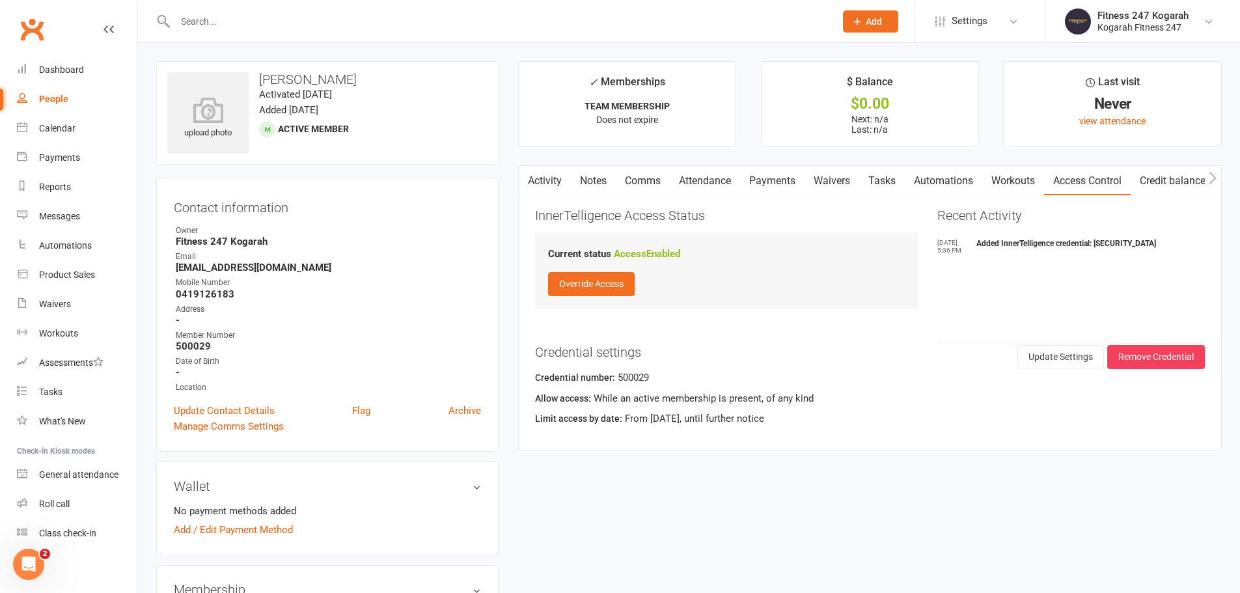
click at [271, 20] on input "text" at bounding box center [498, 21] width 655 height 18
paste input "Sarthak Giri"
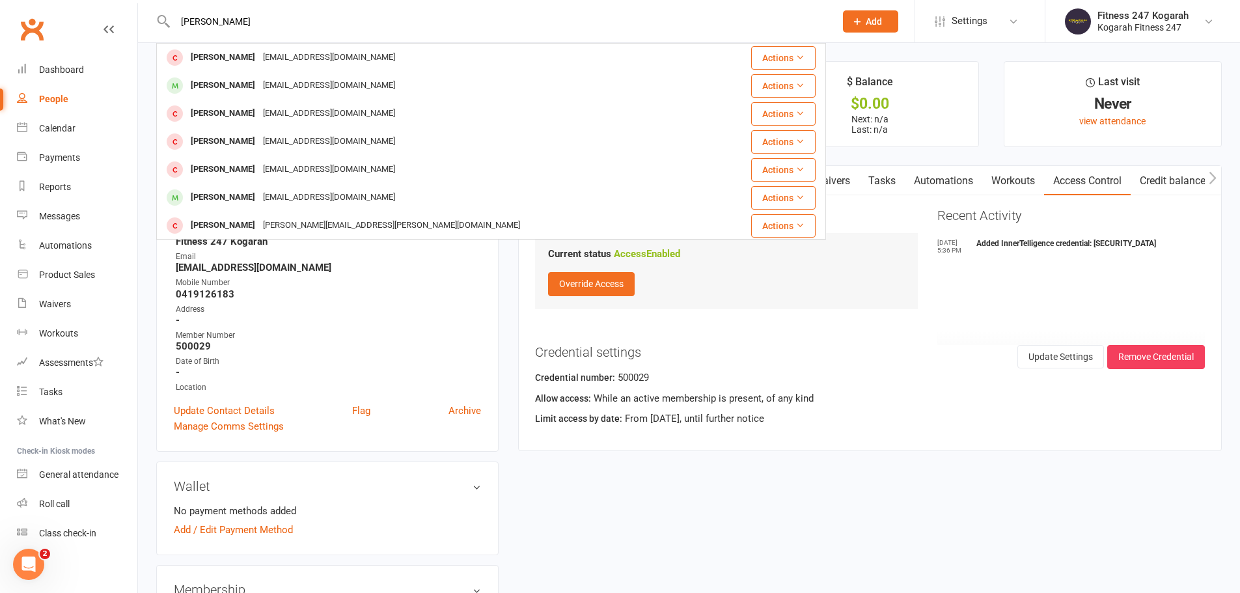
click at [266, 16] on input "Sarthak Giri" at bounding box center [498, 21] width 655 height 18
type input "Sarthak Giri"
click at [877, 20] on span "Add" at bounding box center [873, 21] width 16 height 10
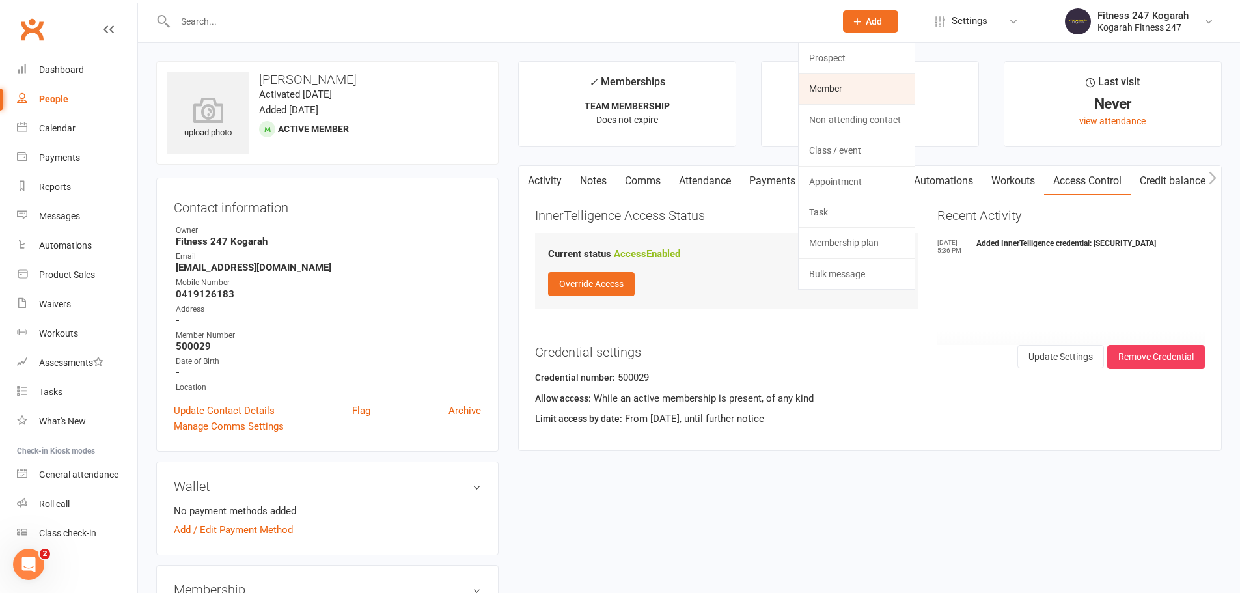
click at [846, 90] on link "Member" at bounding box center [856, 89] width 116 height 30
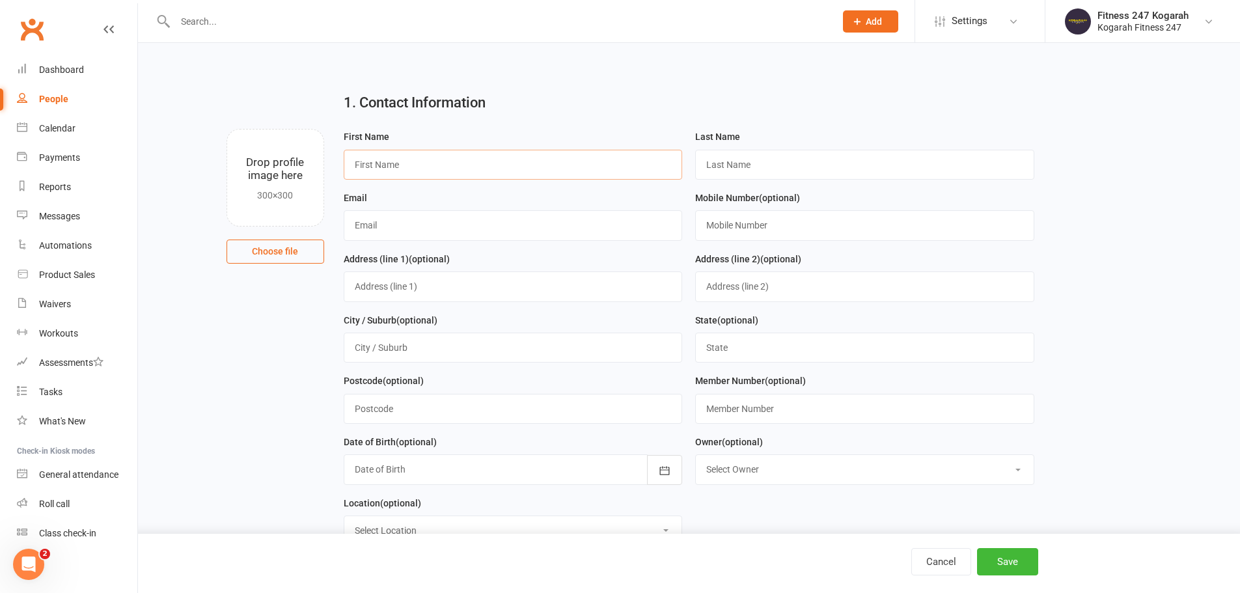
click at [417, 167] on input "text" at bounding box center [513, 165] width 339 height 30
paste input "Sarthak Giri"
paste input "Giri"
drag, startPoint x: 425, startPoint y: 163, endPoint x: 297, endPoint y: 167, distance: 128.2
click at [297, 129] on div "Drop profile image here 300×300 Choose file First Name SarthakGiri Last Name Em…" at bounding box center [688, 129] width 1065 height 0
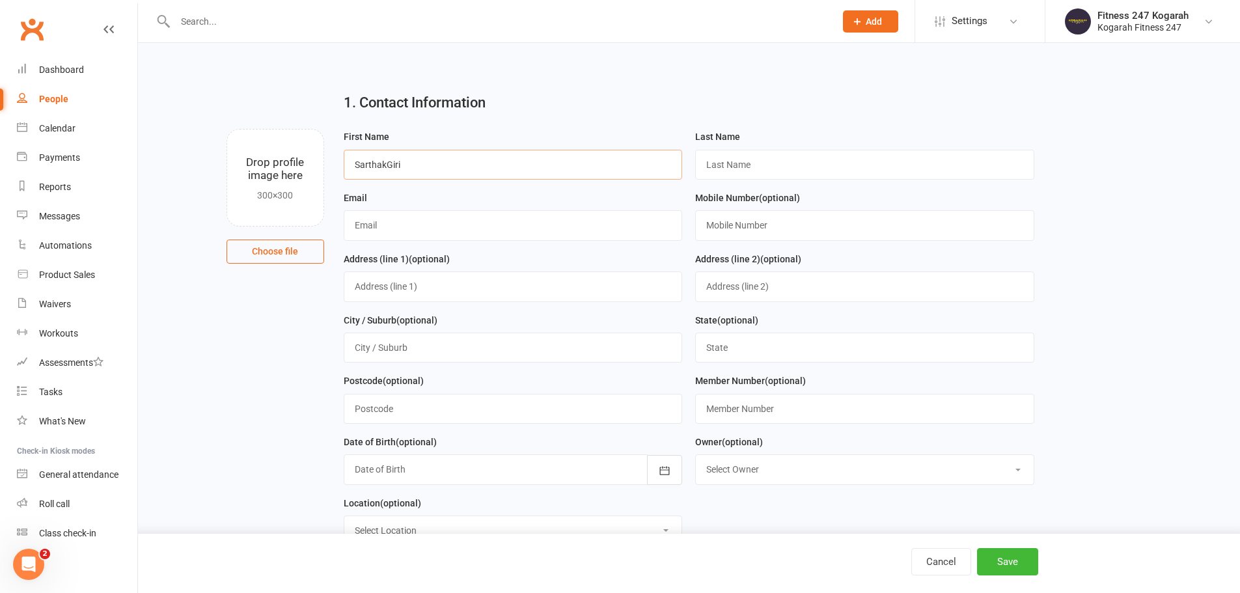
click at [407, 166] on input "SarthakGiri" at bounding box center [513, 165] width 339 height 30
type input "Sarthak"
click at [757, 164] on input "text" at bounding box center [864, 165] width 339 height 30
paste input "Giri"
type input "Giri"
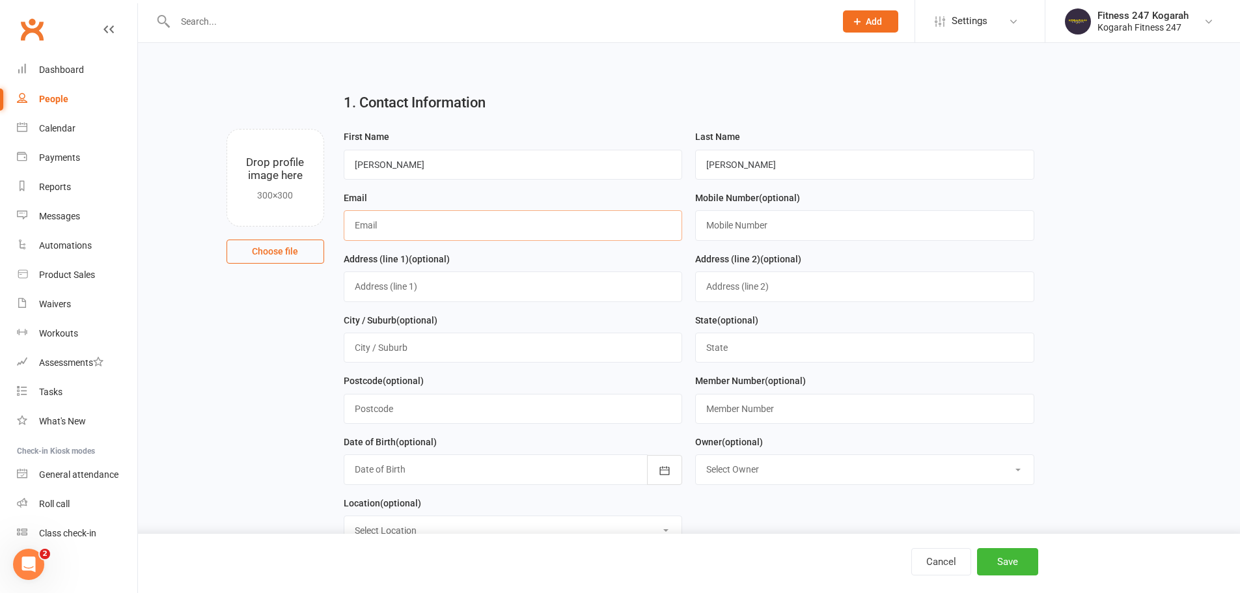
click at [375, 230] on input "text" at bounding box center [513, 225] width 339 height 30
click at [591, 227] on input "text" at bounding box center [513, 225] width 339 height 30
paste input "programmersarthakg12@gmail.com"
type input "programmersarthakg12@gmail.com"
click at [729, 226] on input "text" at bounding box center [864, 225] width 339 height 30
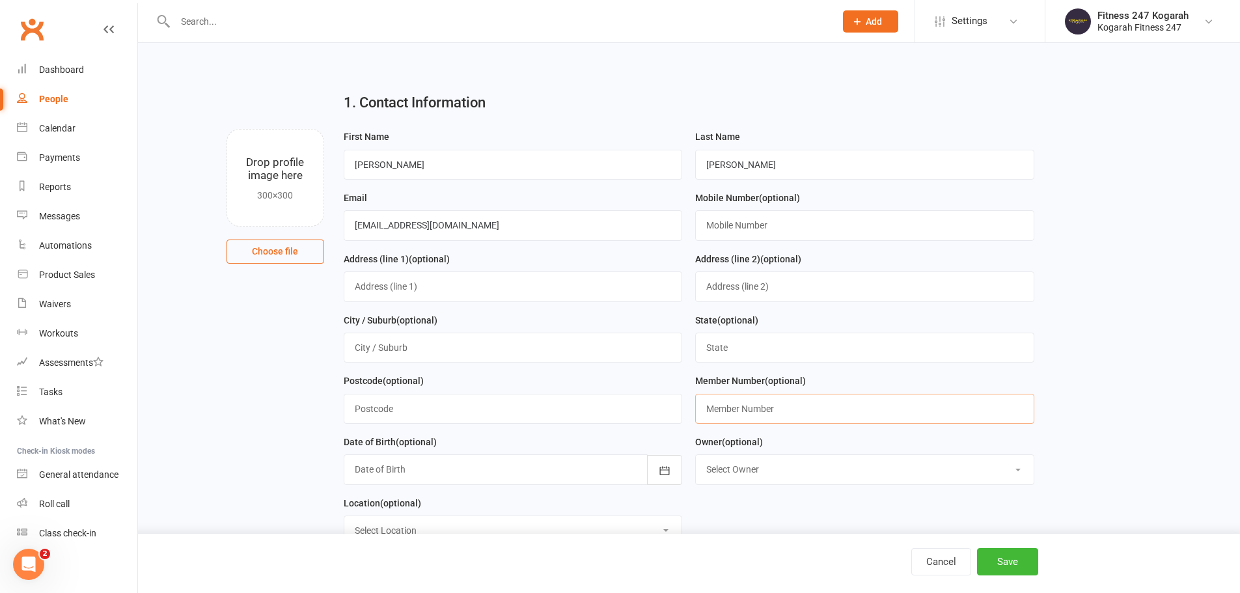
click at [772, 400] on input "text" at bounding box center [864, 409] width 339 height 30
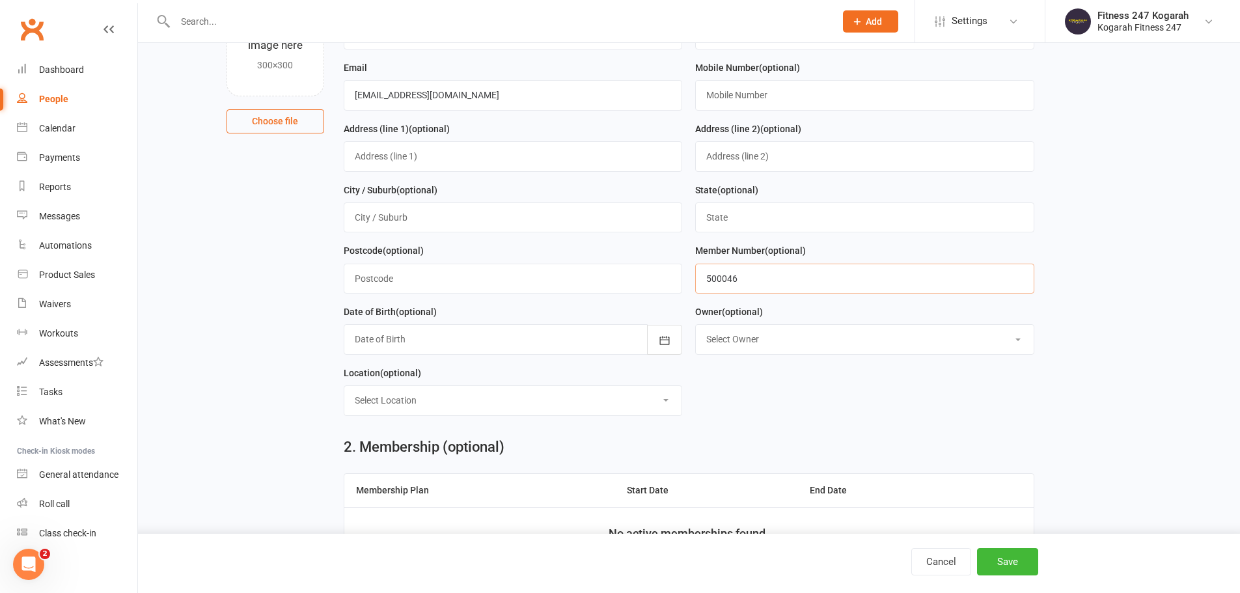
type input "500046"
click at [793, 330] on div "Owner (optional) Select Owner Fitness 247 Kogarah" at bounding box center [864, 329] width 339 height 51
click at [786, 339] on select "Select Owner Fitness 247 Kogarah" at bounding box center [865, 339] width 338 height 29
select select "0"
click at [696, 329] on select "Select Owner Fitness 247 Kogarah" at bounding box center [865, 339] width 338 height 29
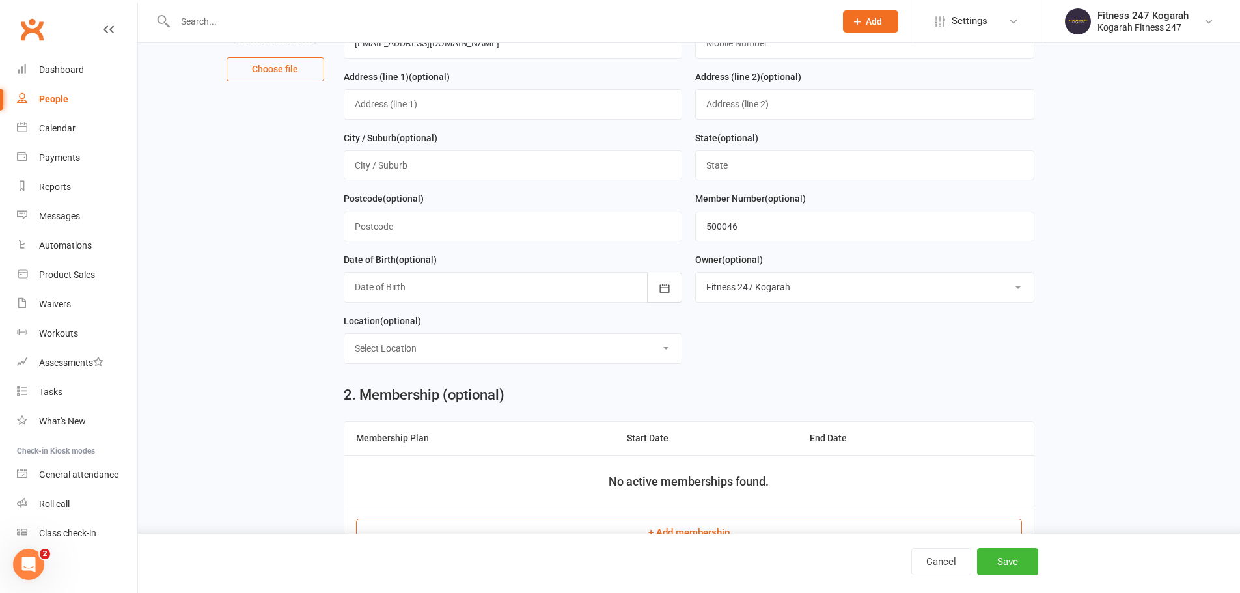
scroll to position [260, 0]
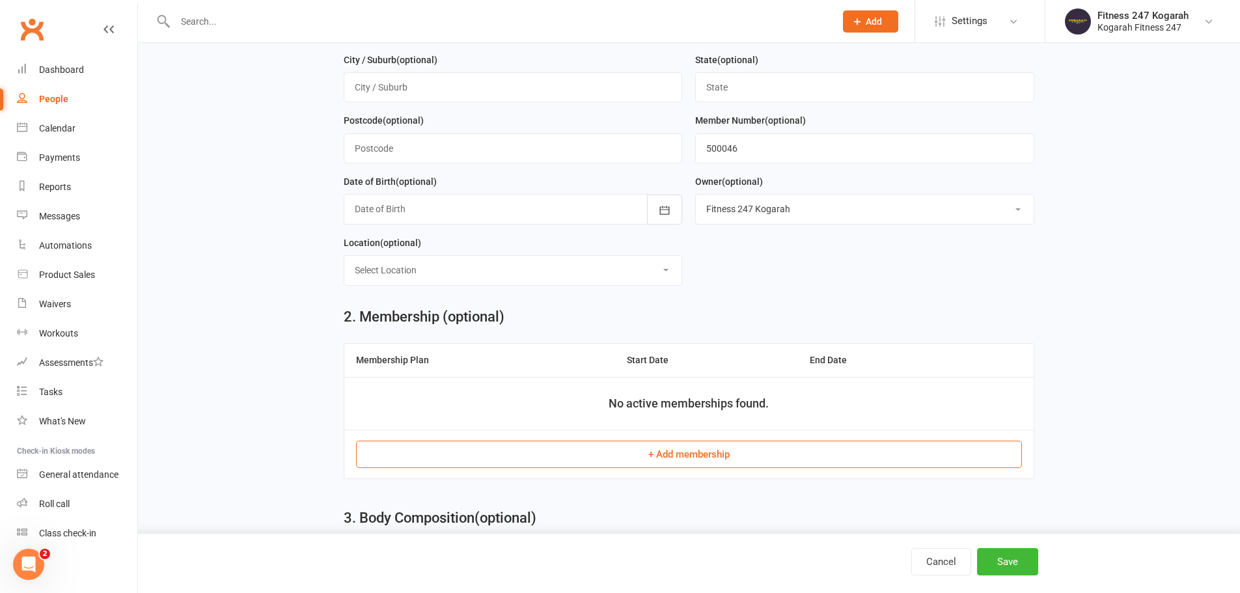
click at [623, 468] on button "+ Add membership" at bounding box center [689, 454] width 666 height 27
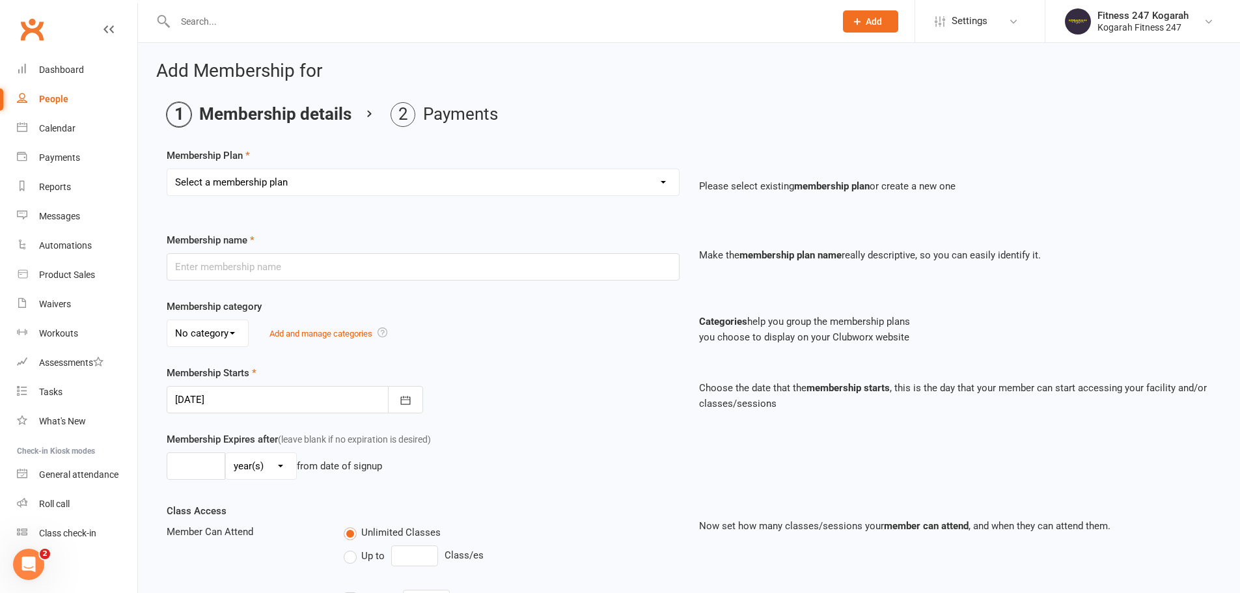
click at [251, 184] on select "Select a membership plan Create new Membership Plan Foundation 19.45 Foundation…" at bounding box center [422, 182] width 511 height 26
select select "18"
click at [167, 169] on select "Select a membership plan Create new Membership Plan Foundation 19.45 Foundation…" at bounding box center [422, 182] width 511 height 26
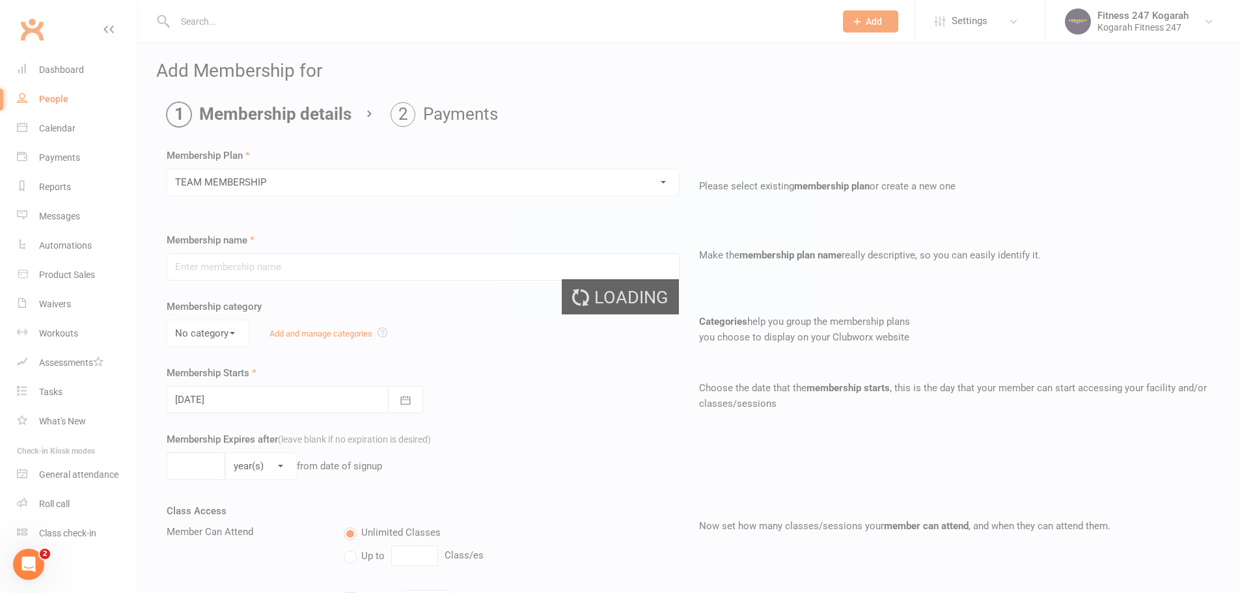
type input "TEAM MEMBERSHIP"
select select "2"
type input "0"
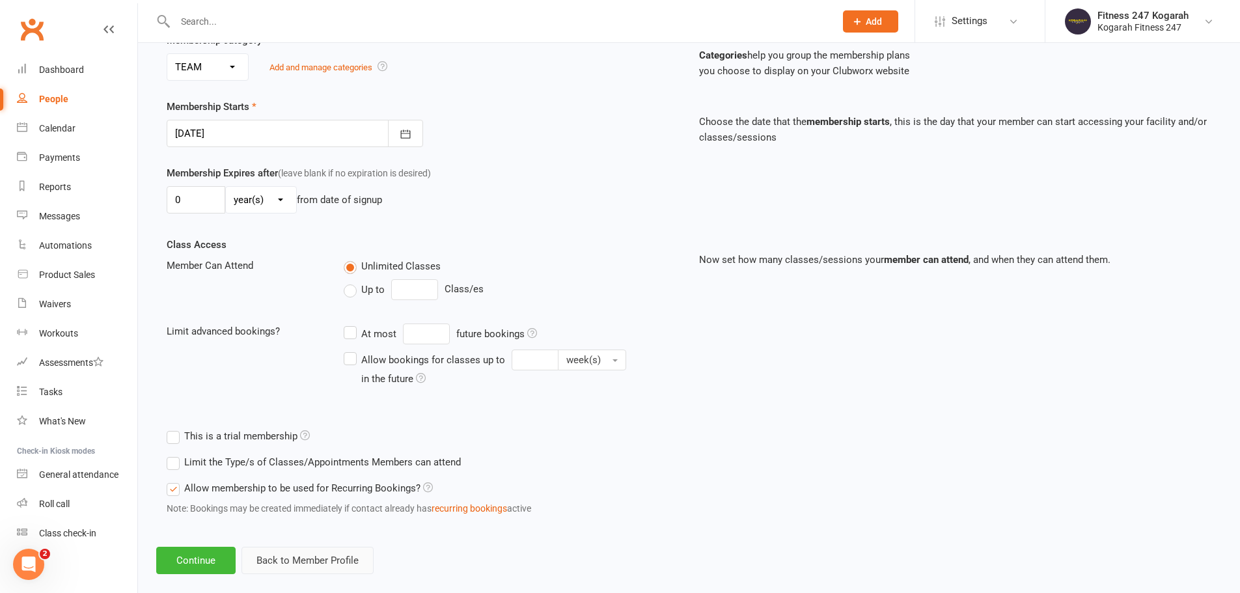
scroll to position [285, 0]
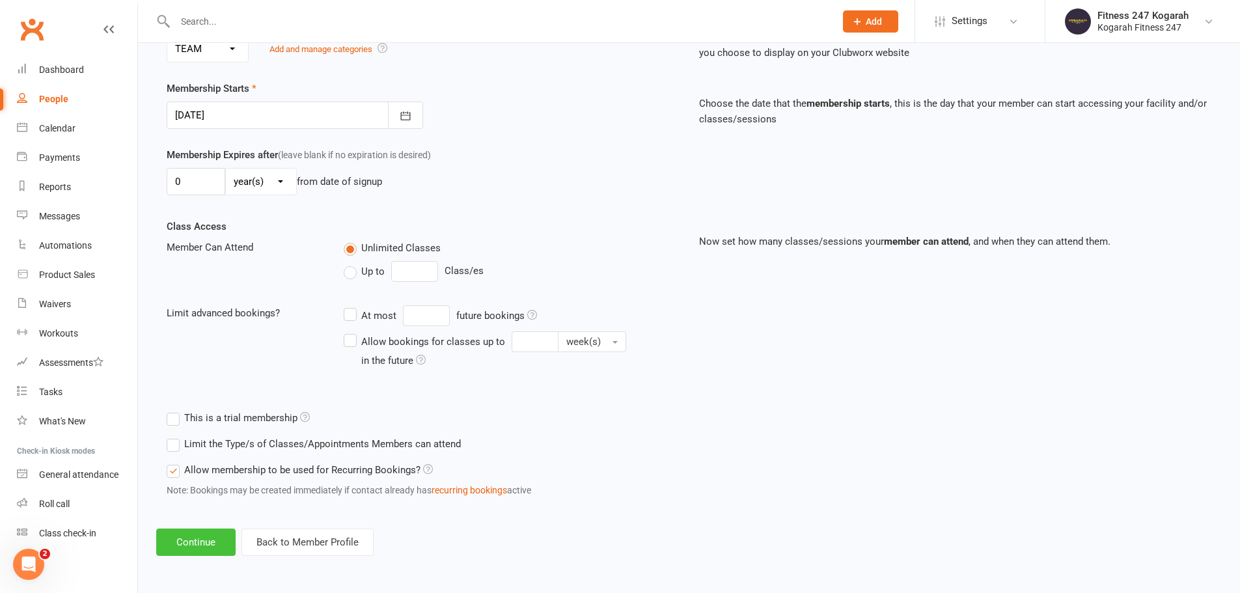
click at [194, 545] on button "Continue" at bounding box center [195, 541] width 79 height 27
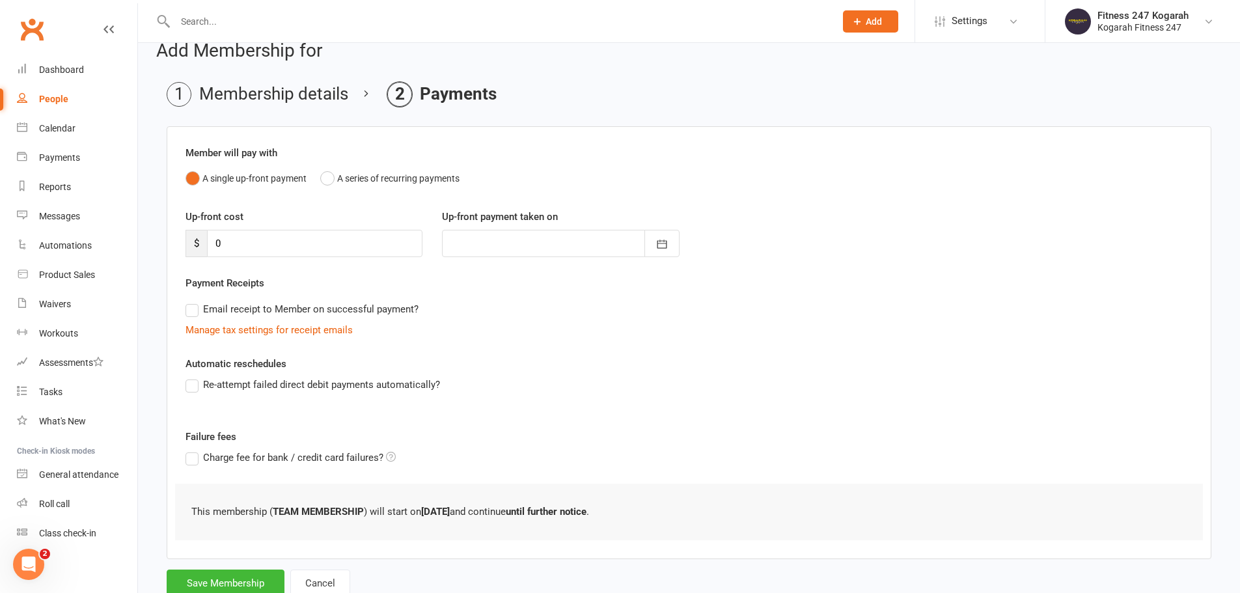
scroll to position [0, 0]
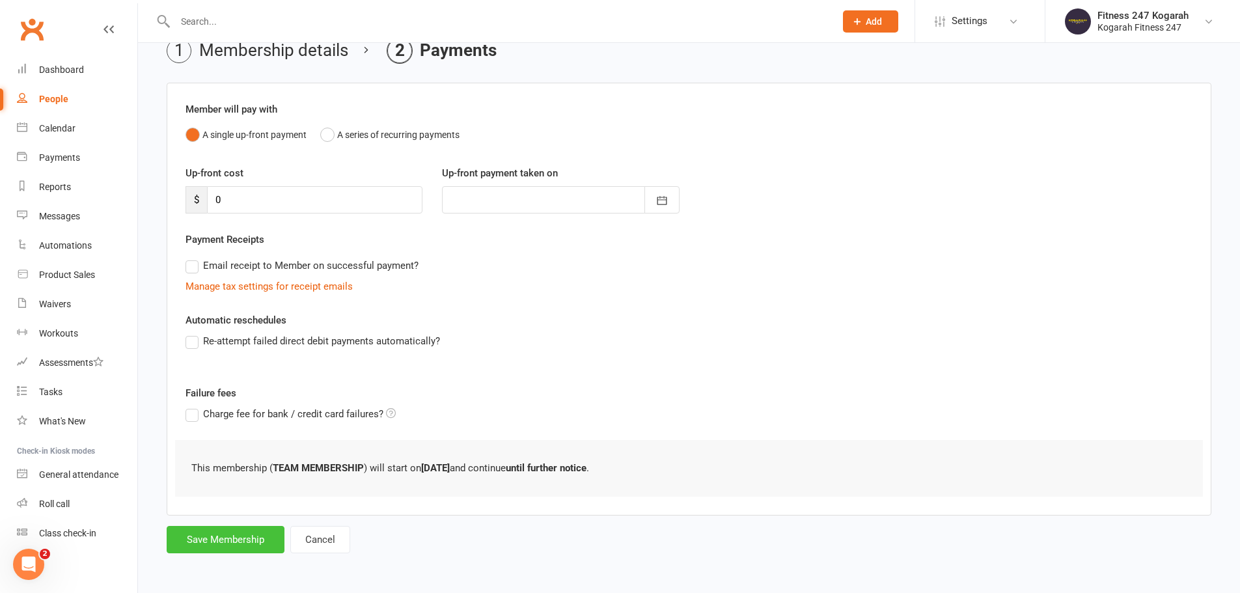
click at [232, 548] on button "Save Membership" at bounding box center [226, 539] width 118 height 27
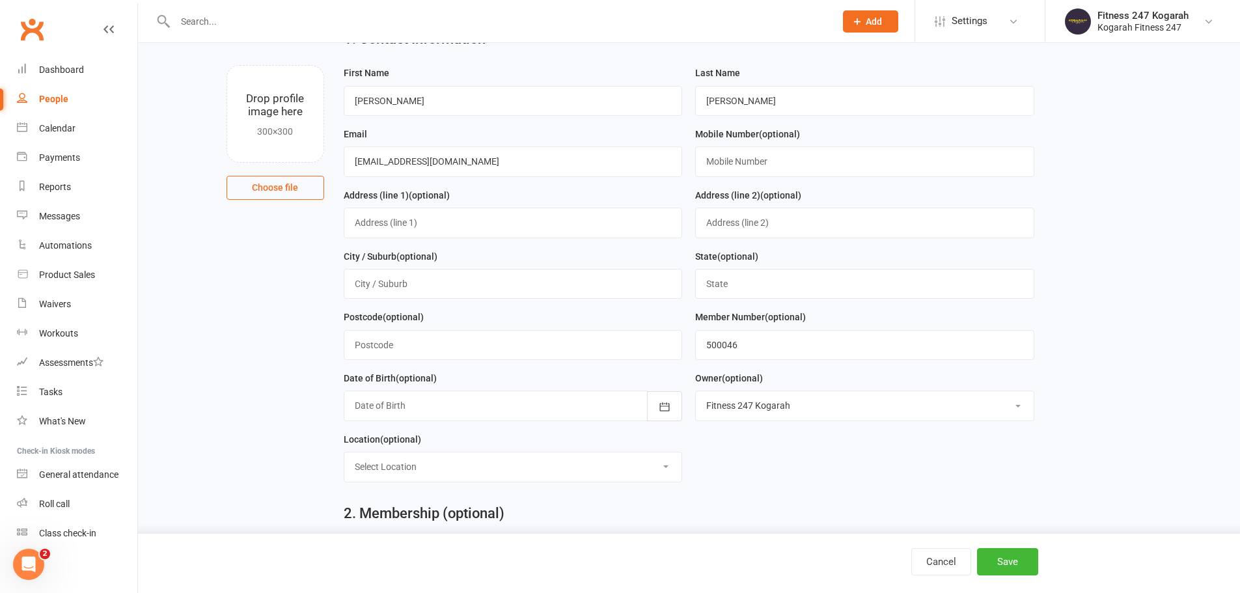
scroll to position [561, 0]
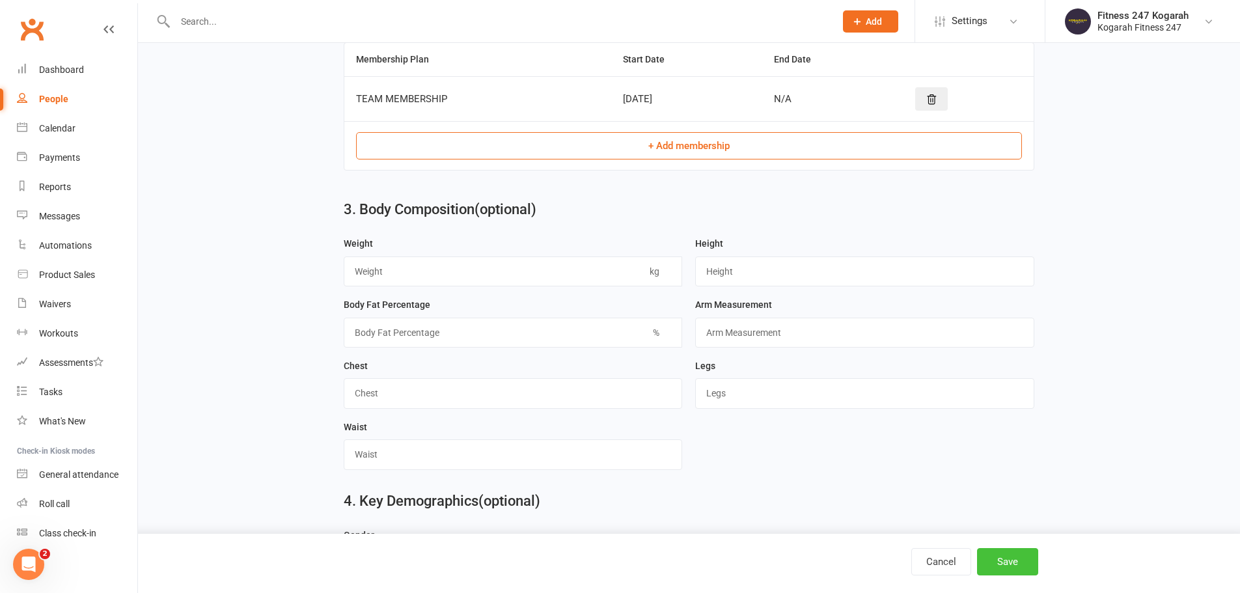
click at [986, 557] on button "Save" at bounding box center [1007, 561] width 61 height 27
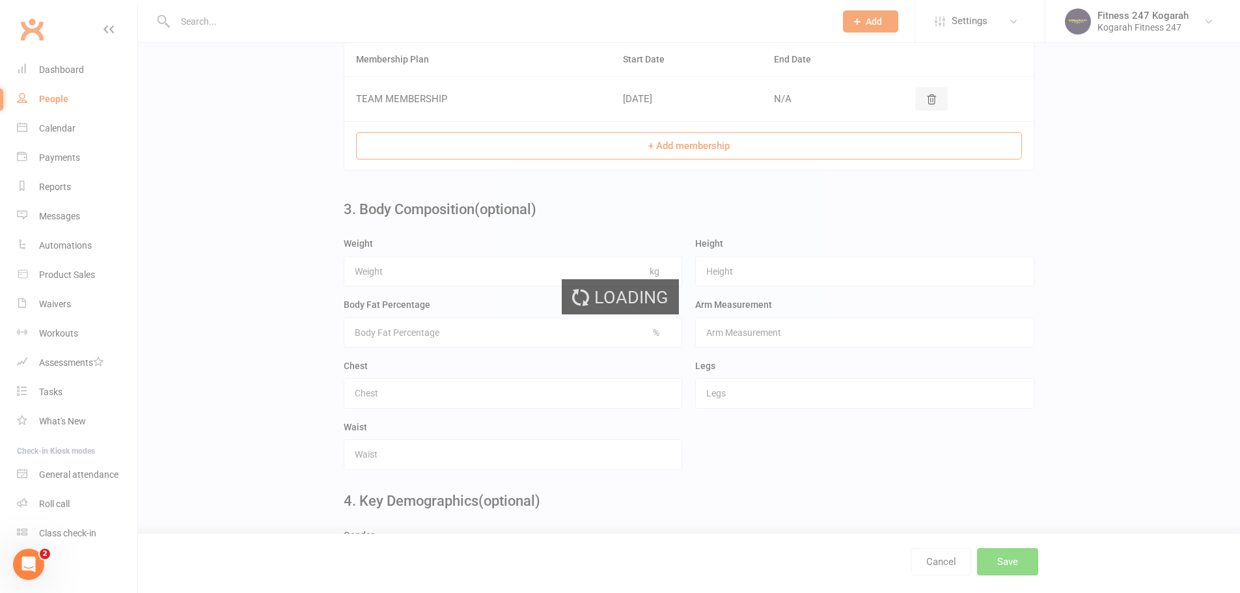
scroll to position [0, 0]
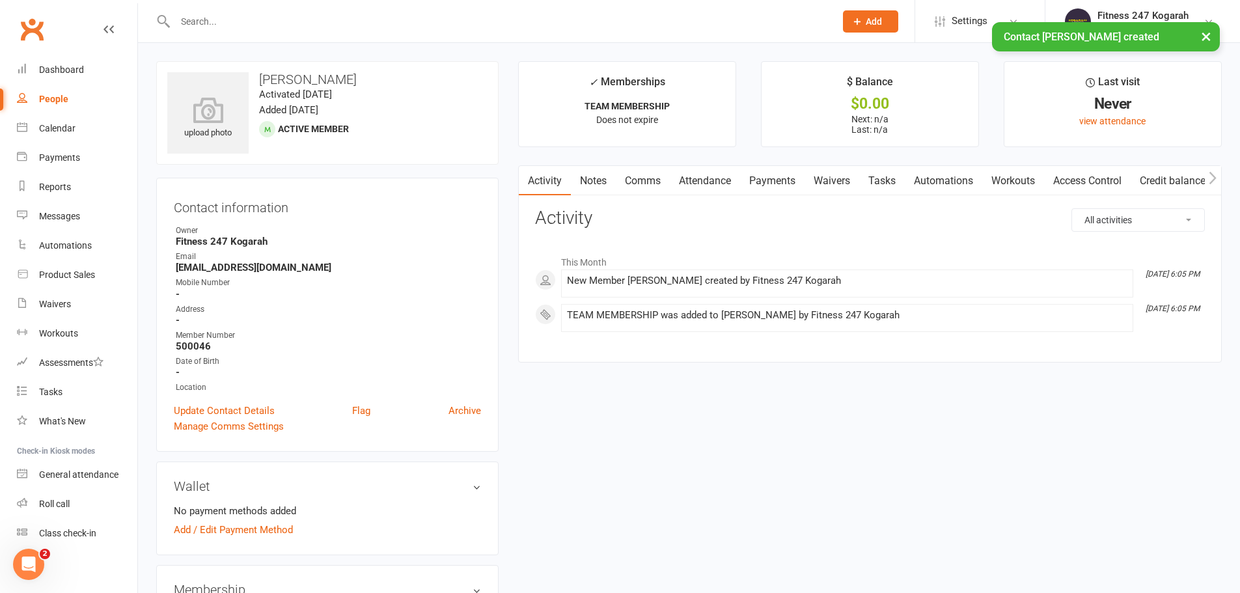
click at [1060, 183] on link "Access Control" at bounding box center [1087, 181] width 87 height 30
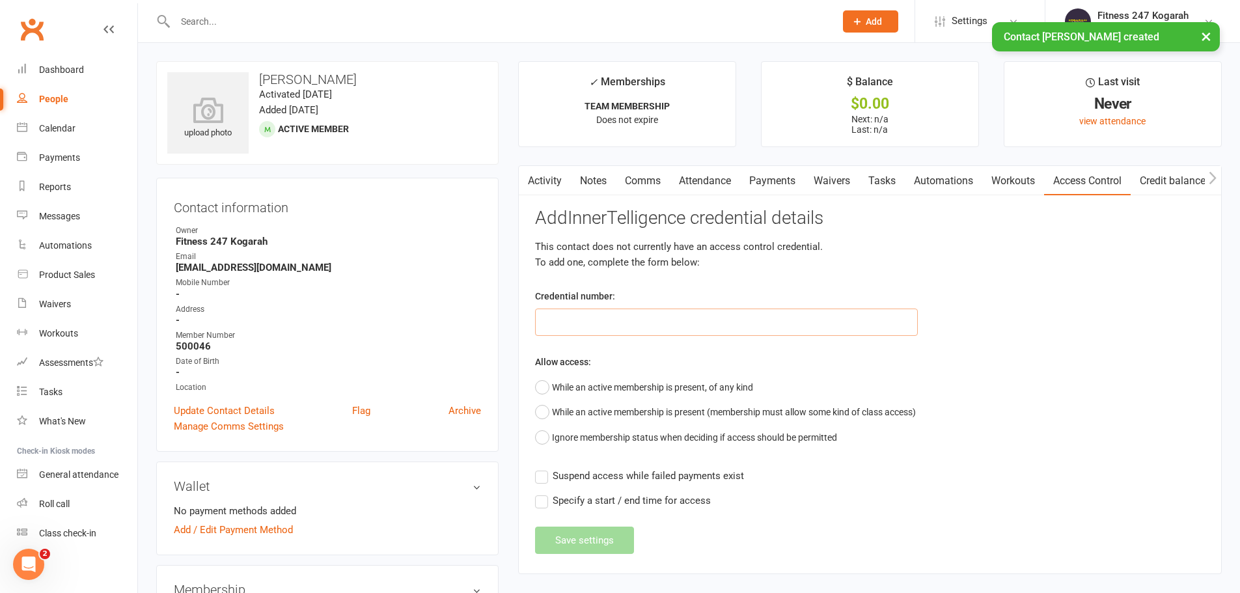
click at [632, 324] on input "text" at bounding box center [726, 321] width 383 height 27
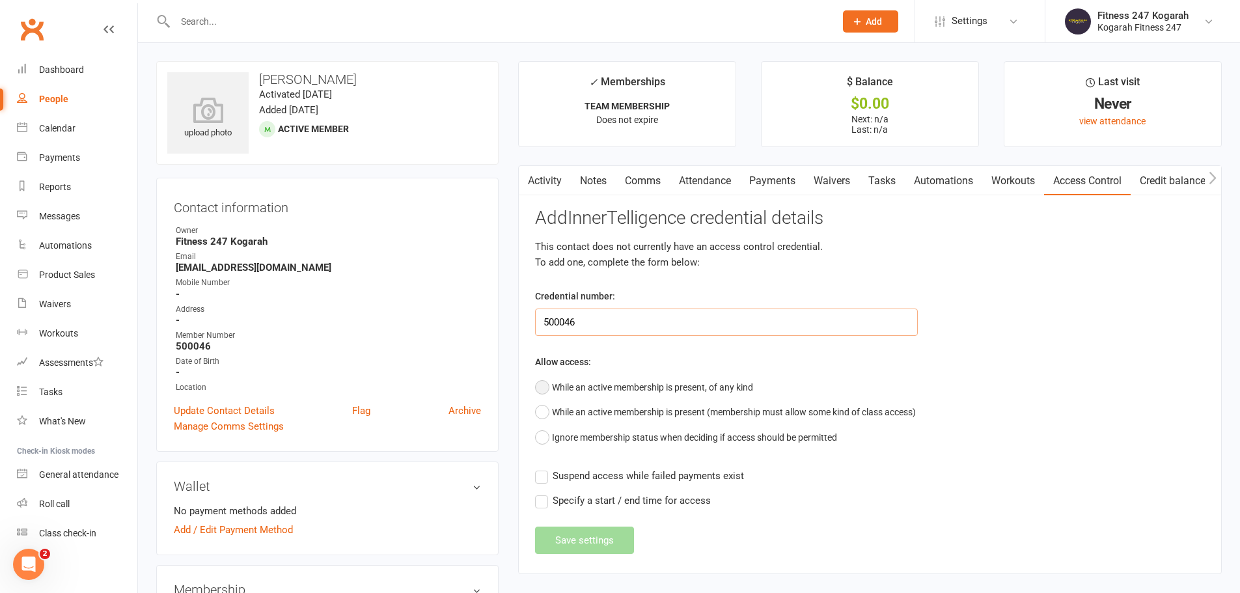
type input "500046"
click at [725, 387] on button "While an active membership is present, of any kind" at bounding box center [644, 387] width 218 height 25
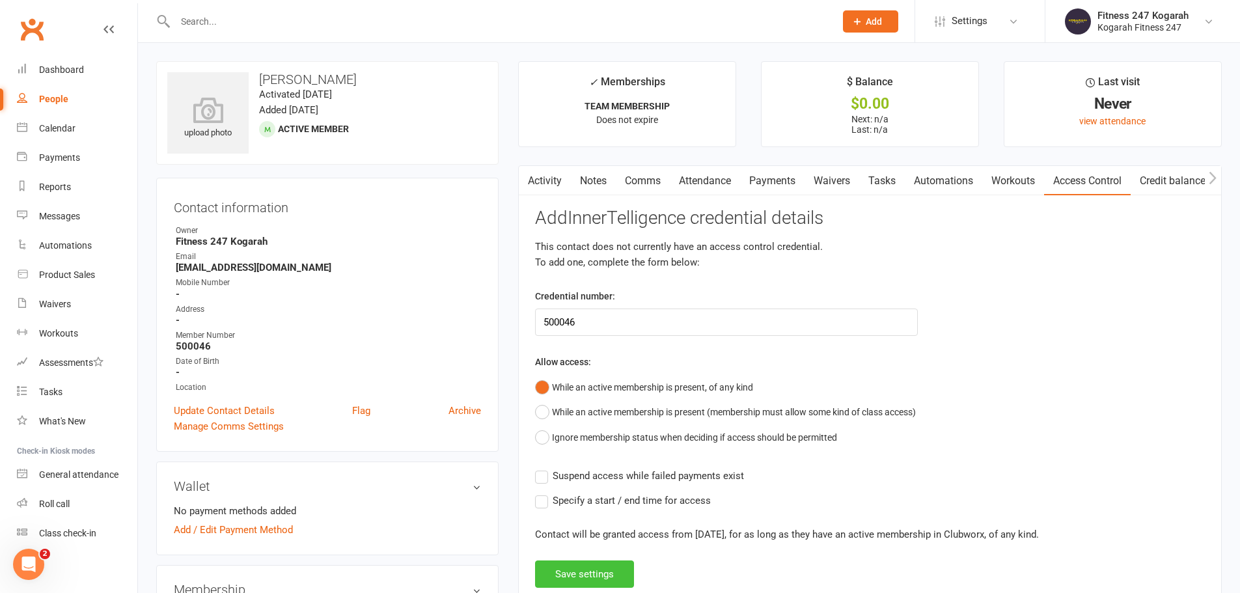
click at [576, 573] on button "Save settings" at bounding box center [584, 573] width 99 height 27
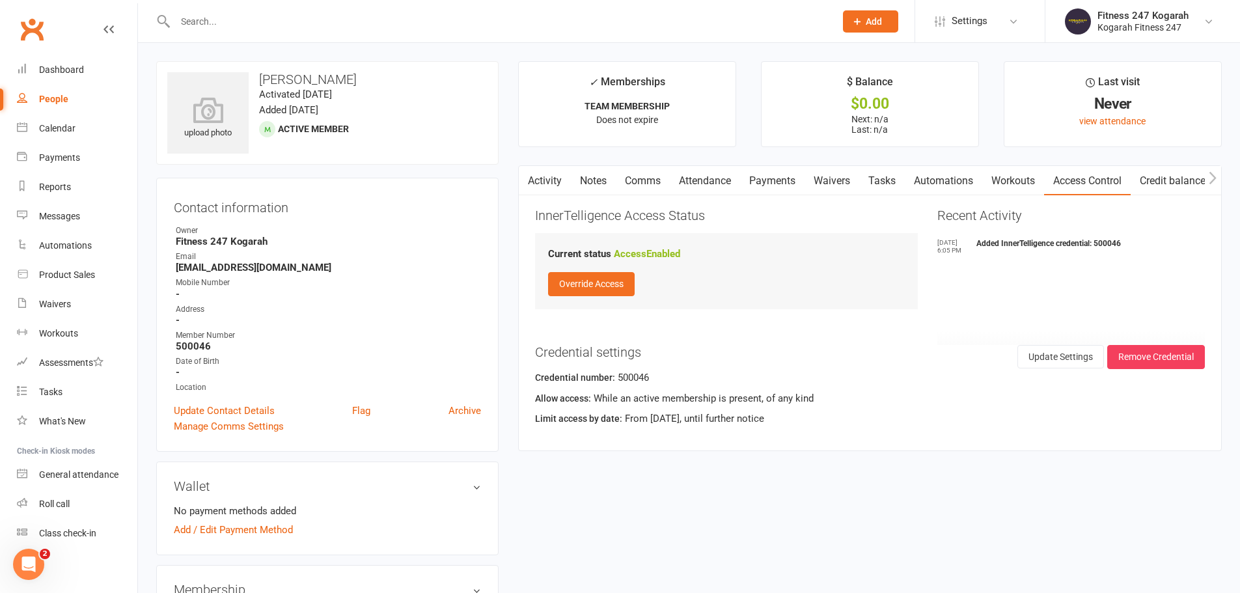
click at [235, 20] on input "text" at bounding box center [498, 21] width 655 height 18
paste input "[PERSON_NAME]"
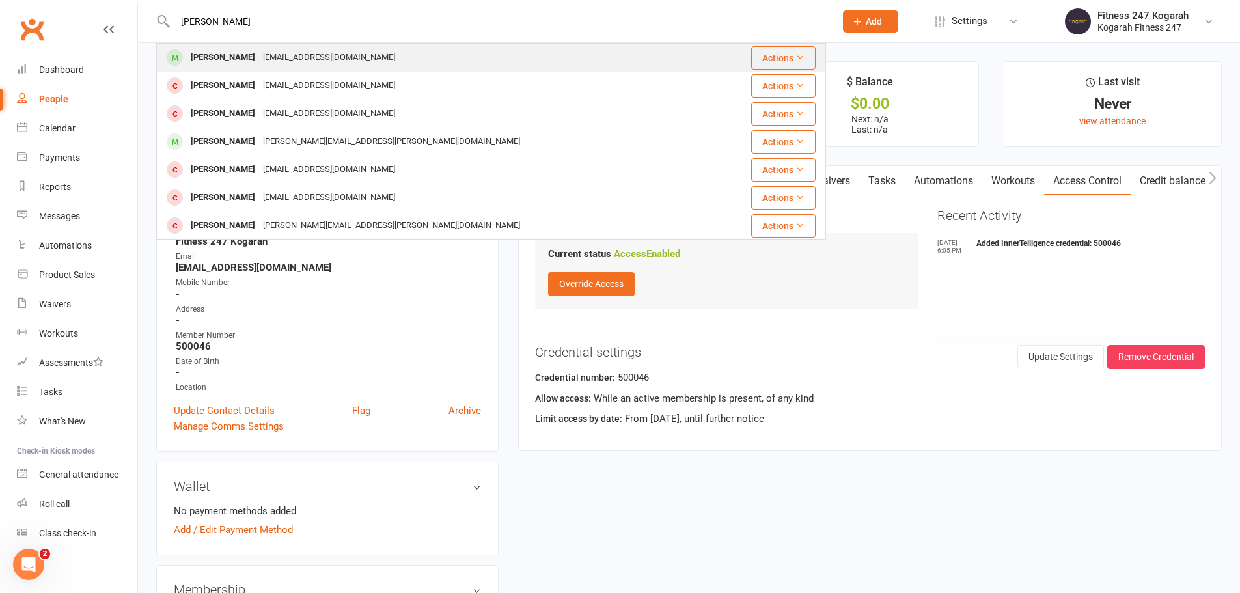
type input "[PERSON_NAME]"
click at [236, 56] on div "[PERSON_NAME]" at bounding box center [223, 57] width 72 height 19
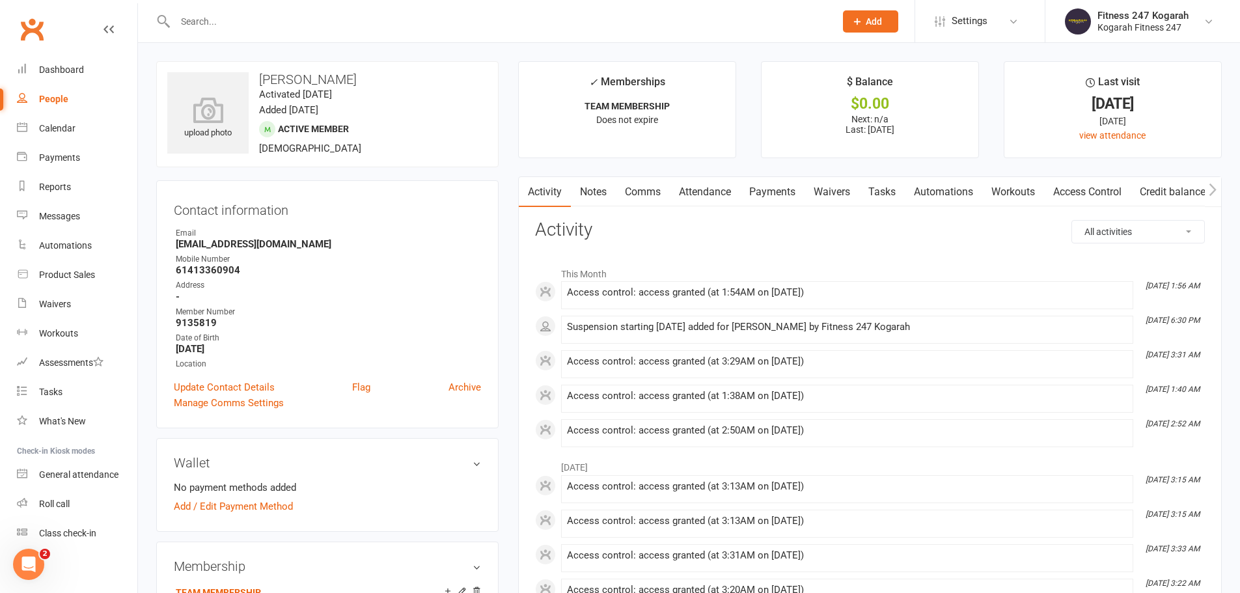
click at [250, 18] on input "text" at bounding box center [498, 21] width 655 height 18
paste input "[PERSON_NAME]"
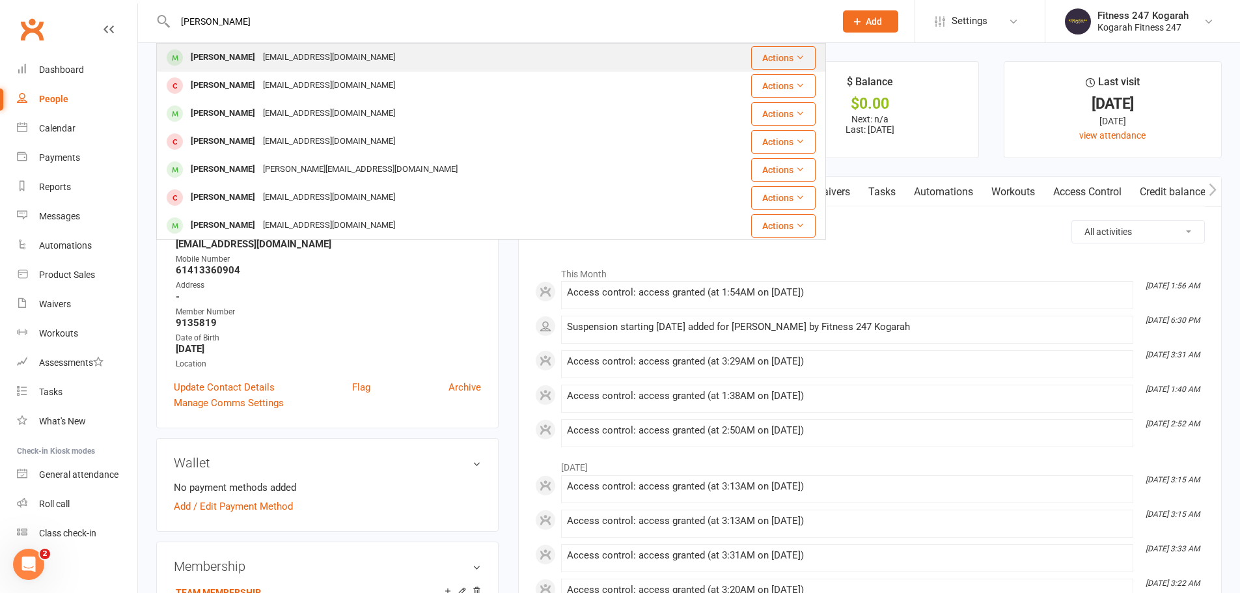
type input "[PERSON_NAME]"
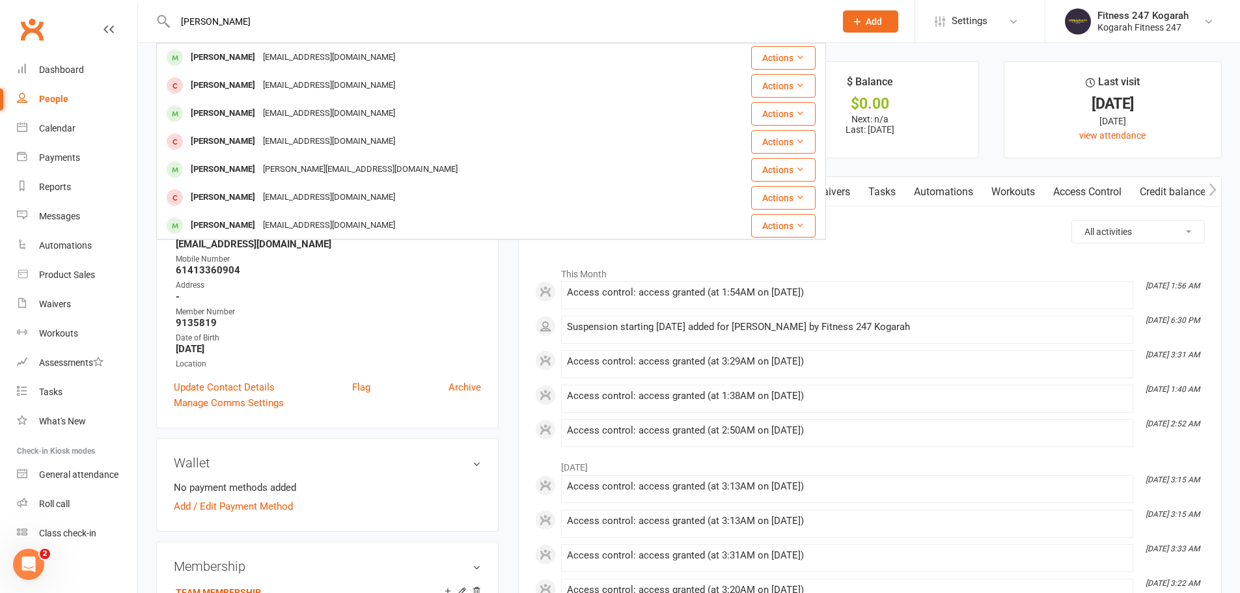
click at [225, 49] on div "[PERSON_NAME]" at bounding box center [223, 57] width 72 height 19
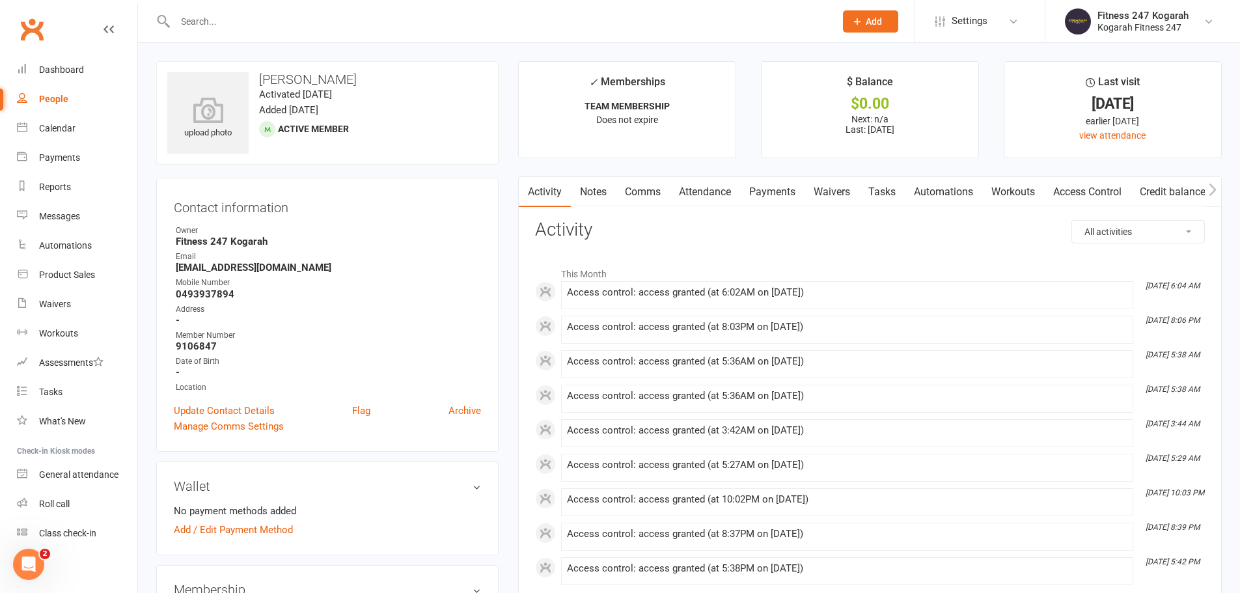
click at [1089, 189] on link "Access Control" at bounding box center [1087, 192] width 87 height 30
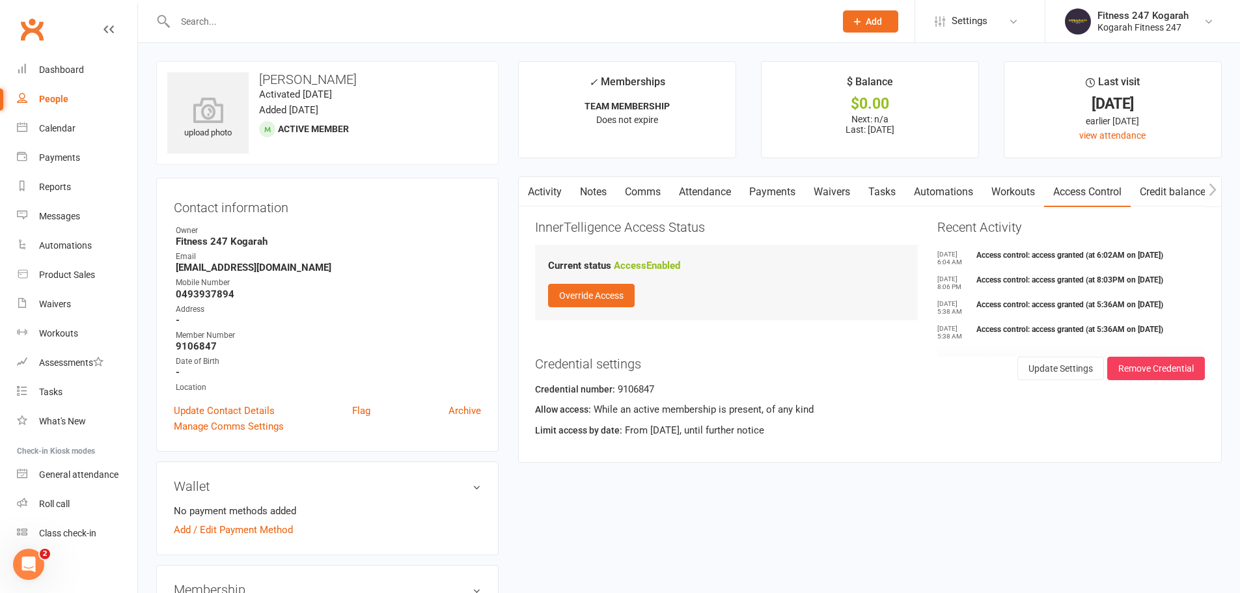
click at [247, 13] on input "text" at bounding box center [498, 21] width 655 height 18
paste input "[PERSON_NAME]"
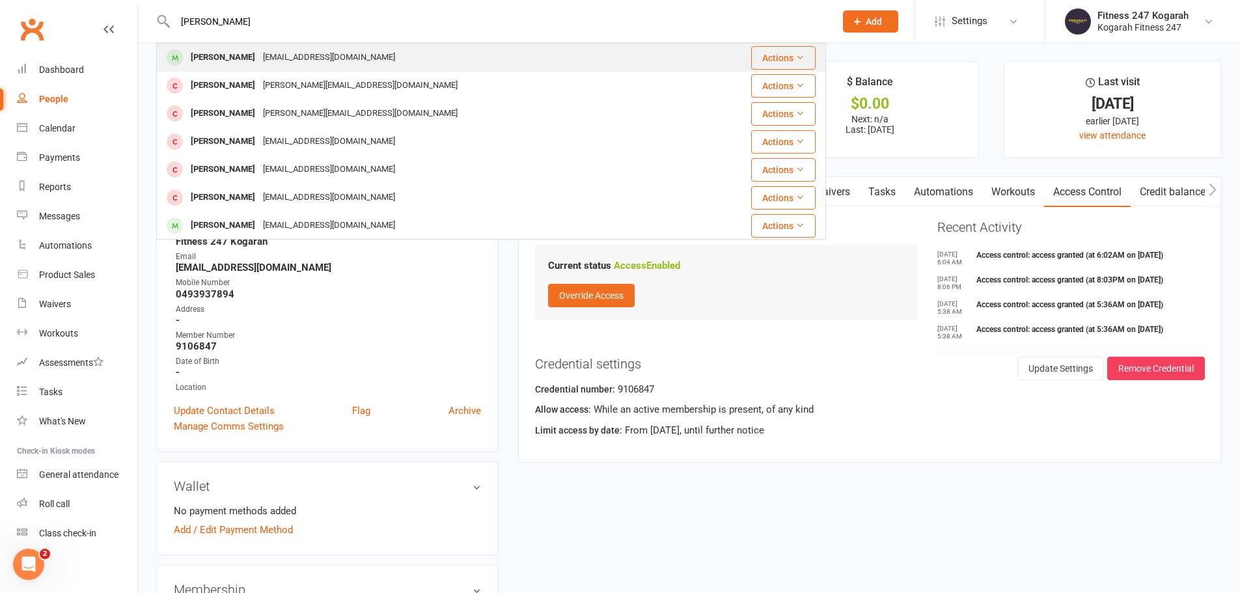
type input "[PERSON_NAME]"
click at [276, 55] on div "[EMAIL_ADDRESS][DOMAIN_NAME]" at bounding box center [329, 57] width 140 height 19
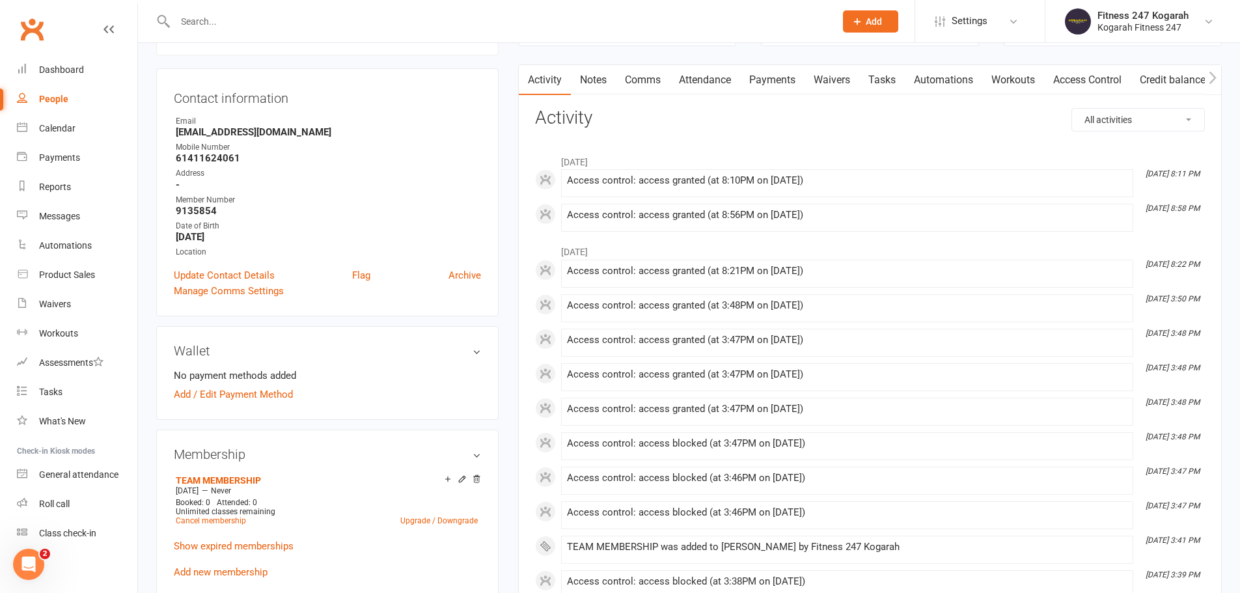
scroll to position [195, 0]
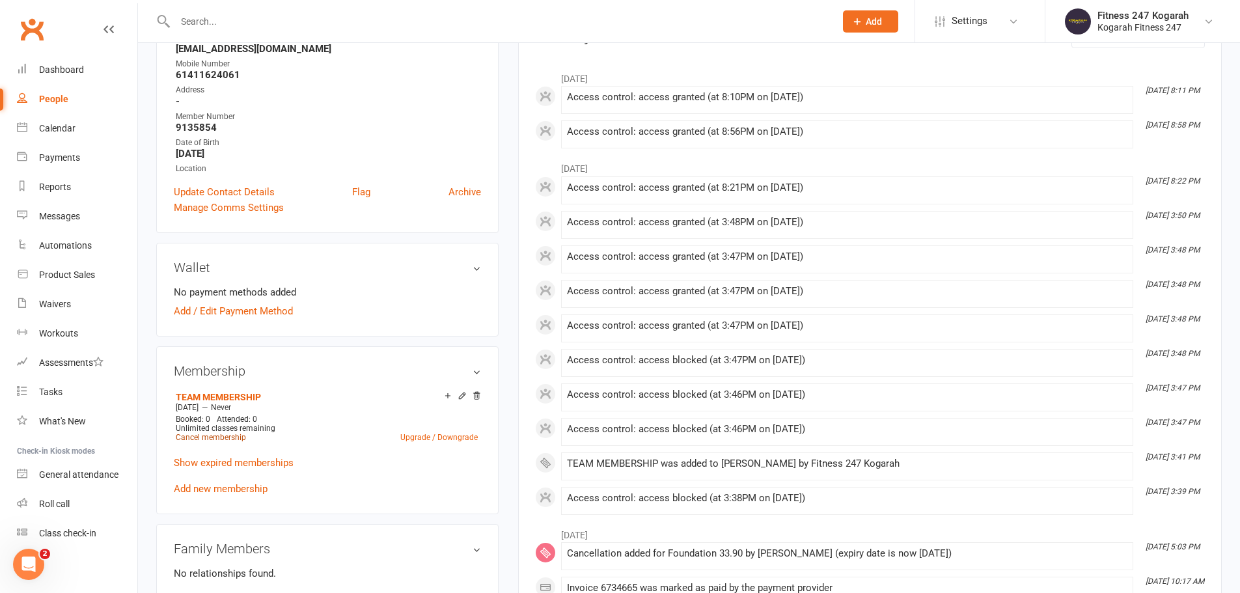
click at [221, 435] on link "Cancel membership" at bounding box center [211, 437] width 70 height 9
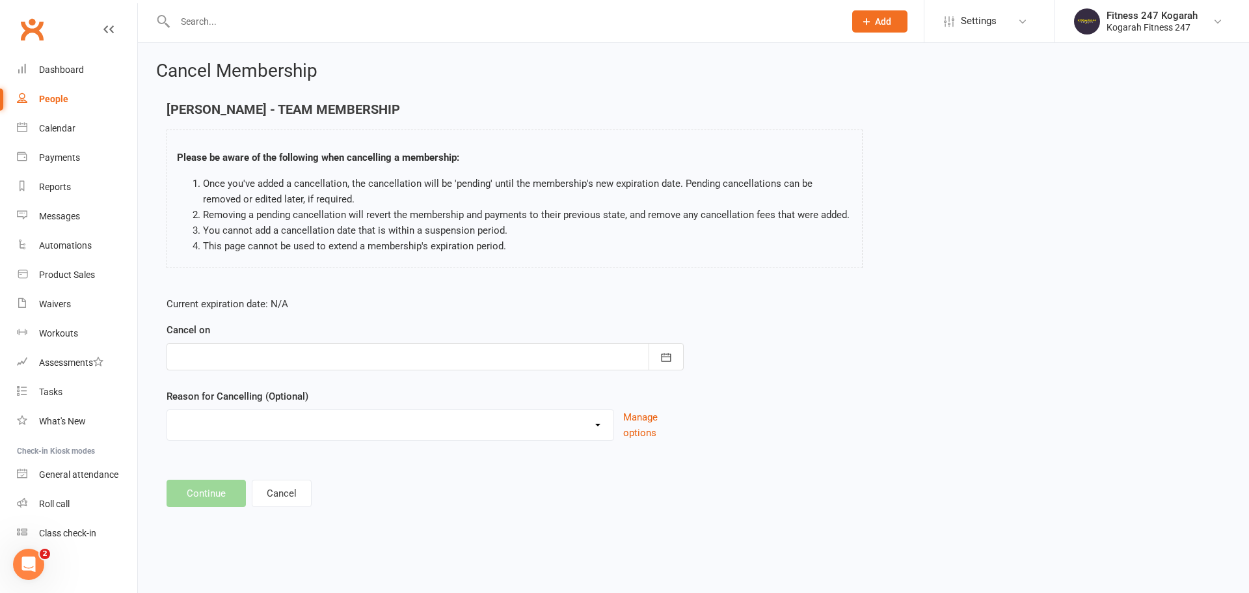
click at [217, 351] on div at bounding box center [425, 356] width 517 height 27
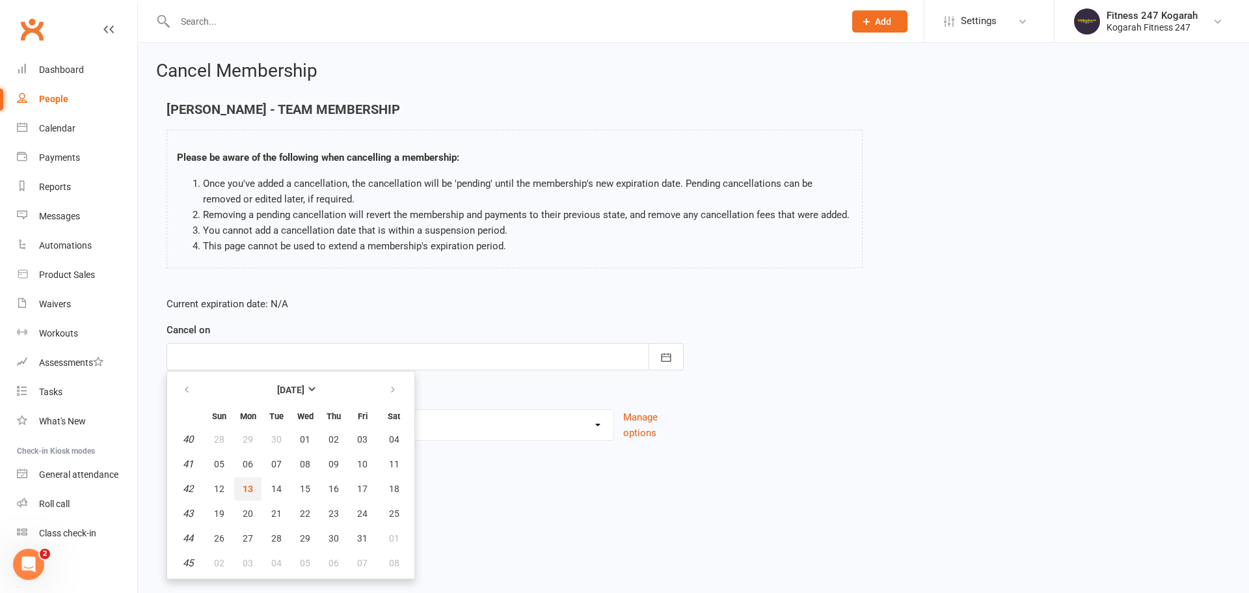
click at [254, 490] on button "13" at bounding box center [247, 488] width 27 height 23
type input "[DATE]"
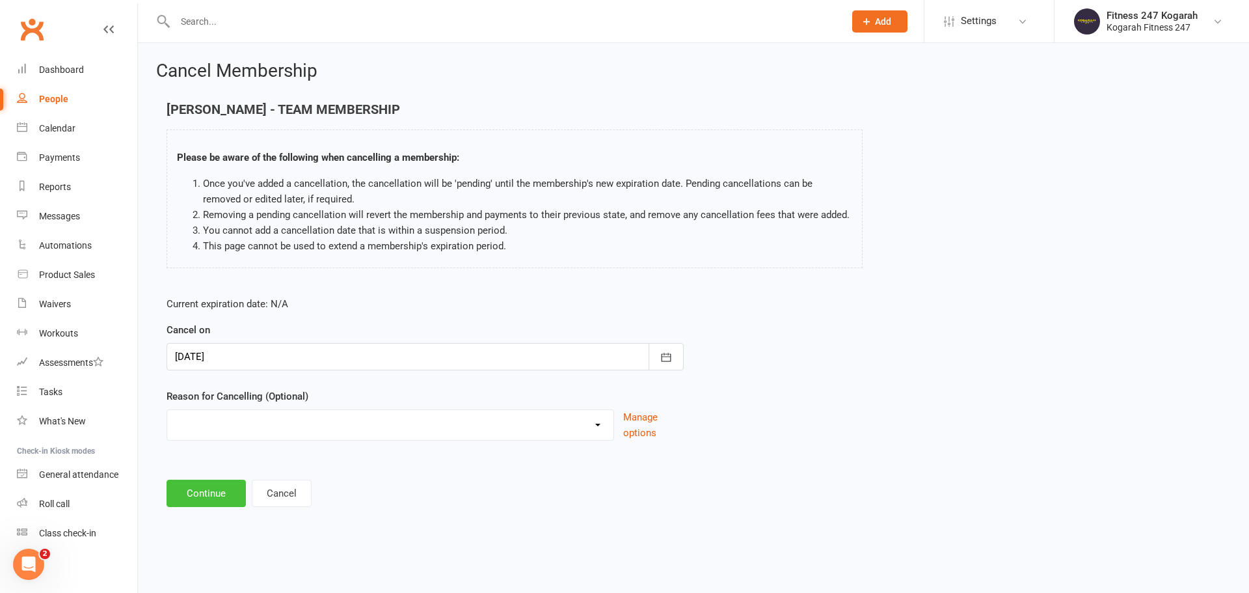
click at [207, 493] on button "Continue" at bounding box center [206, 493] width 79 height 27
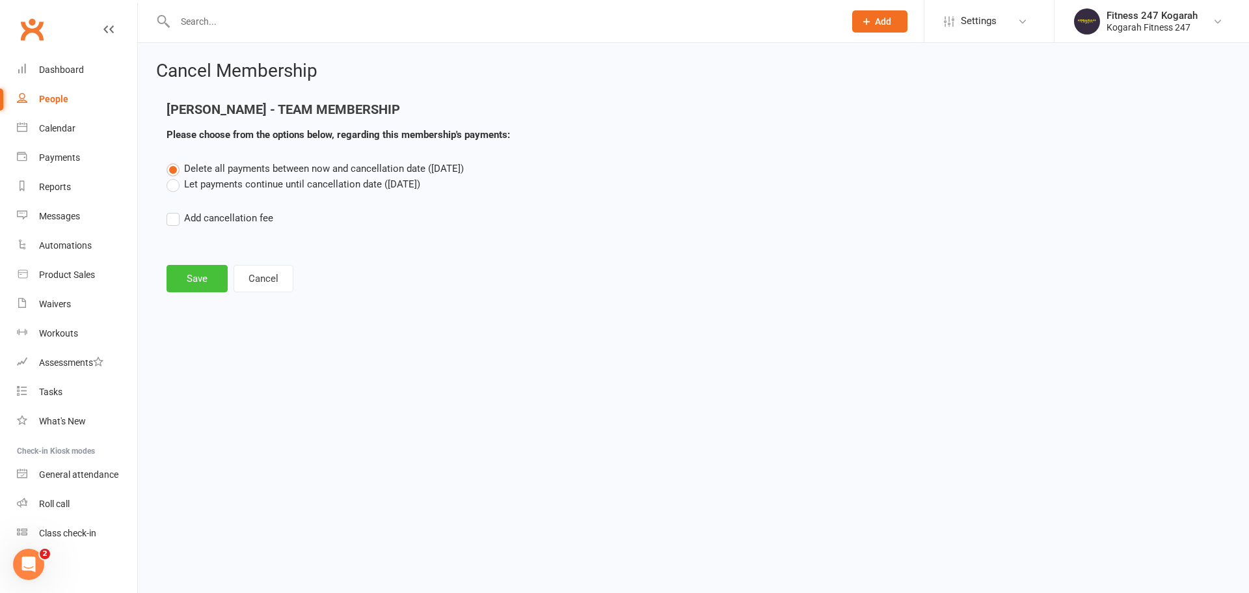
click at [204, 282] on button "Save" at bounding box center [197, 278] width 61 height 27
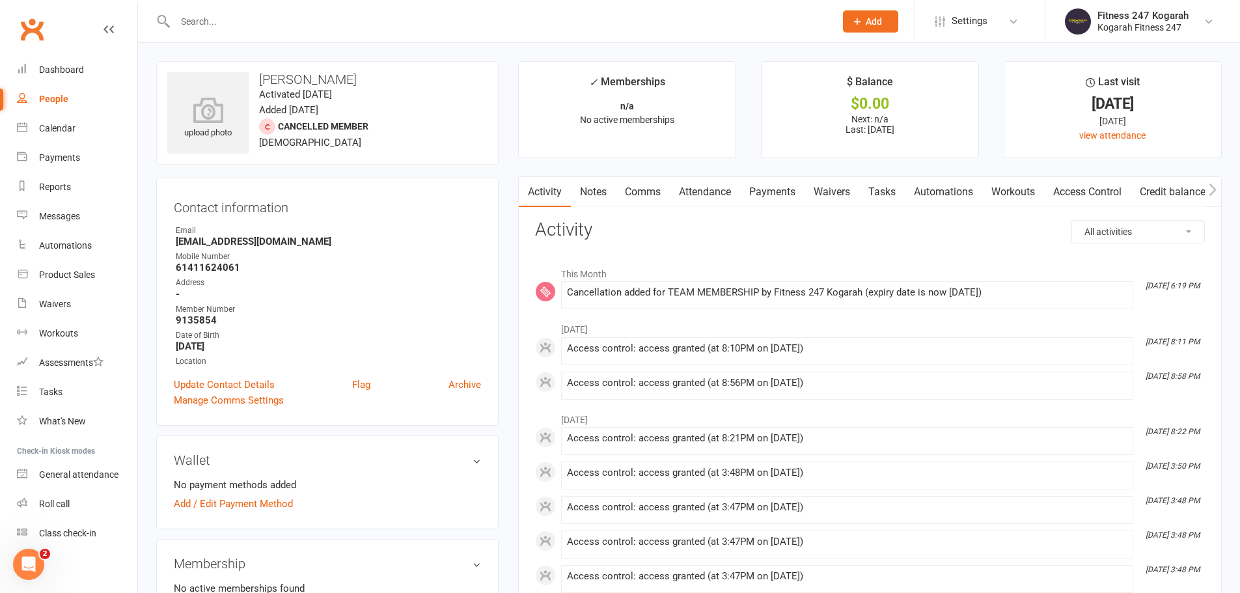
click at [189, 22] on input "text" at bounding box center [498, 21] width 655 height 18
type input "v"
paste input "[PERSON_NAME]"
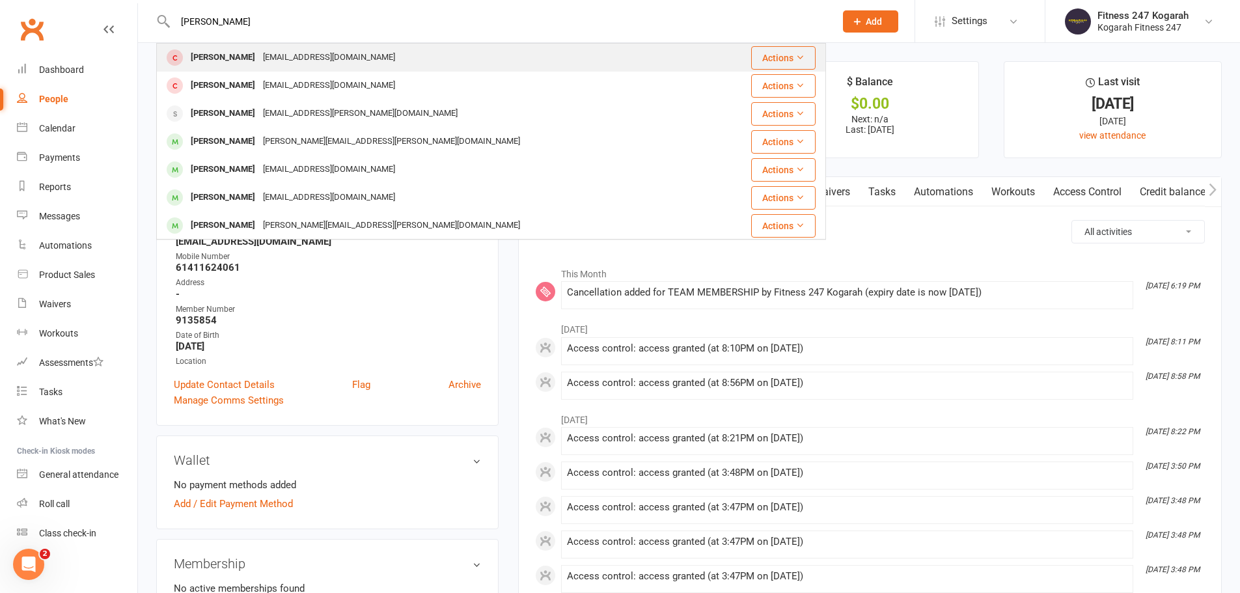
type input "[PERSON_NAME]"
click at [227, 59] on div "[PERSON_NAME]" at bounding box center [223, 57] width 72 height 19
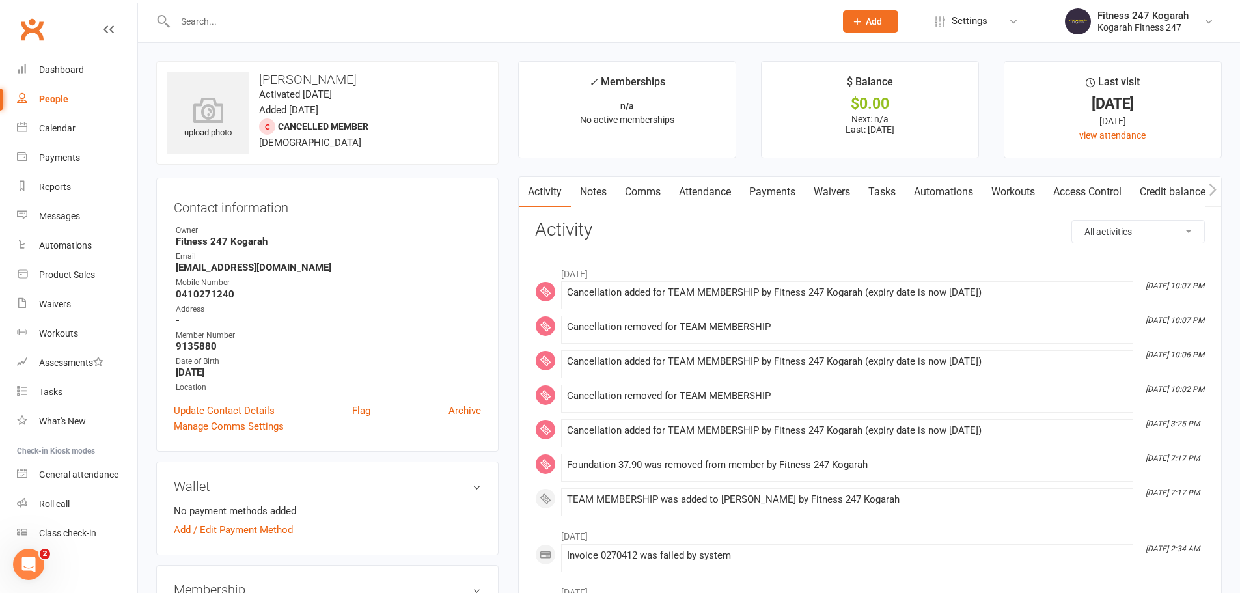
click at [234, 24] on input "text" at bounding box center [498, 21] width 655 height 18
paste input "Sobo Song"
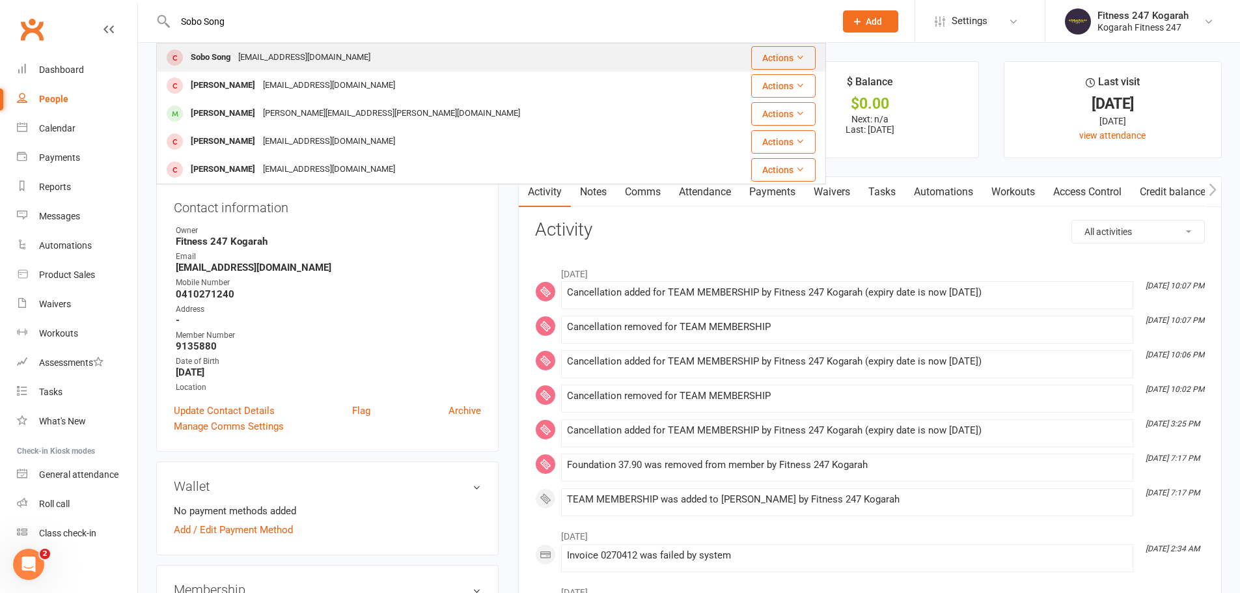
type input "Sobo Song"
click at [224, 55] on div "Sobo Song" at bounding box center [210, 57] width 47 height 19
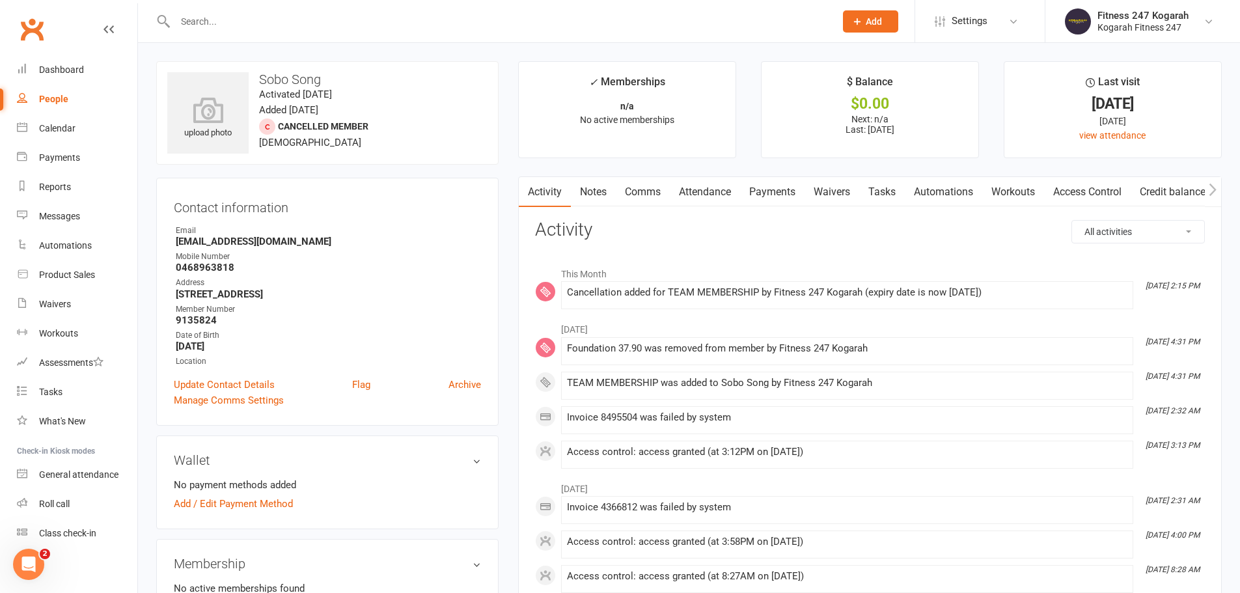
click at [267, 19] on input "text" at bounding box center [498, 21] width 655 height 18
paste input "Winfire Winfire"
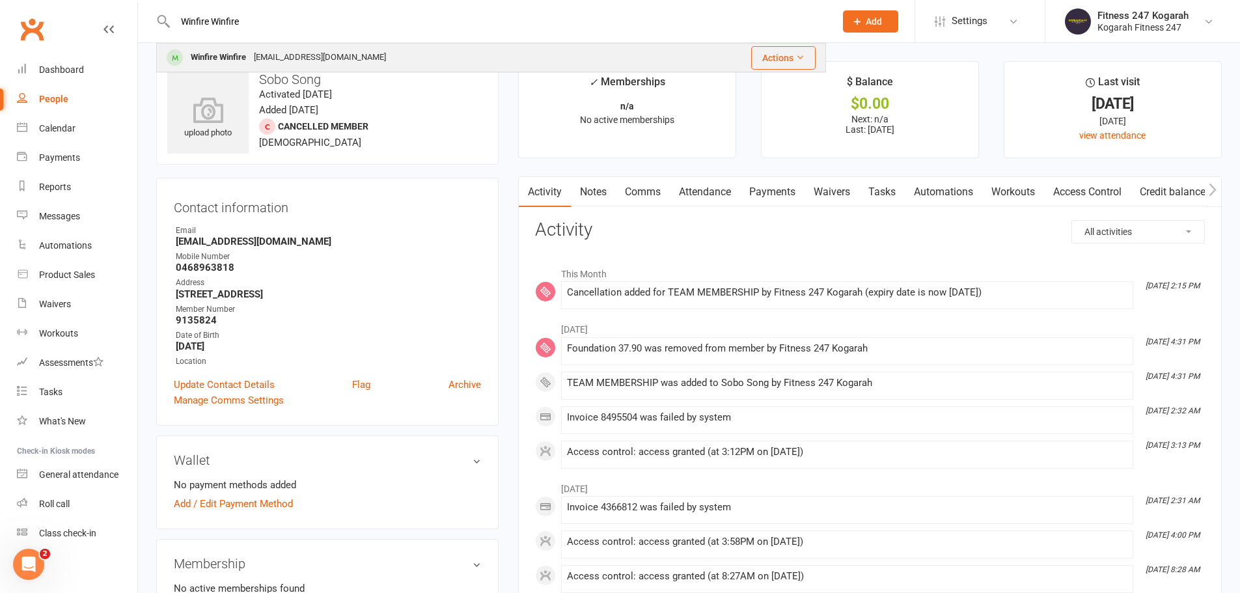
type input "Winfire Winfire"
click at [250, 51] on div "Winfire Winfire" at bounding box center [218, 57] width 63 height 19
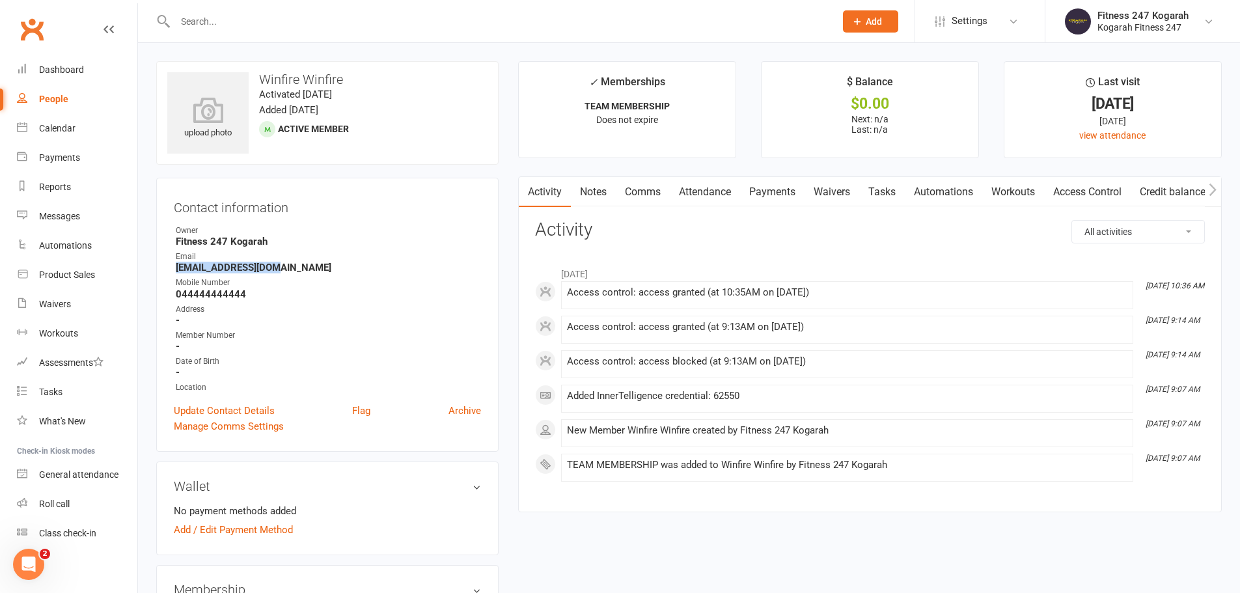
drag, startPoint x: 271, startPoint y: 272, endPoint x: 177, endPoint y: 270, distance: 93.7
click at [178, 270] on strong "[EMAIL_ADDRESS][DOMAIN_NAME]" at bounding box center [328, 268] width 305 height 12
copy strong "[EMAIL_ADDRESS][DOMAIN_NAME]"
click at [1075, 180] on link "Access Control" at bounding box center [1087, 192] width 87 height 30
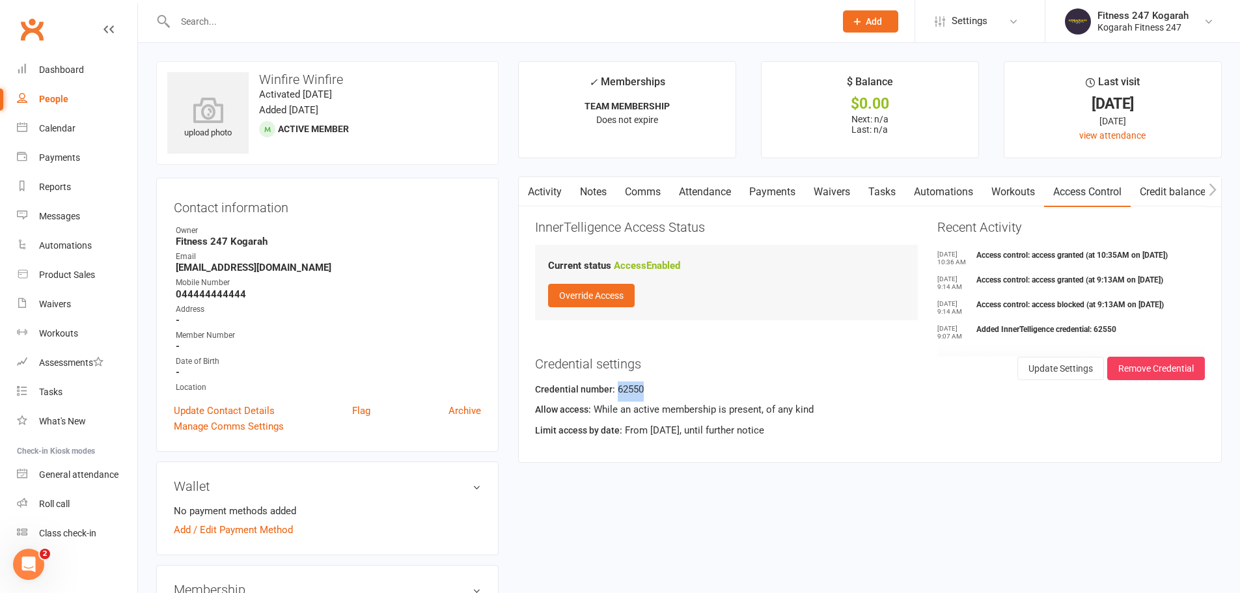
drag, startPoint x: 652, startPoint y: 386, endPoint x: 616, endPoint y: 393, distance: 37.1
click at [616, 393] on div "Credential number: 62550" at bounding box center [870, 391] width 670 height 20
copy div "62550"
